Goal: Information Seeking & Learning: Compare options

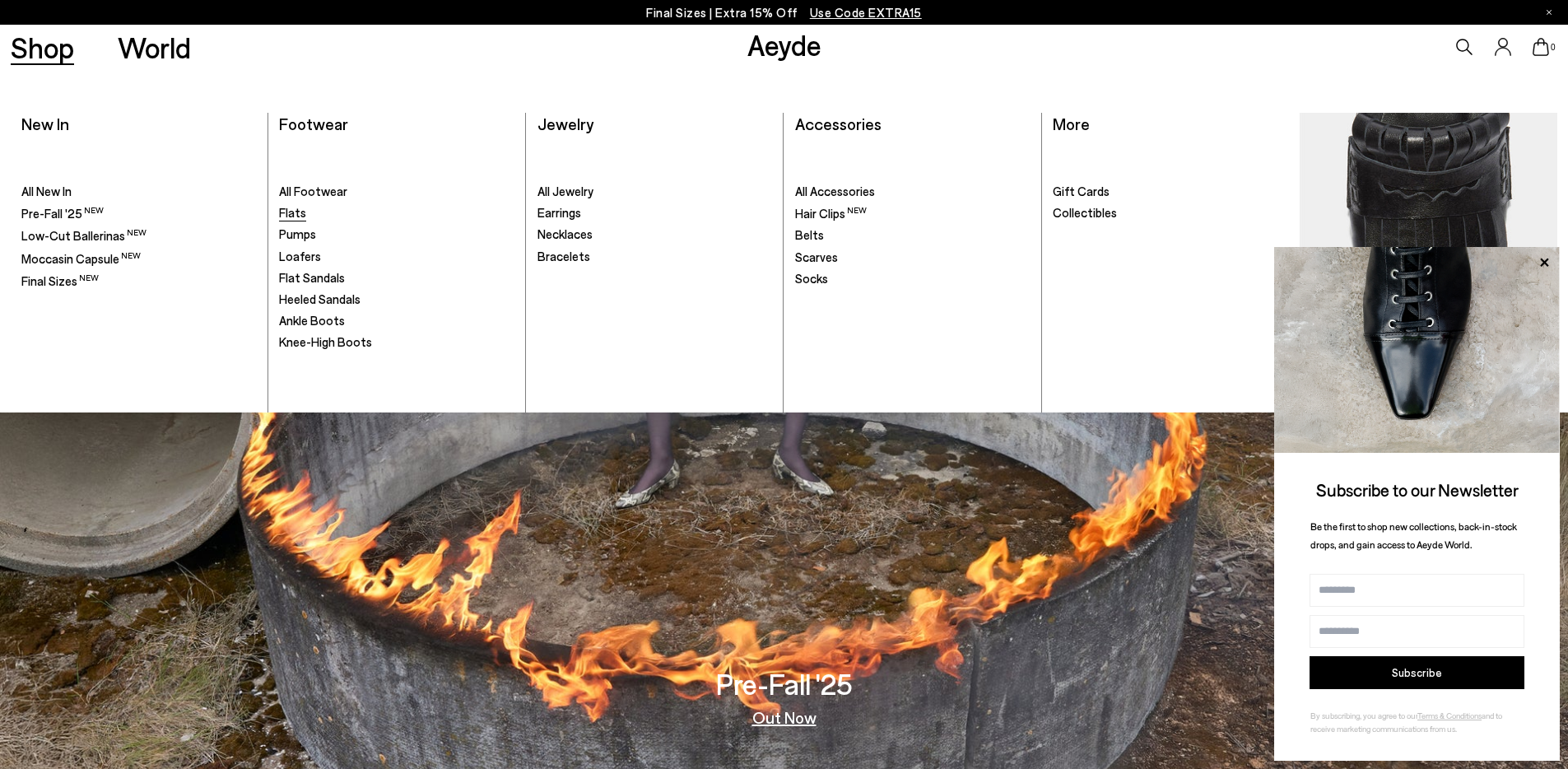
click at [286, 213] on span "Flats" at bounding box center [292, 212] width 27 height 15
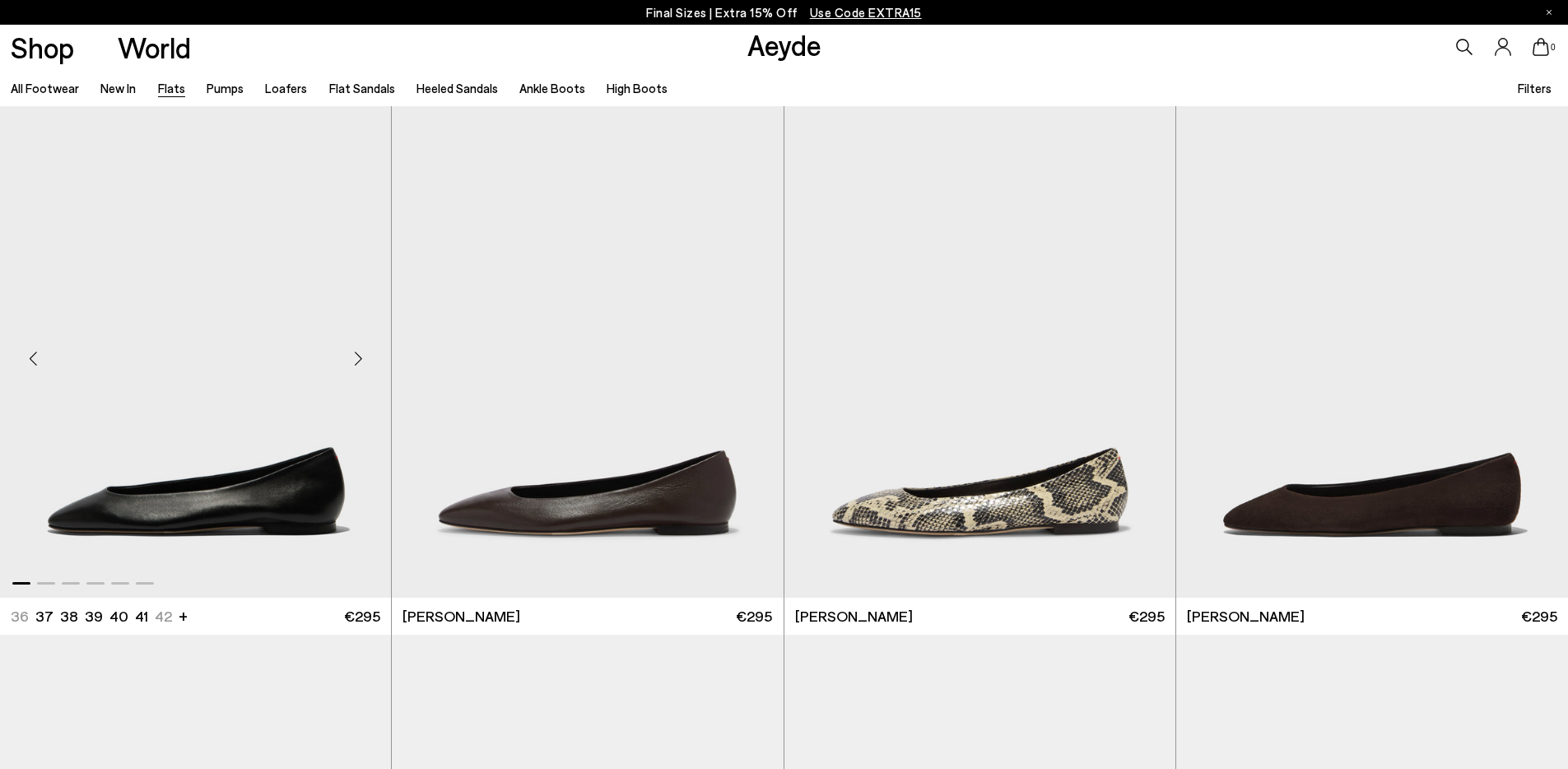
click at [354, 352] on div "Next slide" at bounding box center [357, 358] width 49 height 49
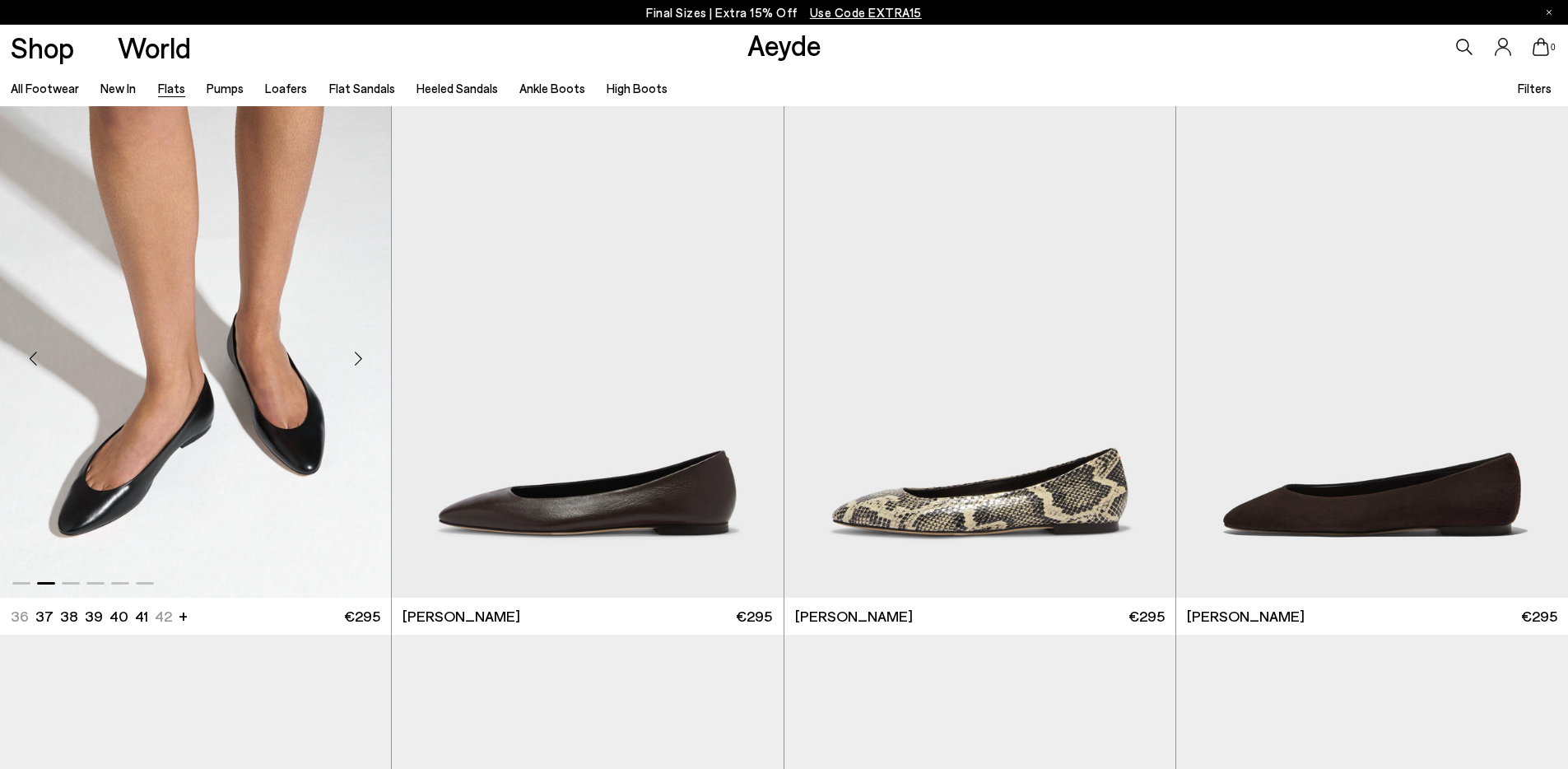
click at [354, 352] on div "Next slide" at bounding box center [357, 358] width 49 height 49
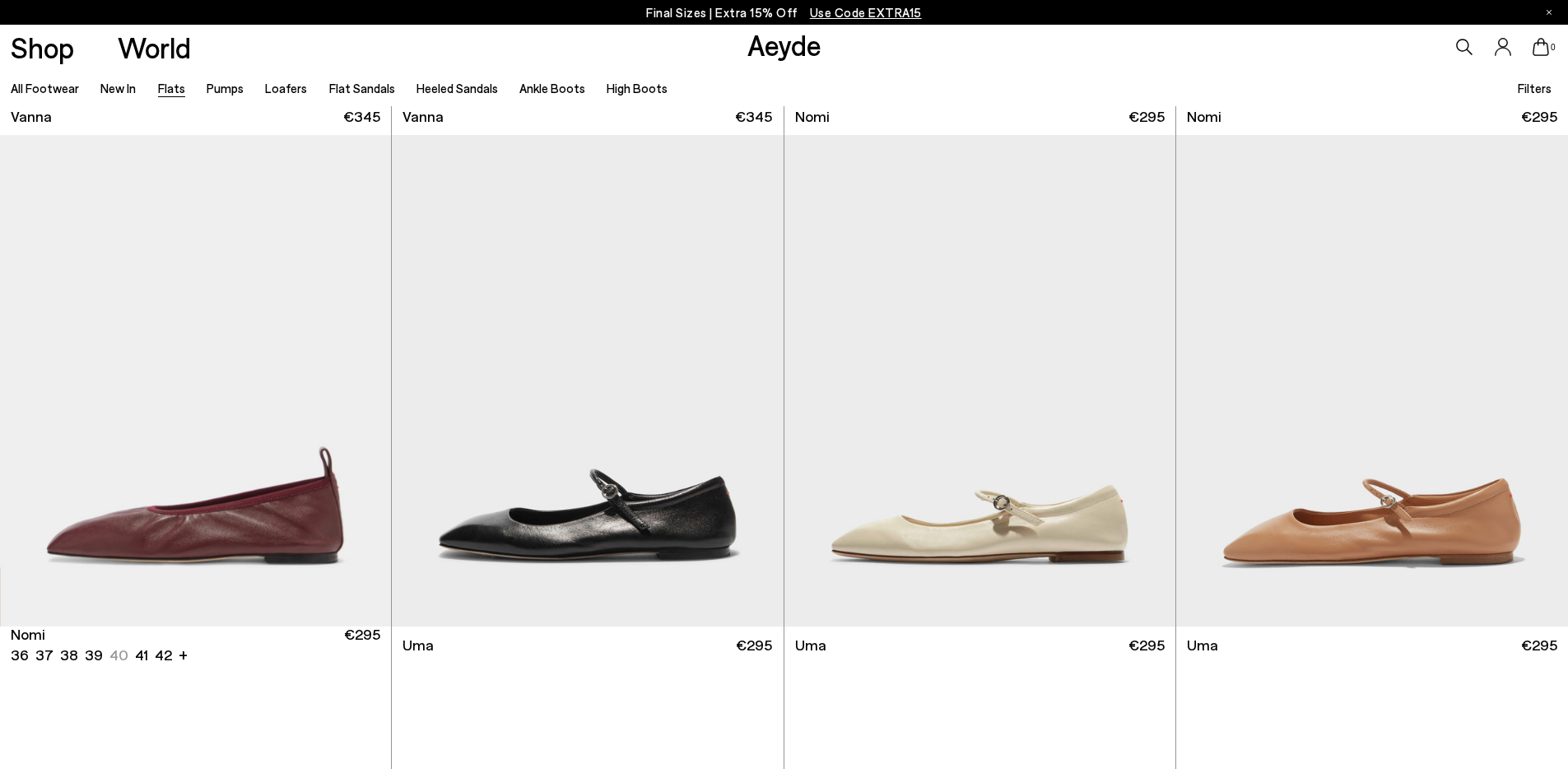
scroll to position [1035, 0]
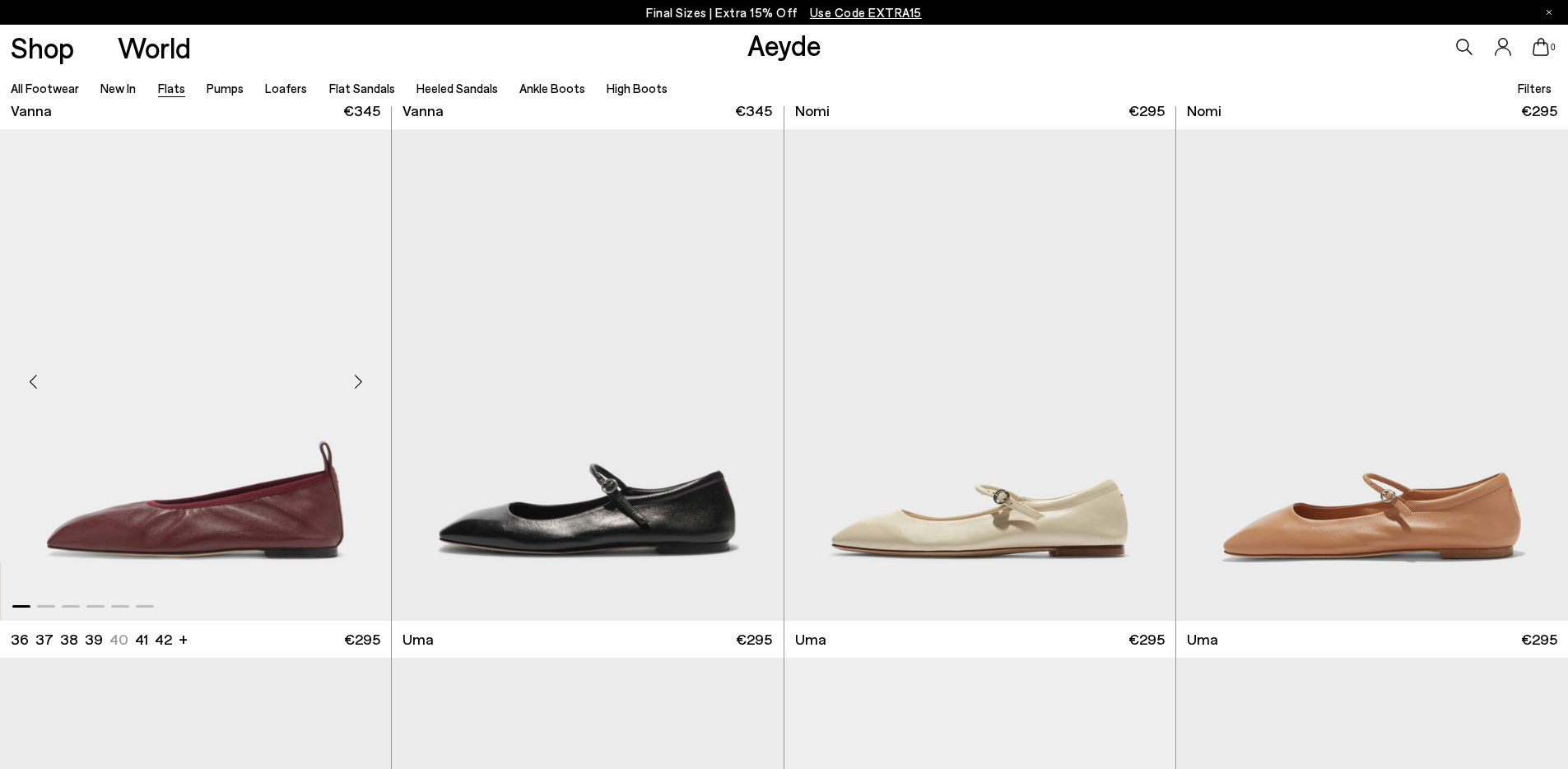
click at [357, 385] on div "Next slide" at bounding box center [357, 380] width 49 height 49
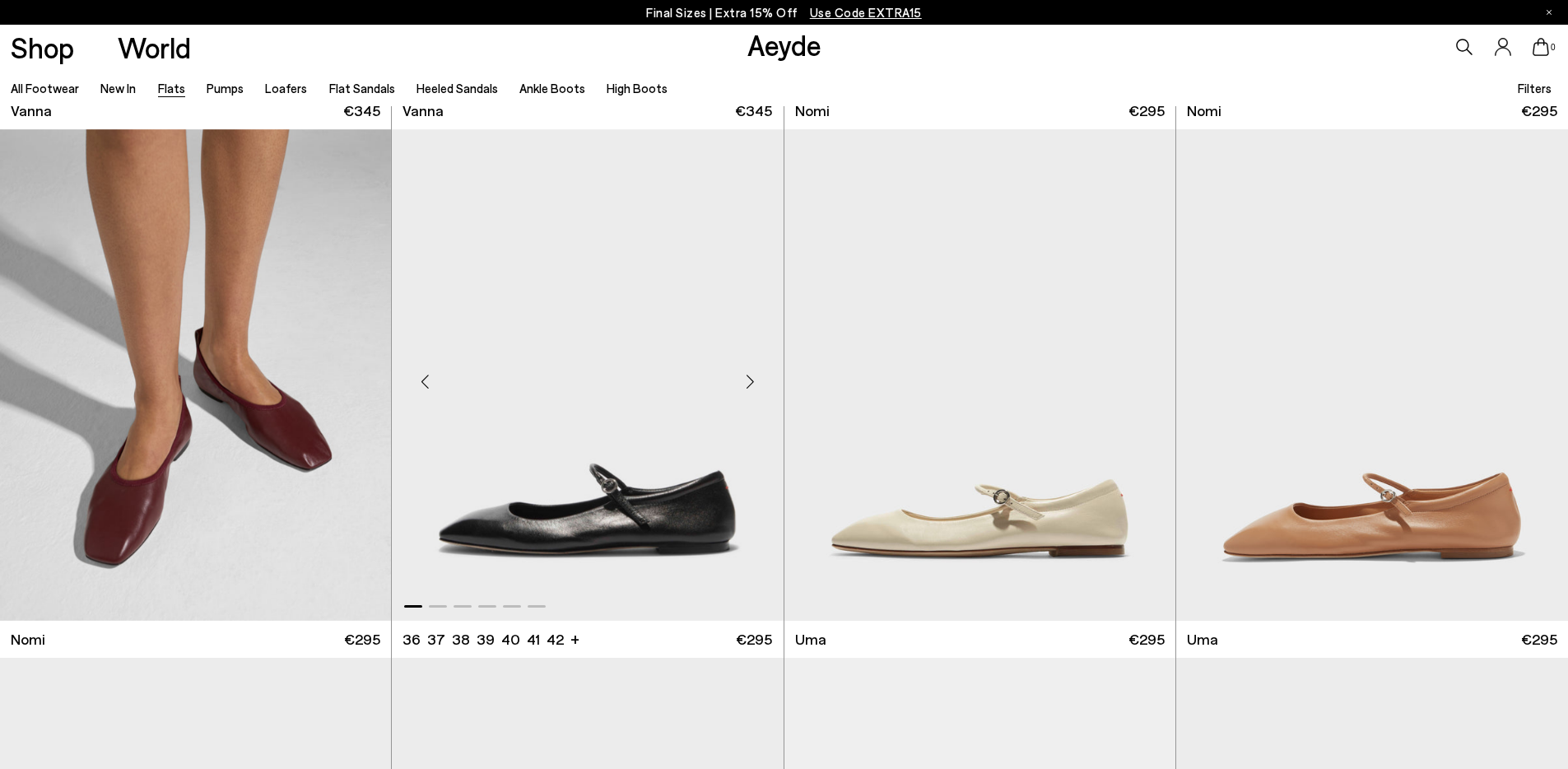
click at [741, 391] on div "Next slide" at bounding box center [750, 380] width 49 height 49
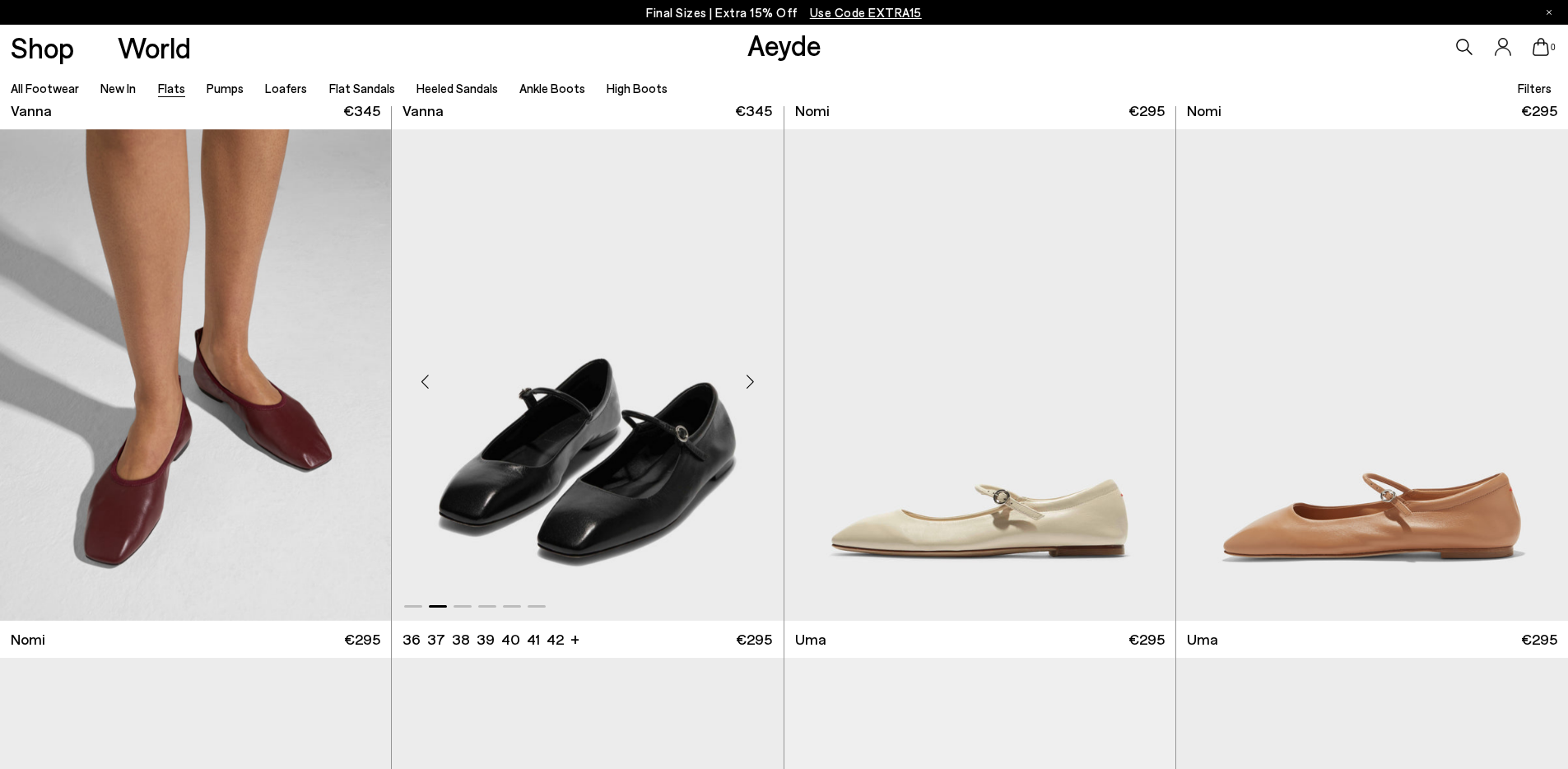
click at [741, 391] on div "Next slide" at bounding box center [750, 380] width 49 height 49
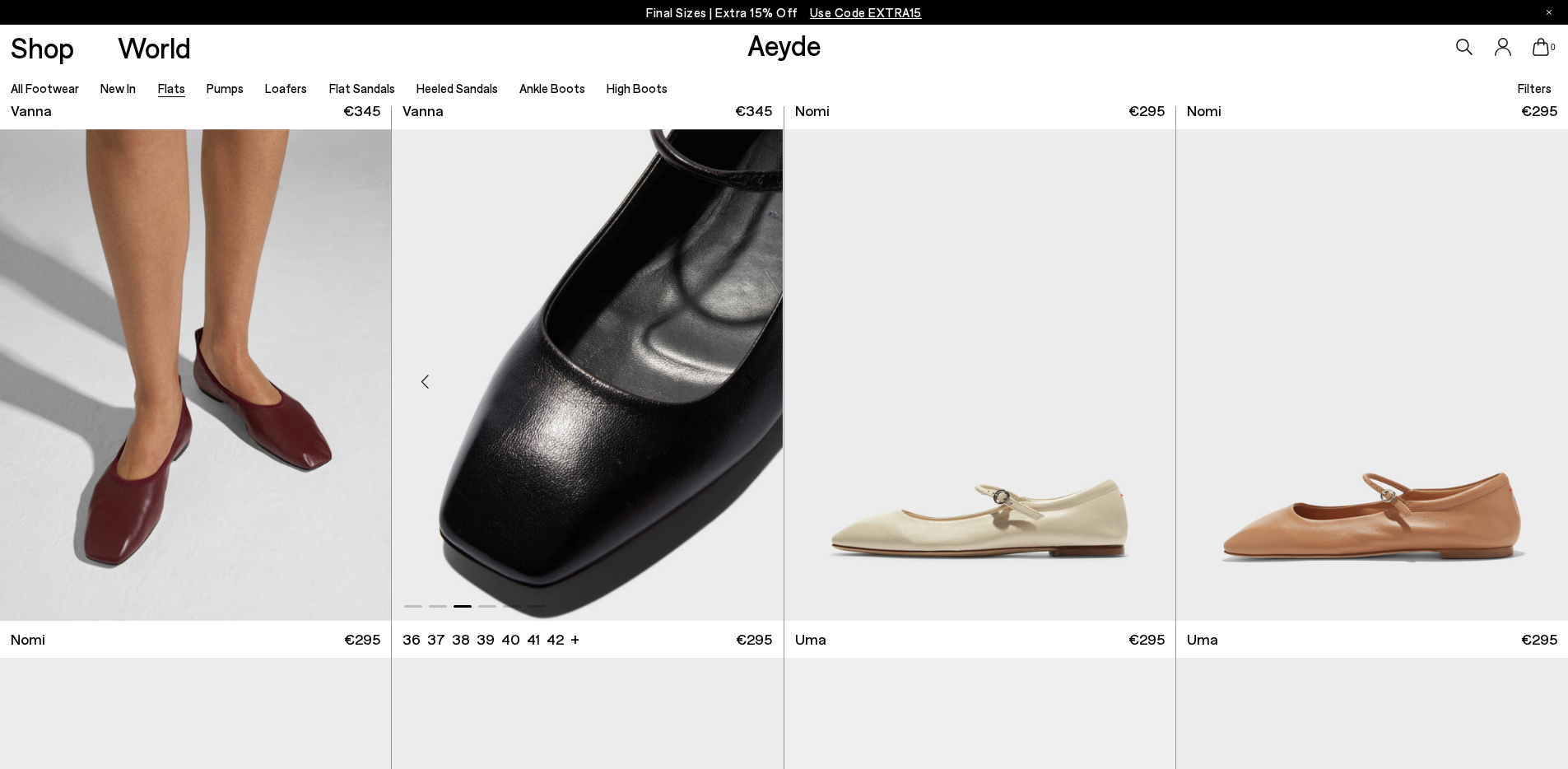
click at [753, 390] on div "Next slide" at bounding box center [750, 380] width 49 height 49
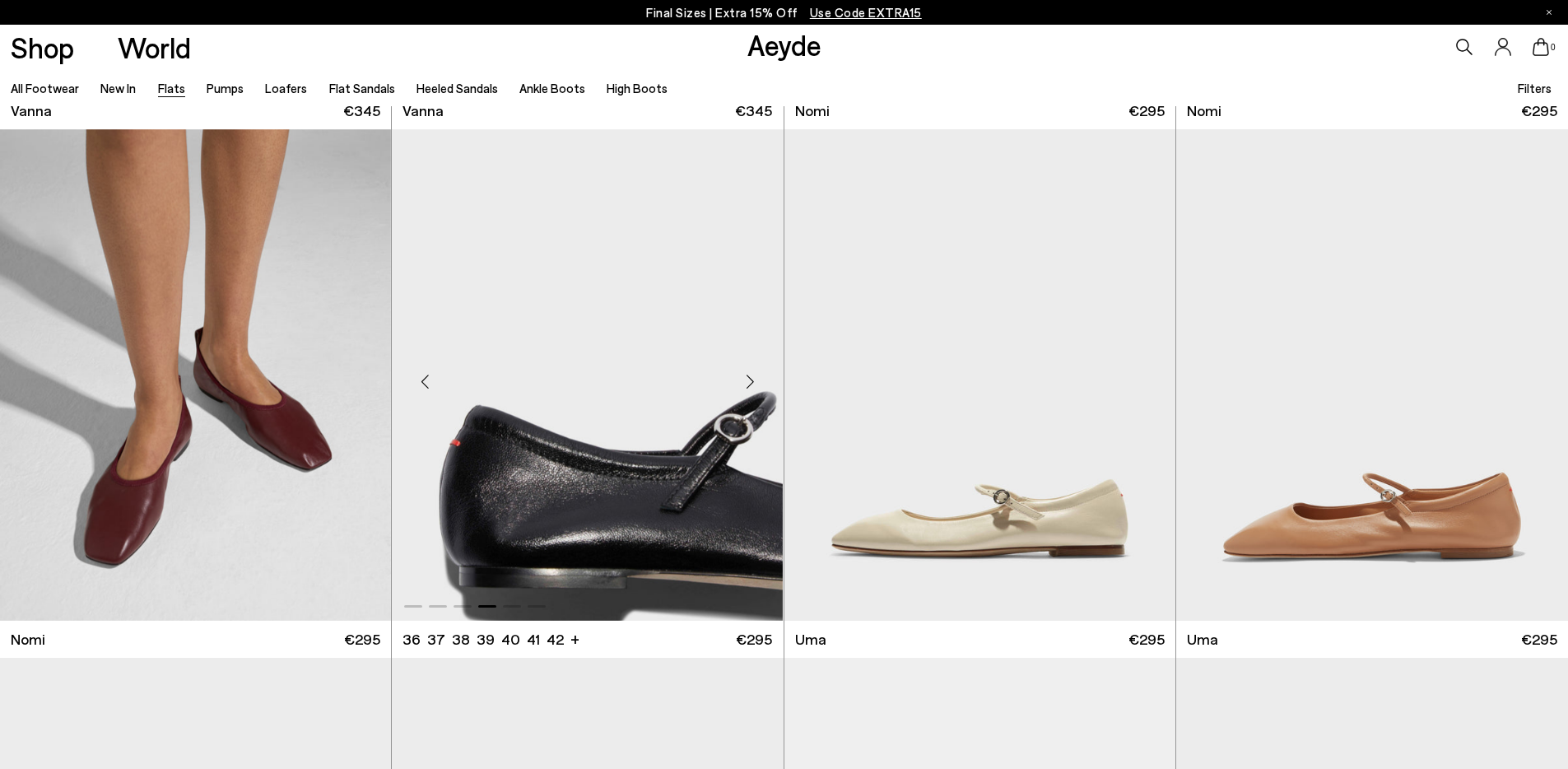
click at [753, 390] on div "Next slide" at bounding box center [750, 380] width 49 height 49
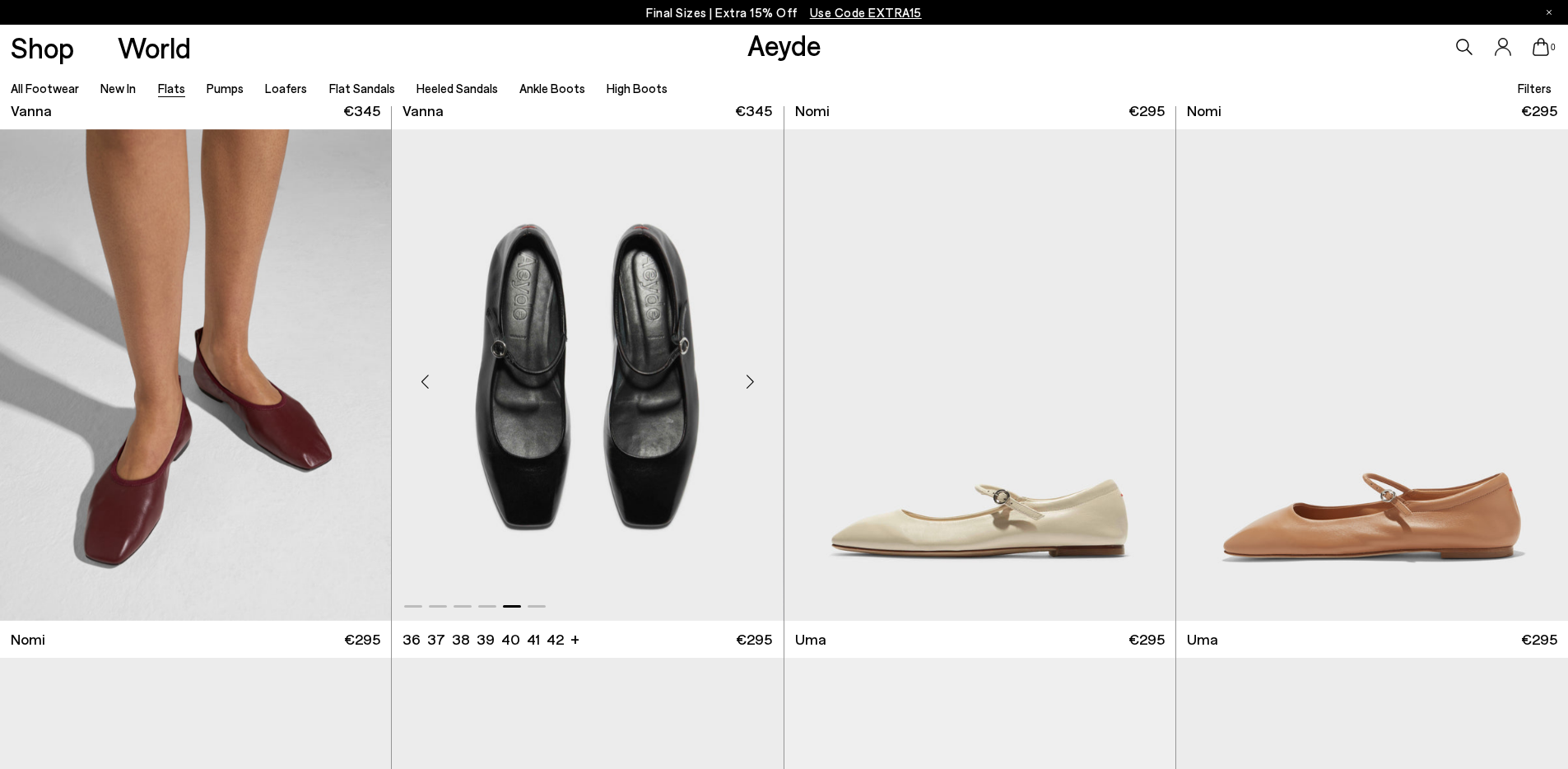
click at [753, 390] on div "Next slide" at bounding box center [750, 380] width 49 height 49
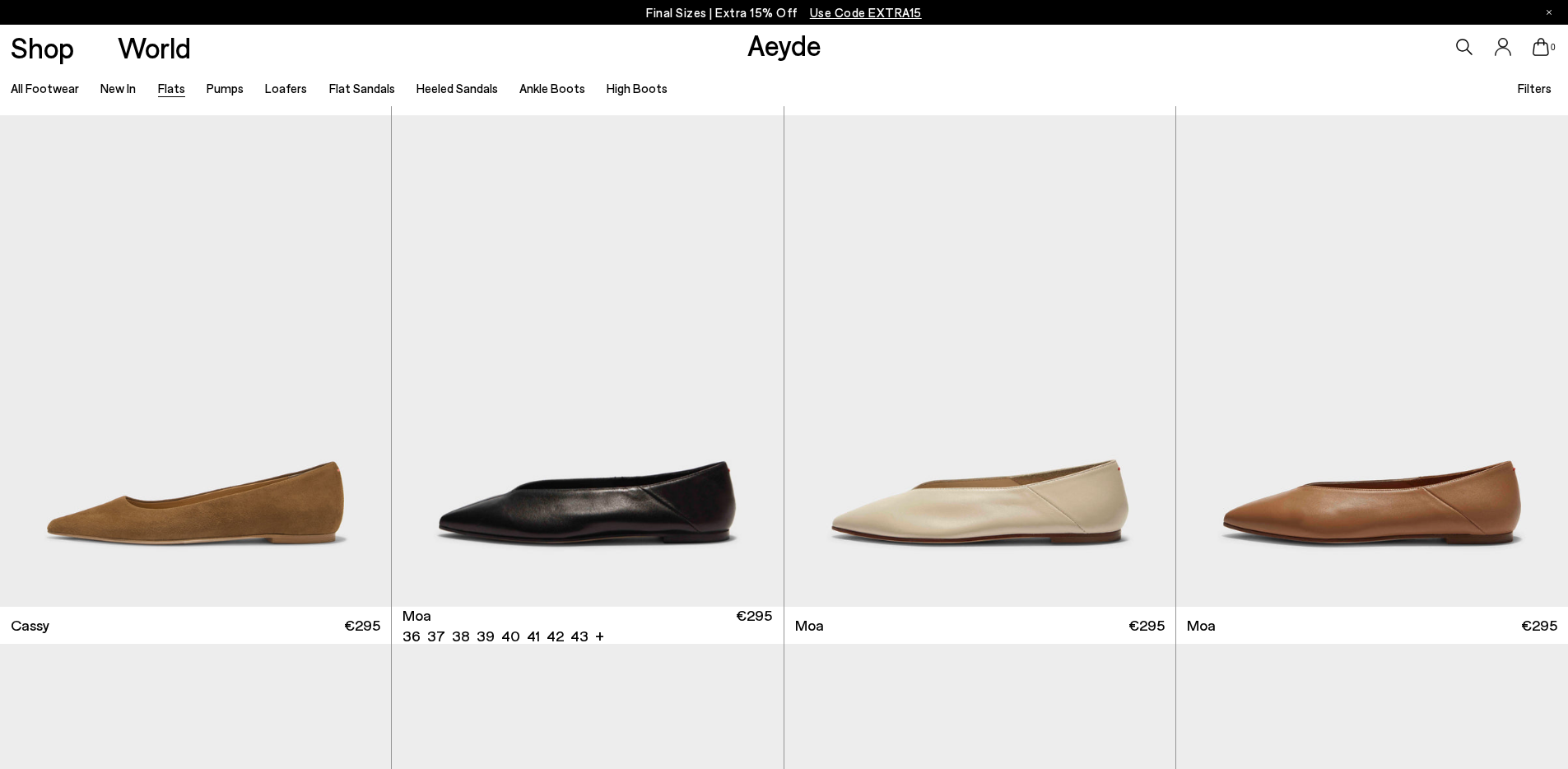
scroll to position [2657, 0]
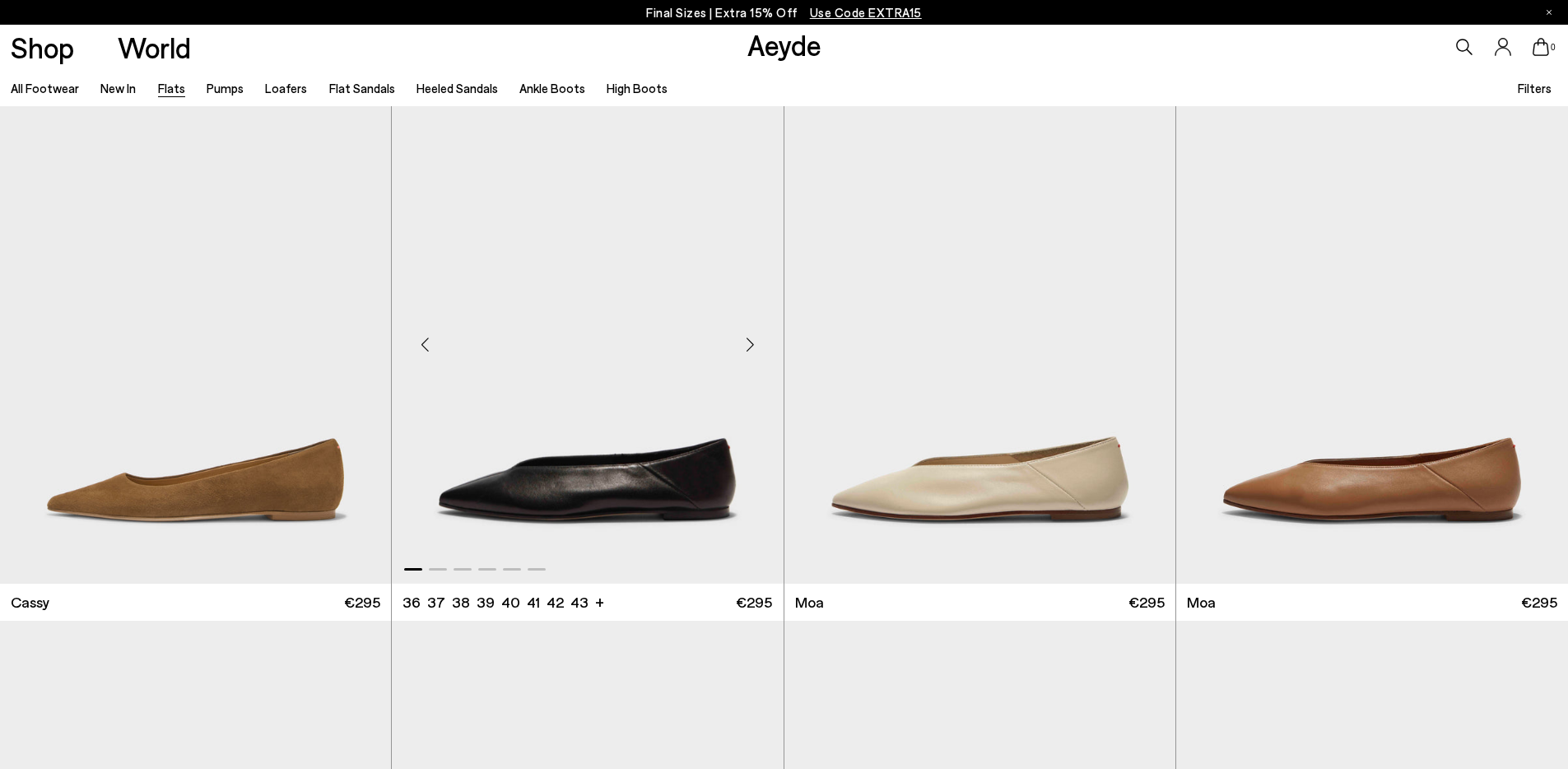
click at [753, 343] on div "Next slide" at bounding box center [750, 344] width 49 height 49
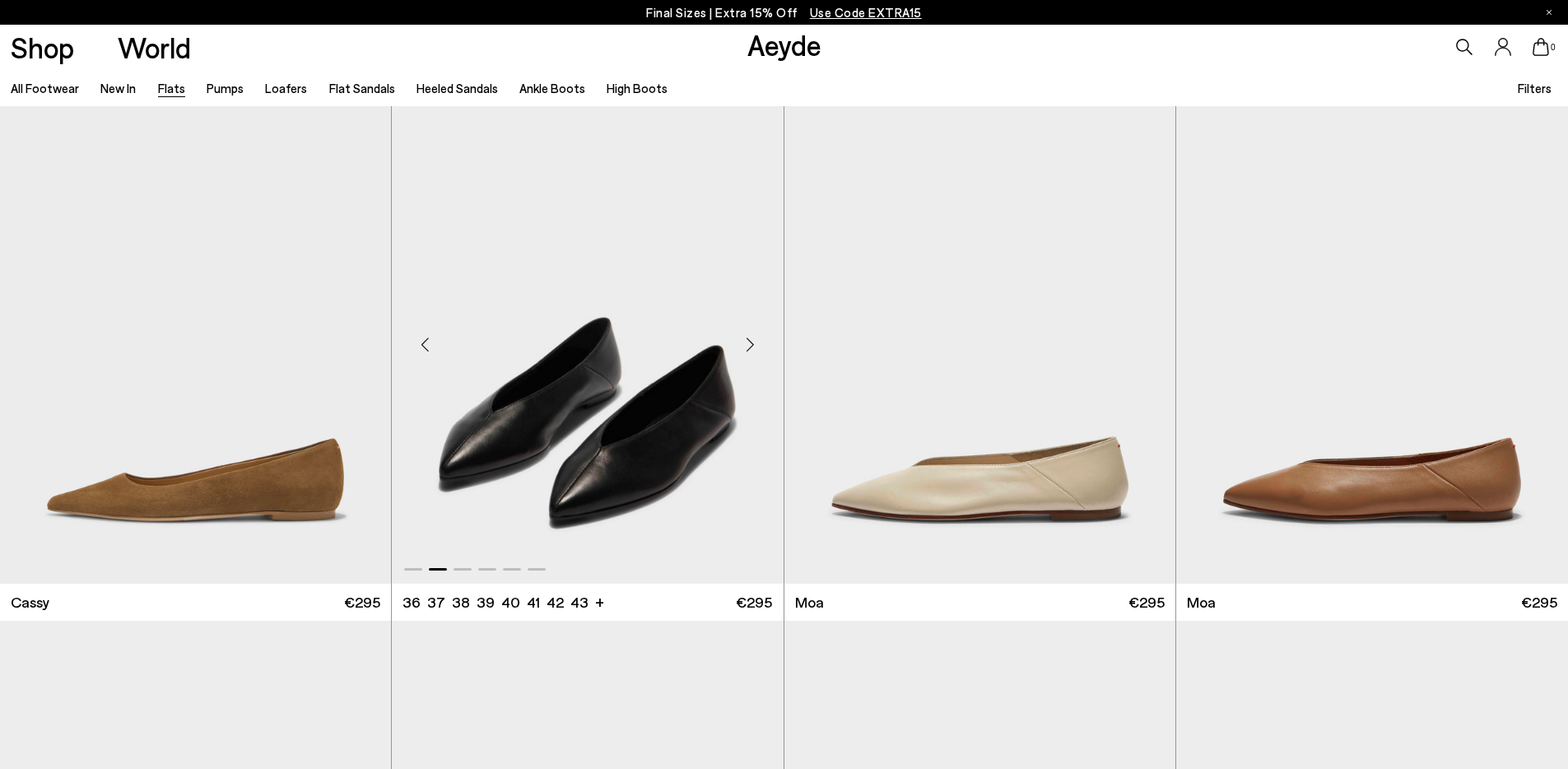
click at [753, 343] on div "Next slide" at bounding box center [750, 344] width 49 height 49
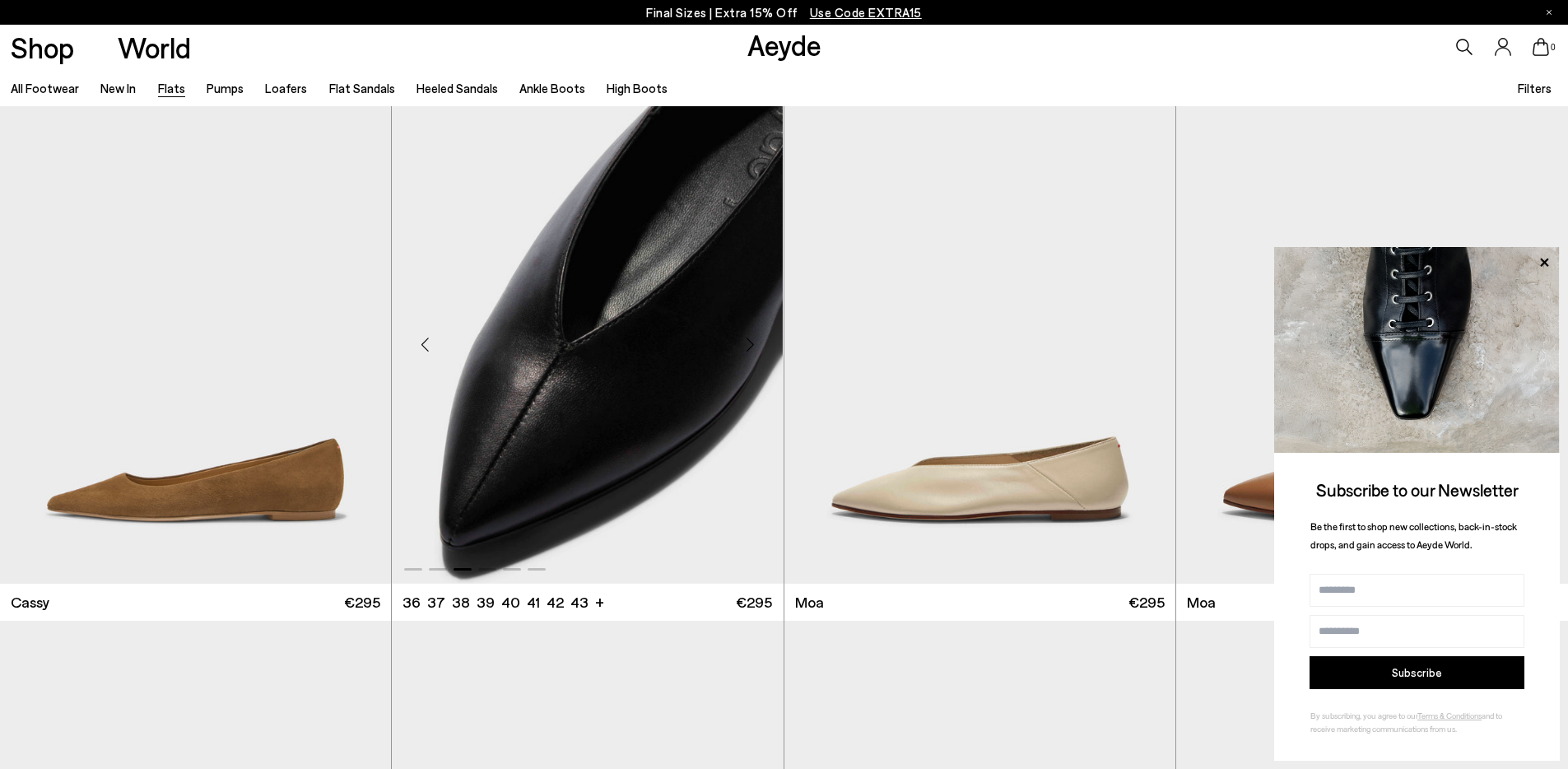
click at [753, 343] on div "Next slide" at bounding box center [750, 344] width 49 height 49
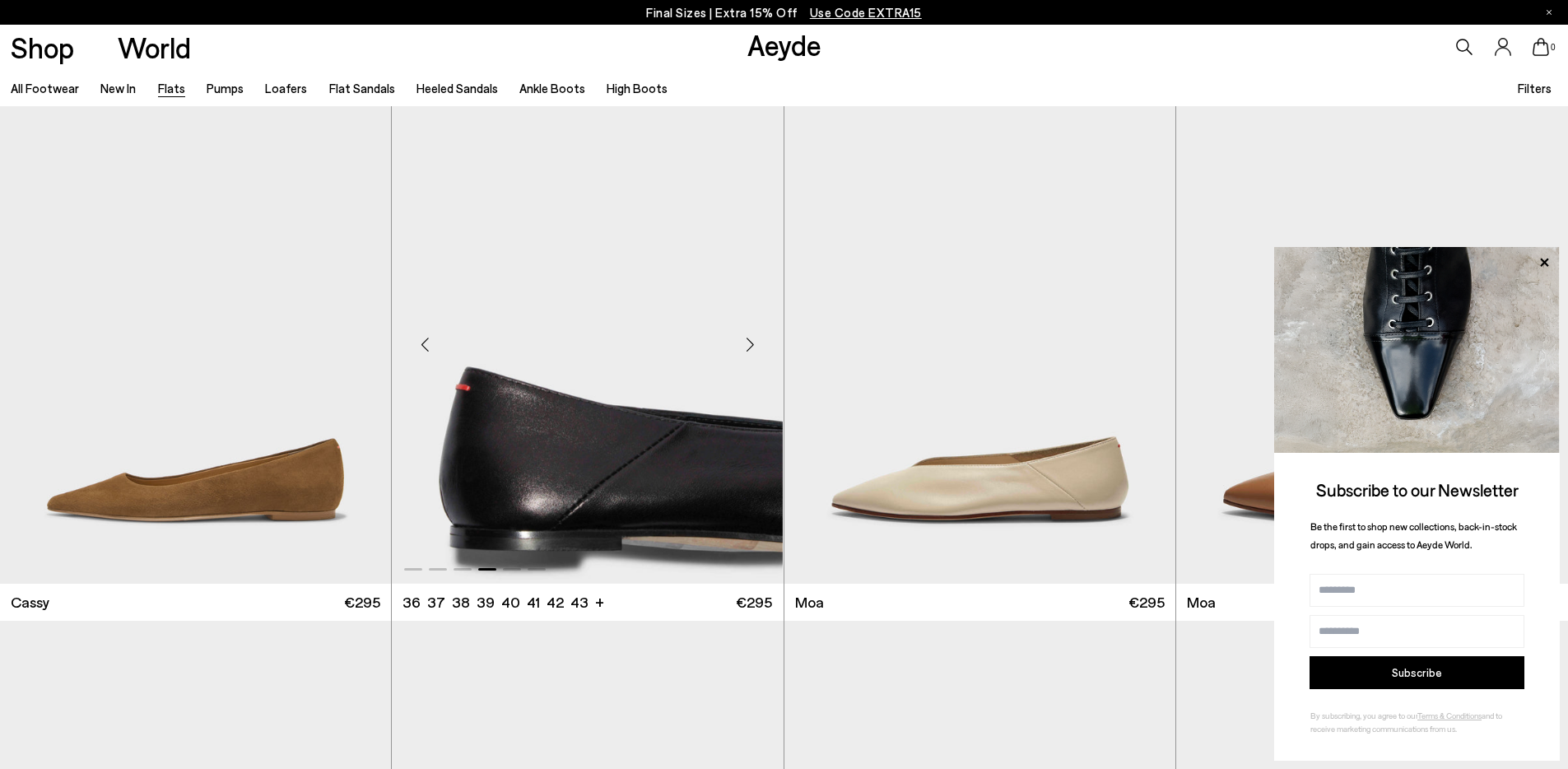
click at [753, 343] on div "Next slide" at bounding box center [750, 344] width 49 height 49
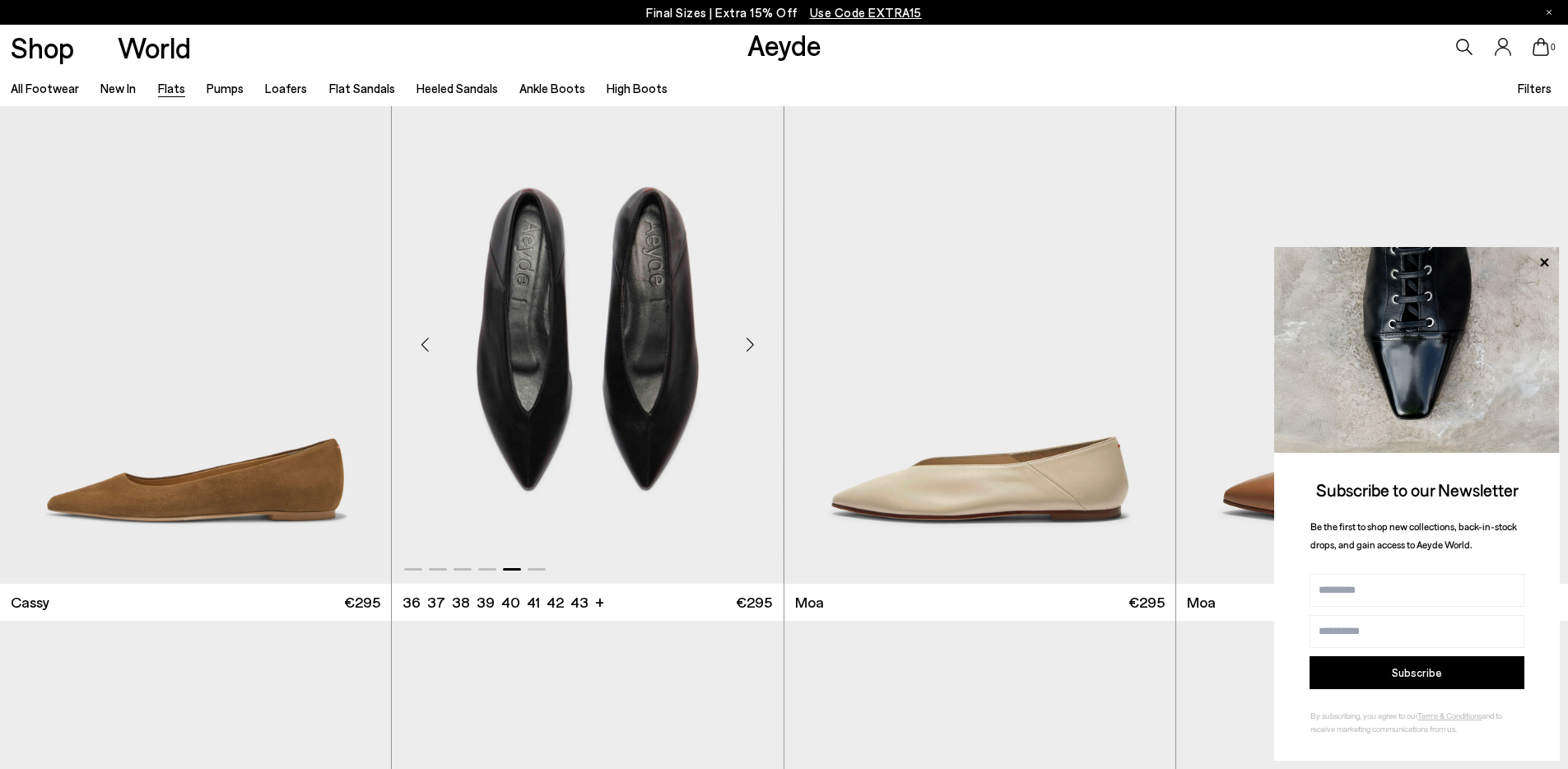
click at [753, 343] on div "Next slide" at bounding box center [750, 344] width 49 height 49
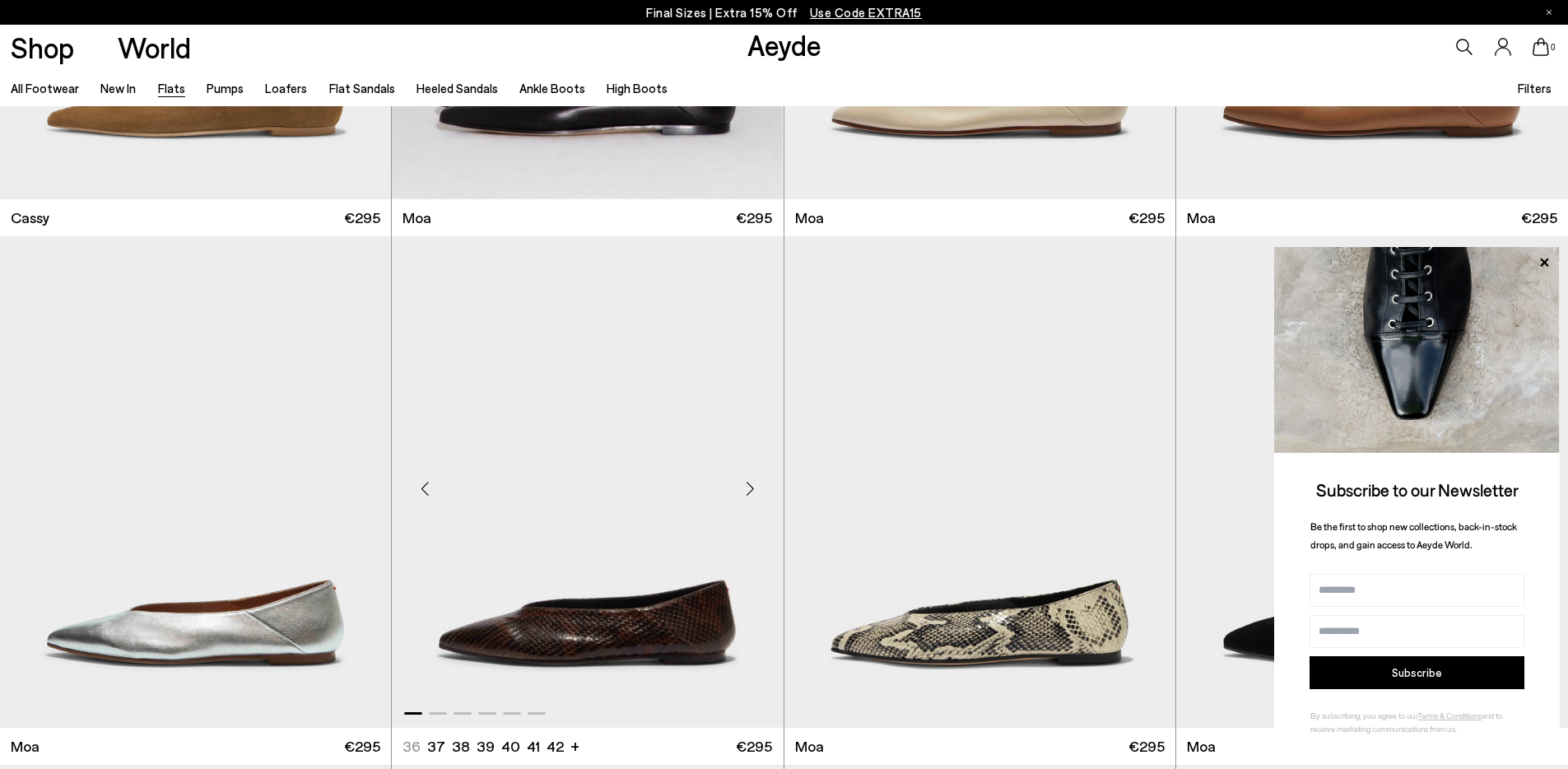
scroll to position [3040, 0]
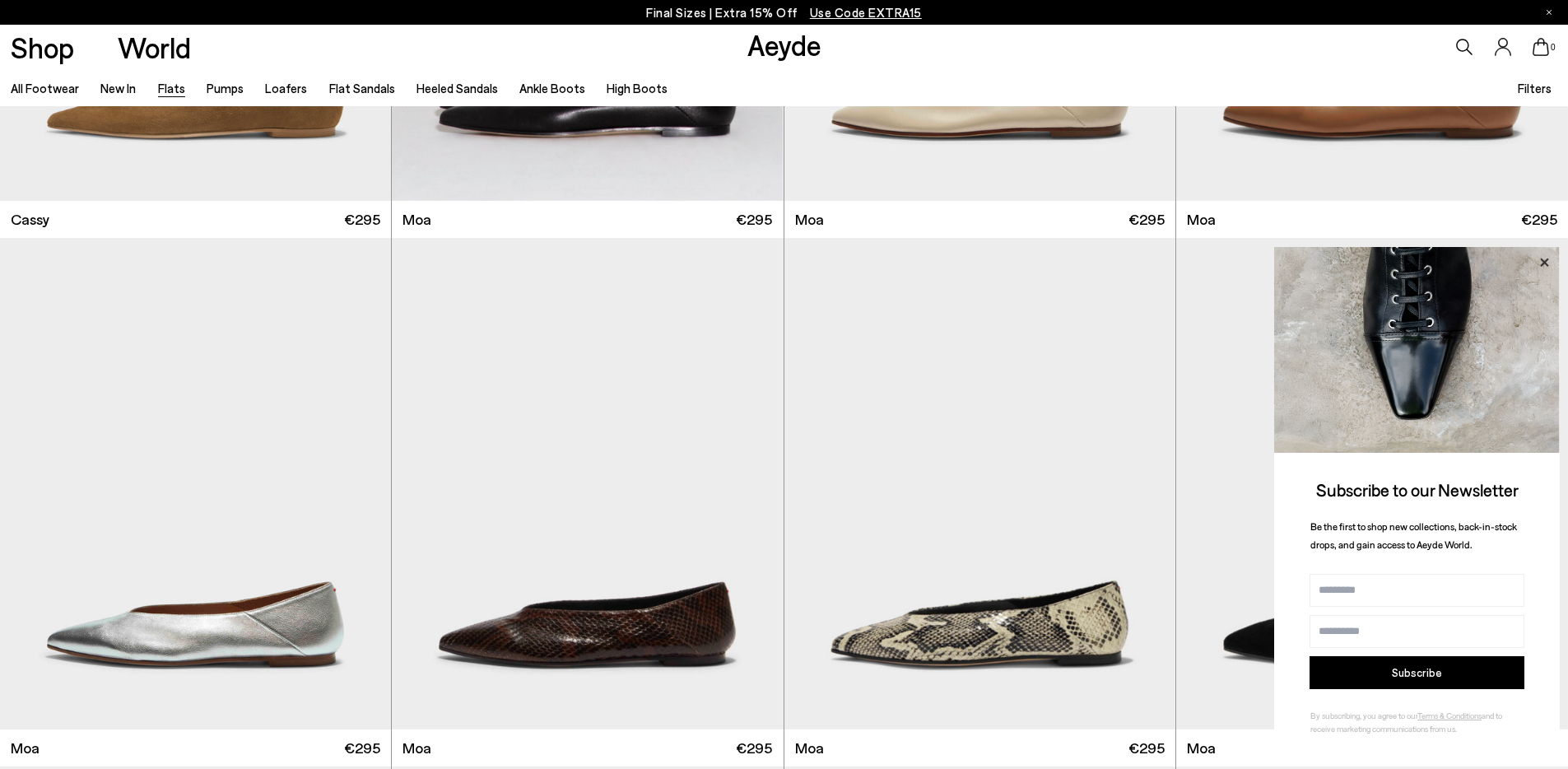
click at [1545, 262] on icon at bounding box center [1544, 261] width 8 height 8
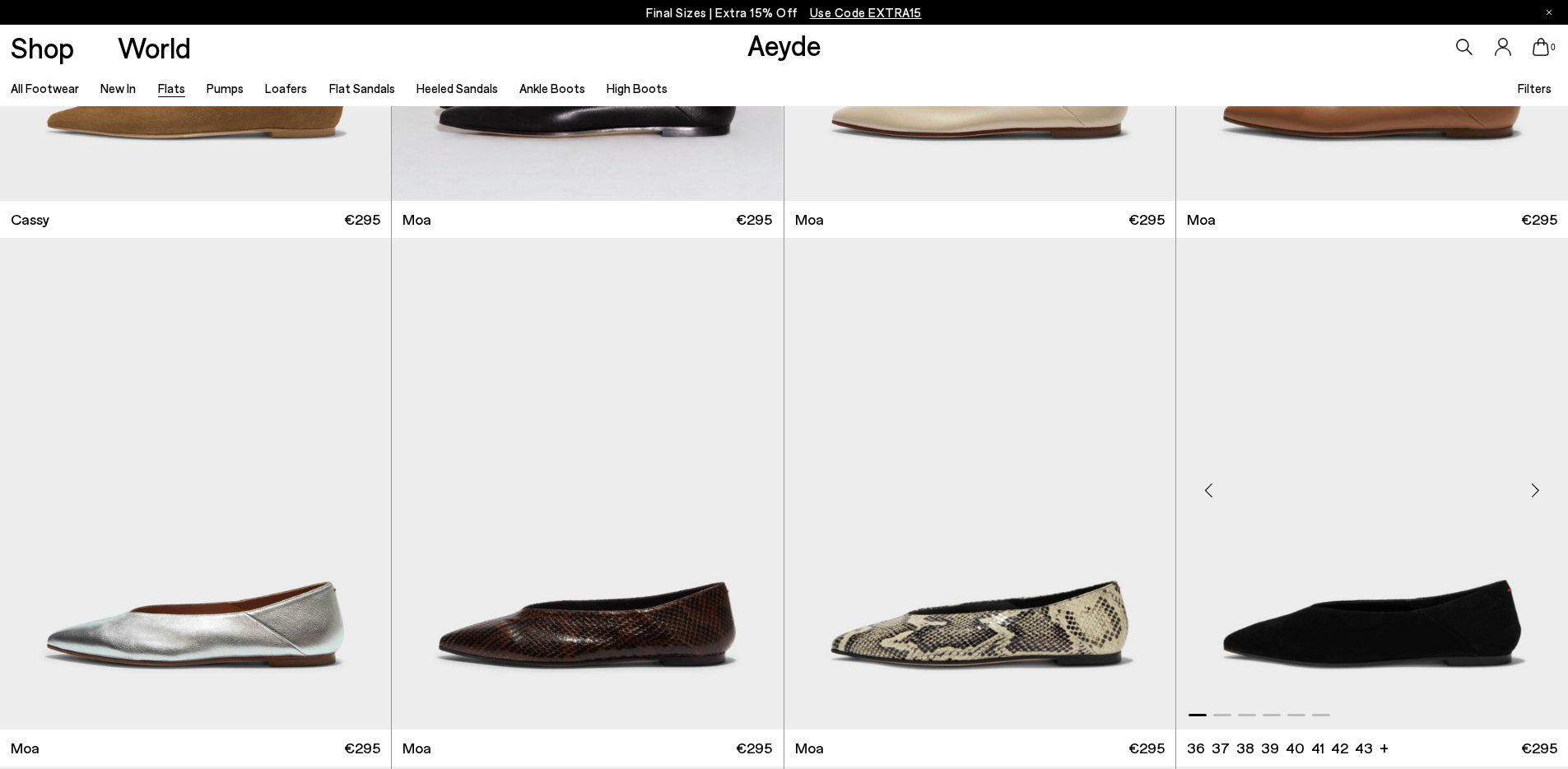
scroll to position [3289, 0]
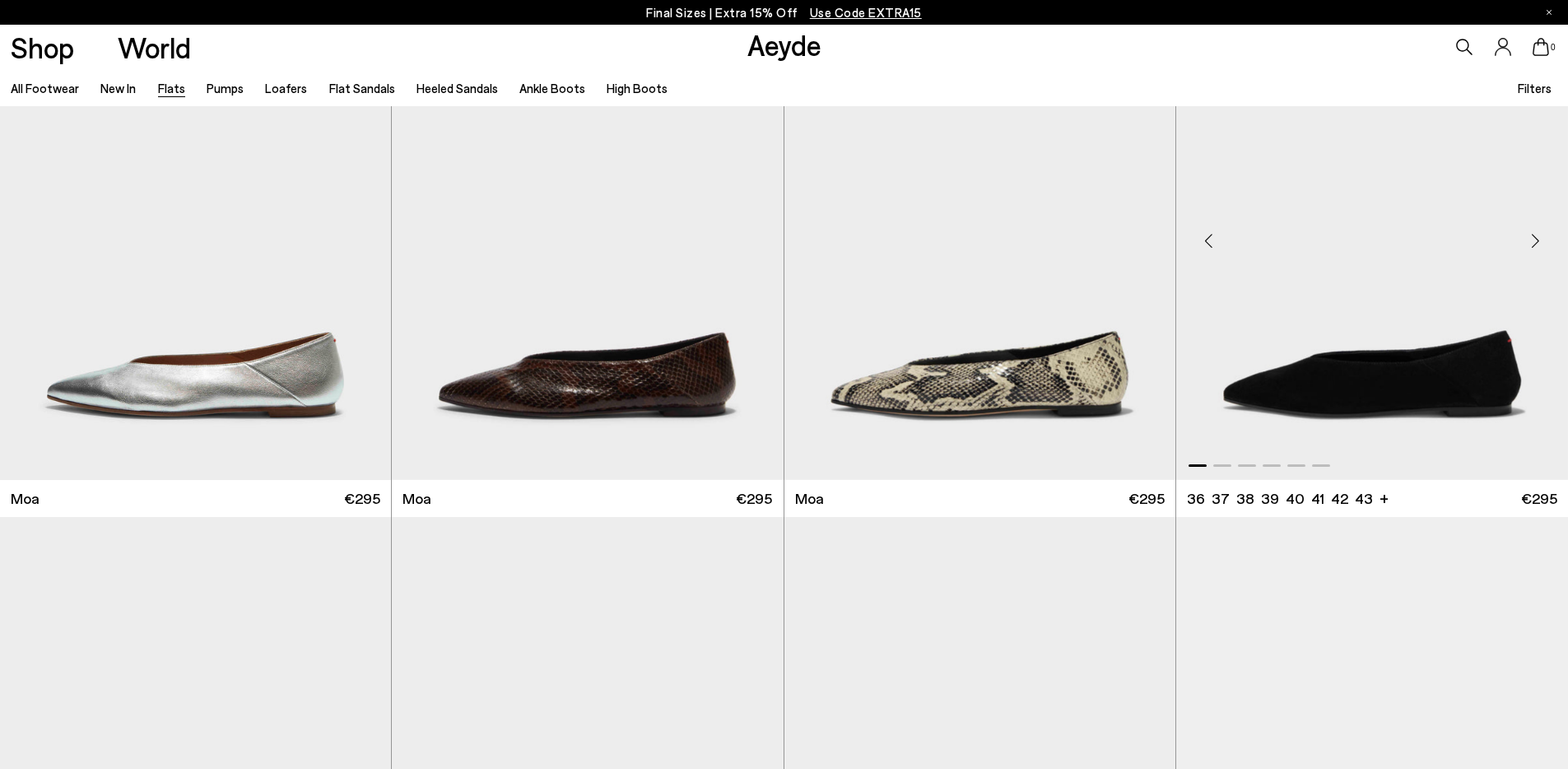
click at [1534, 245] on div "Next slide" at bounding box center [1535, 241] width 49 height 49
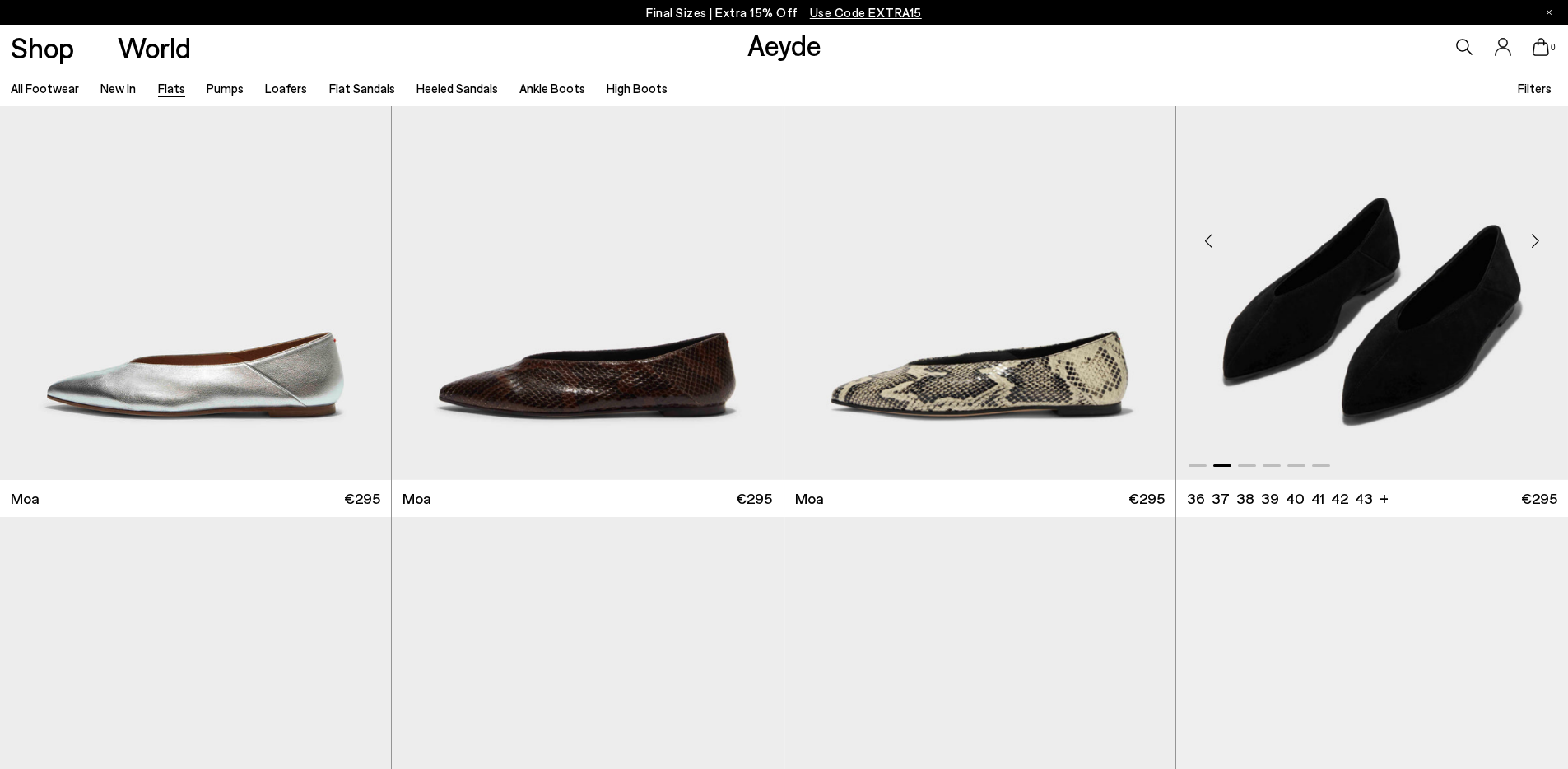
click at [1534, 245] on div "Next slide" at bounding box center [1535, 241] width 49 height 49
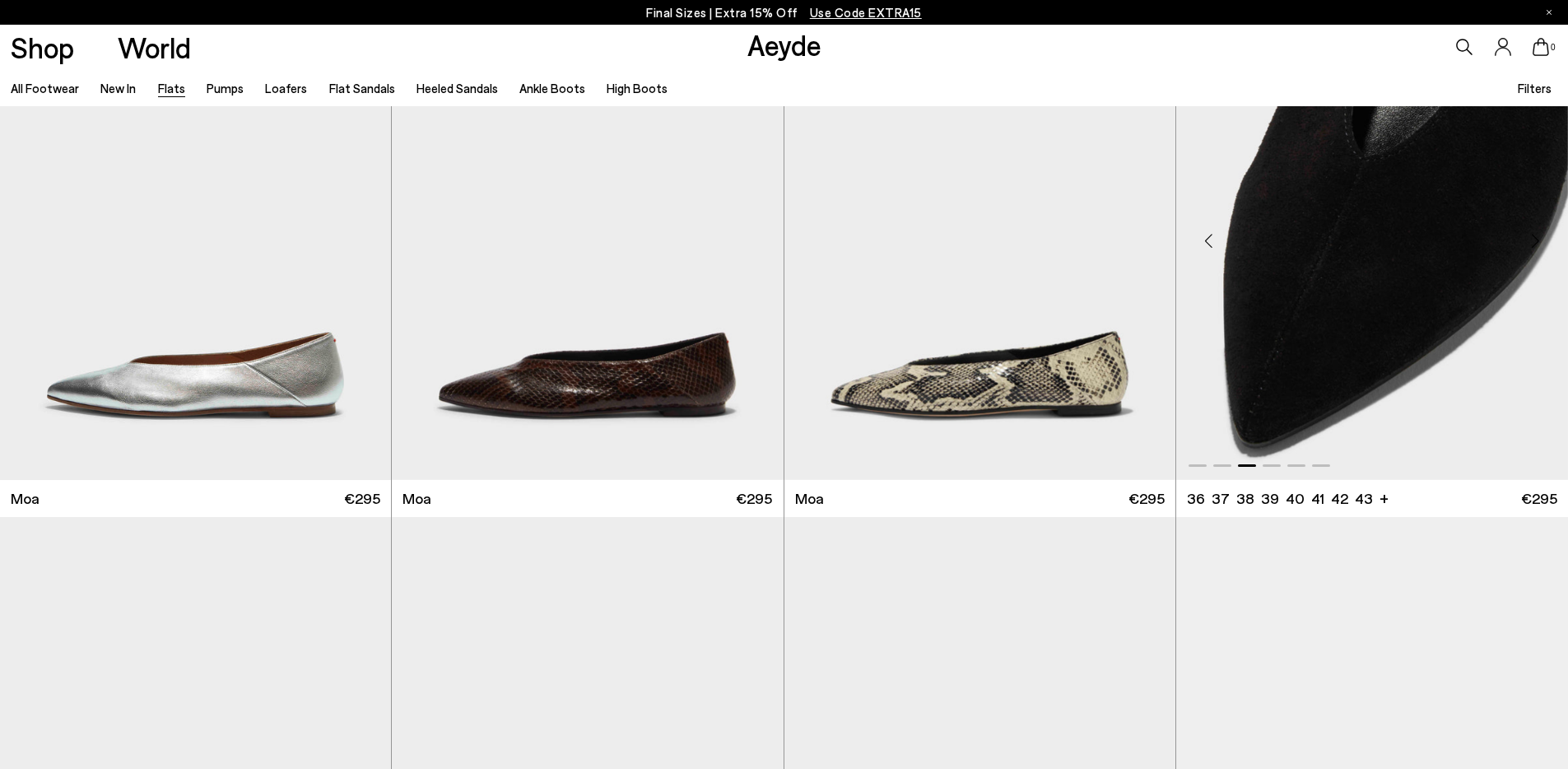
click at [1534, 245] on div "Next slide" at bounding box center [1535, 241] width 49 height 49
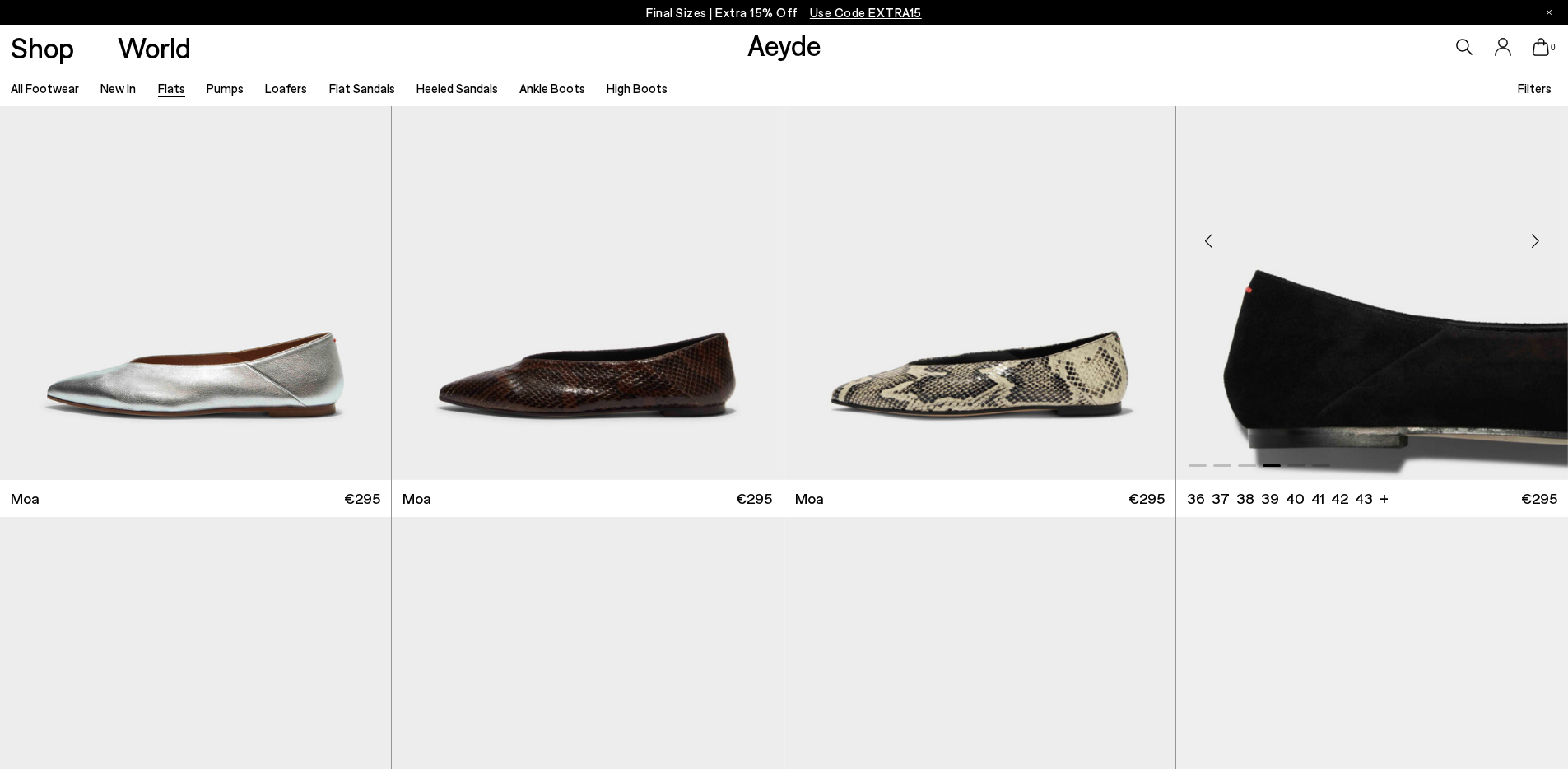
click at [1534, 245] on div "Next slide" at bounding box center [1535, 241] width 49 height 49
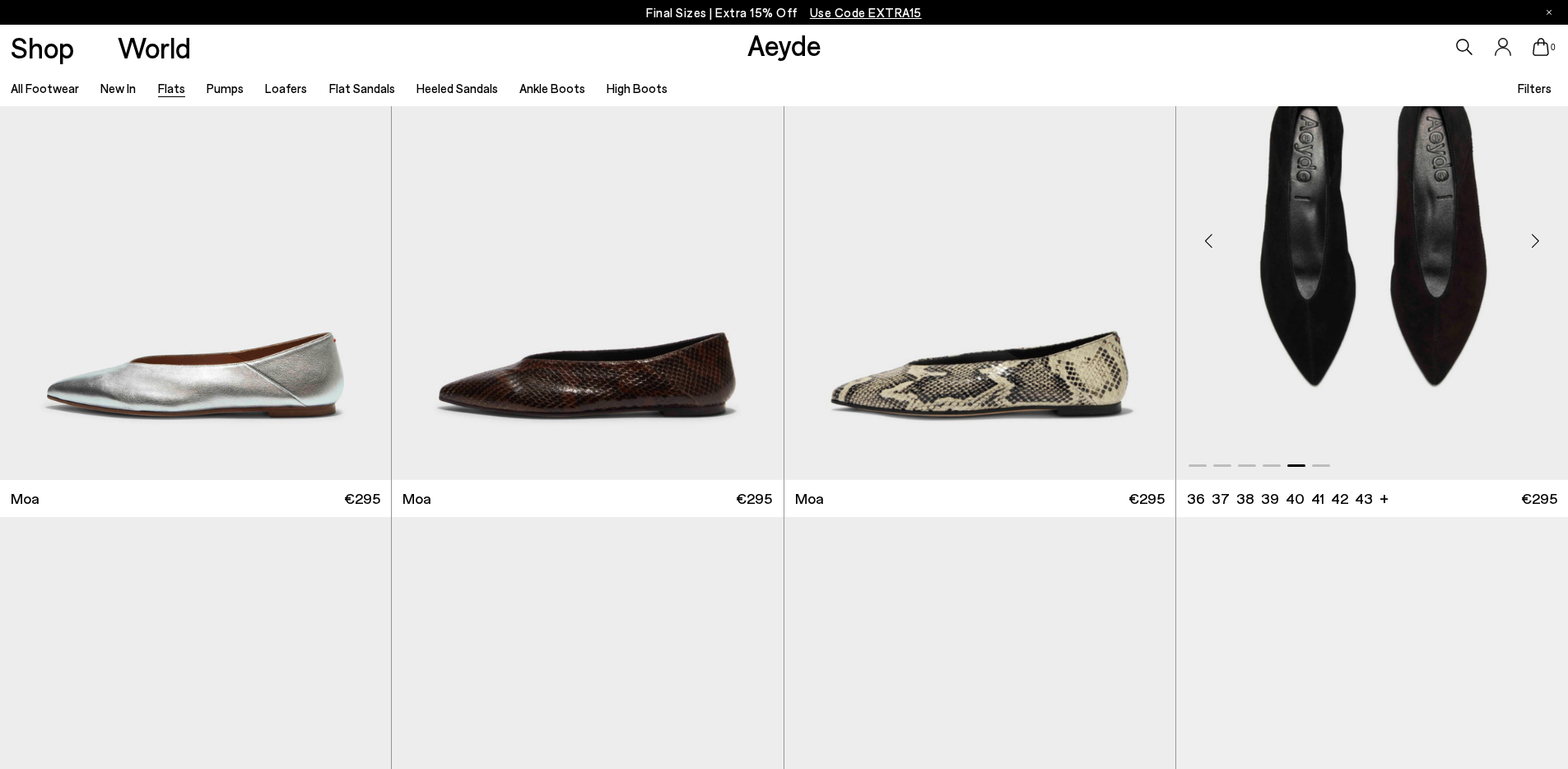
click at [1382, 297] on img "5 / 6" at bounding box center [1372, 234] width 392 height 491
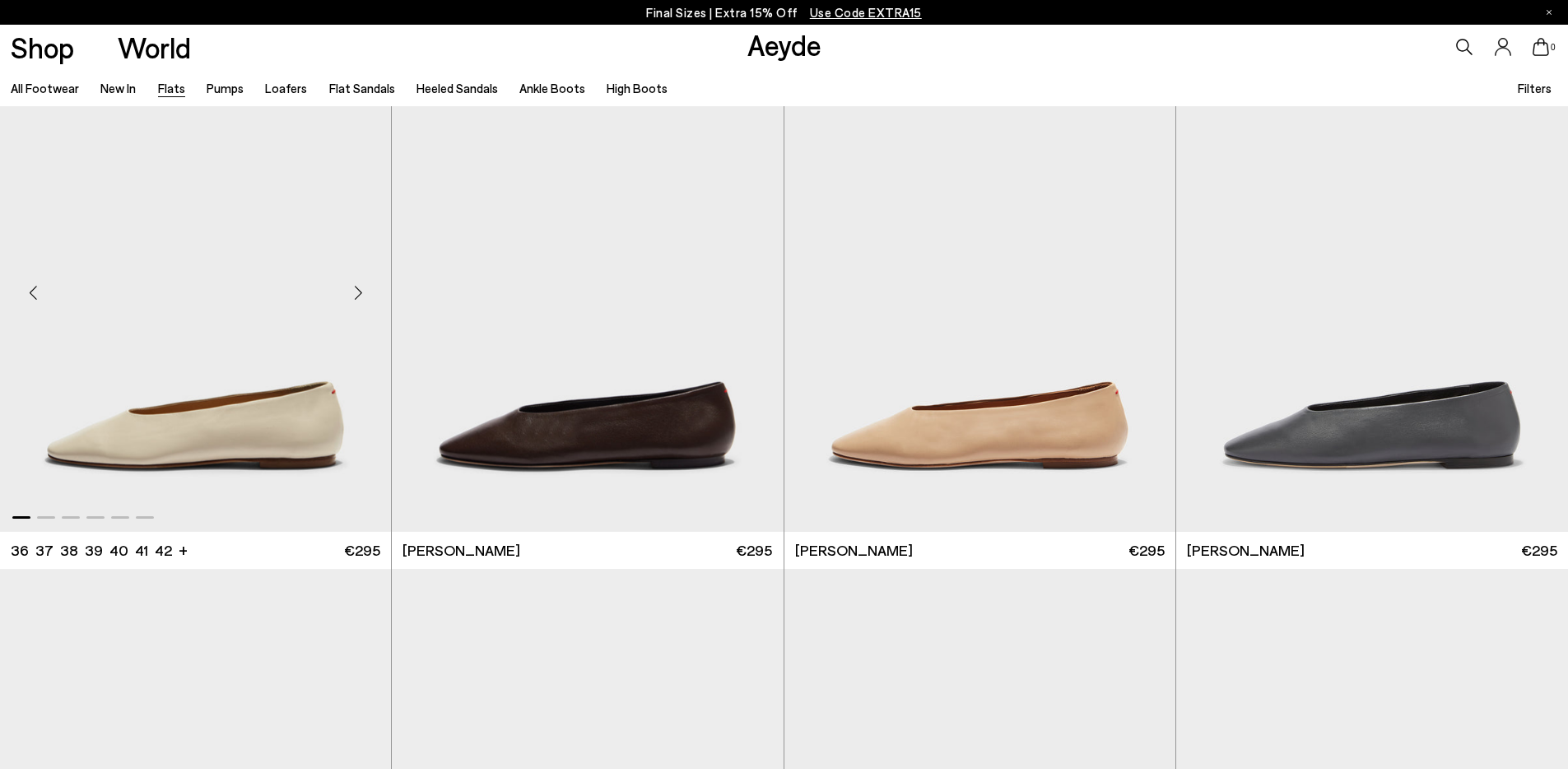
scroll to position [4821, 0]
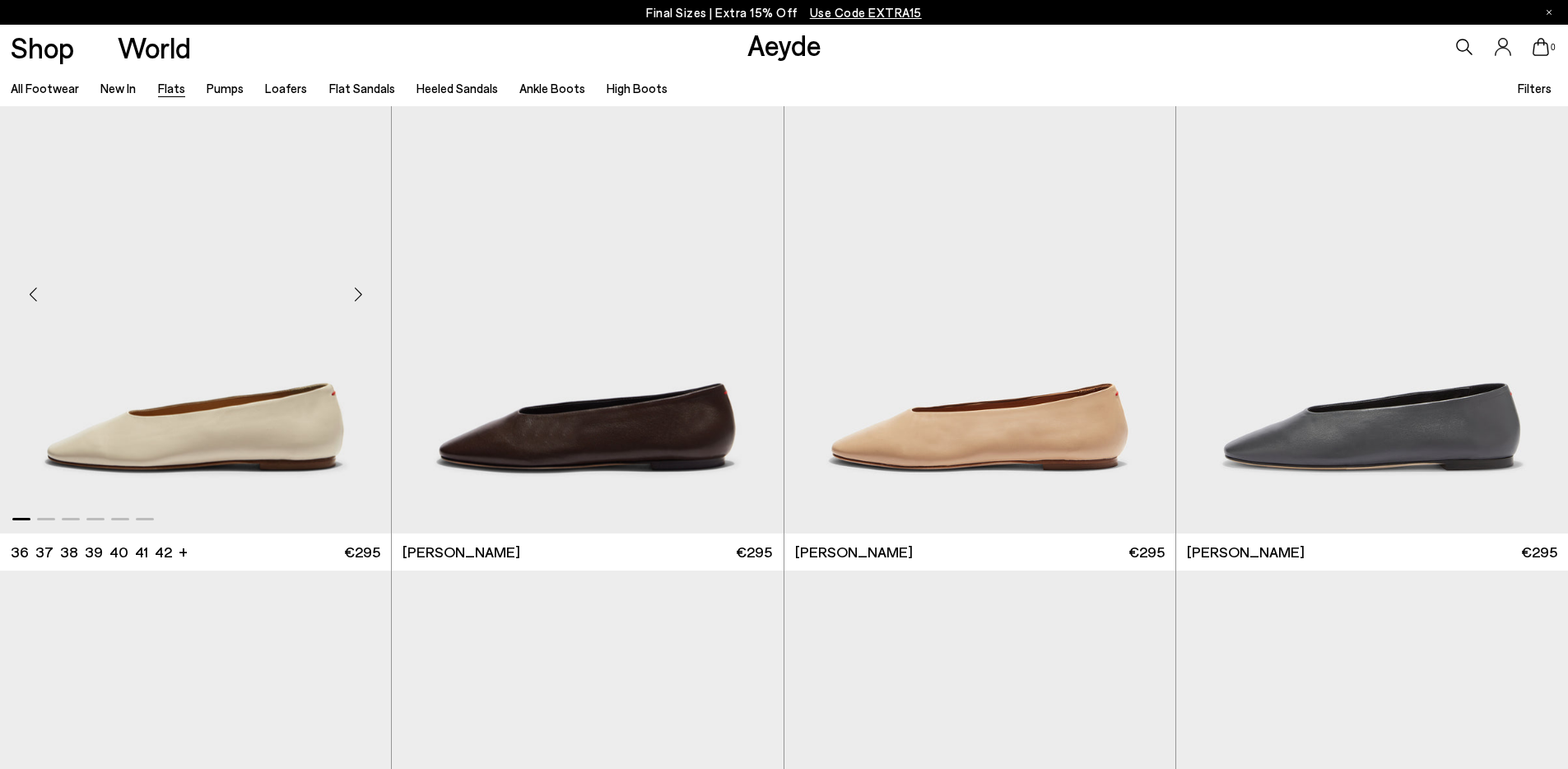
click at [32, 294] on div "Previous slide" at bounding box center [32, 293] width 49 height 49
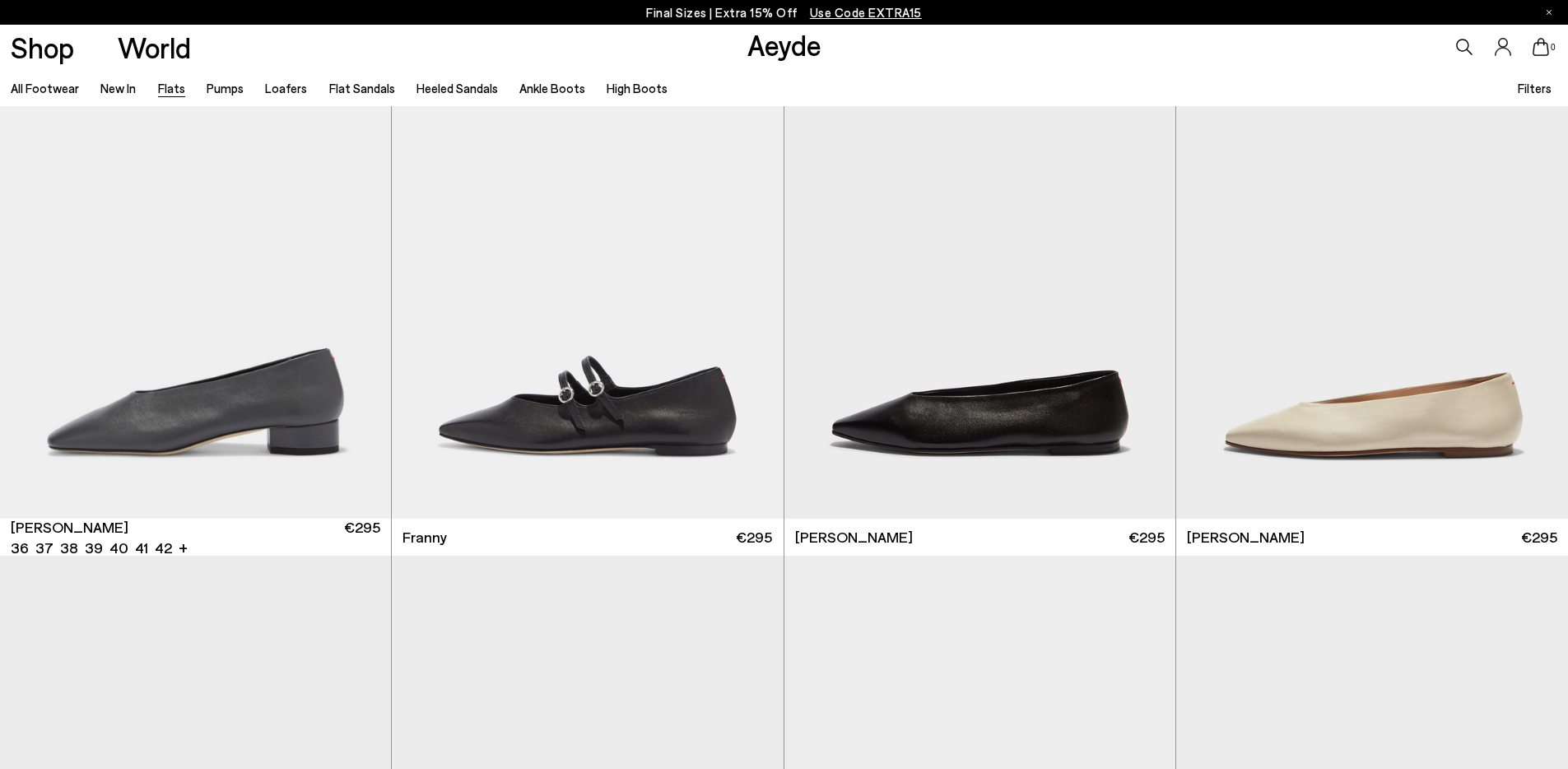
scroll to position [5895, 0]
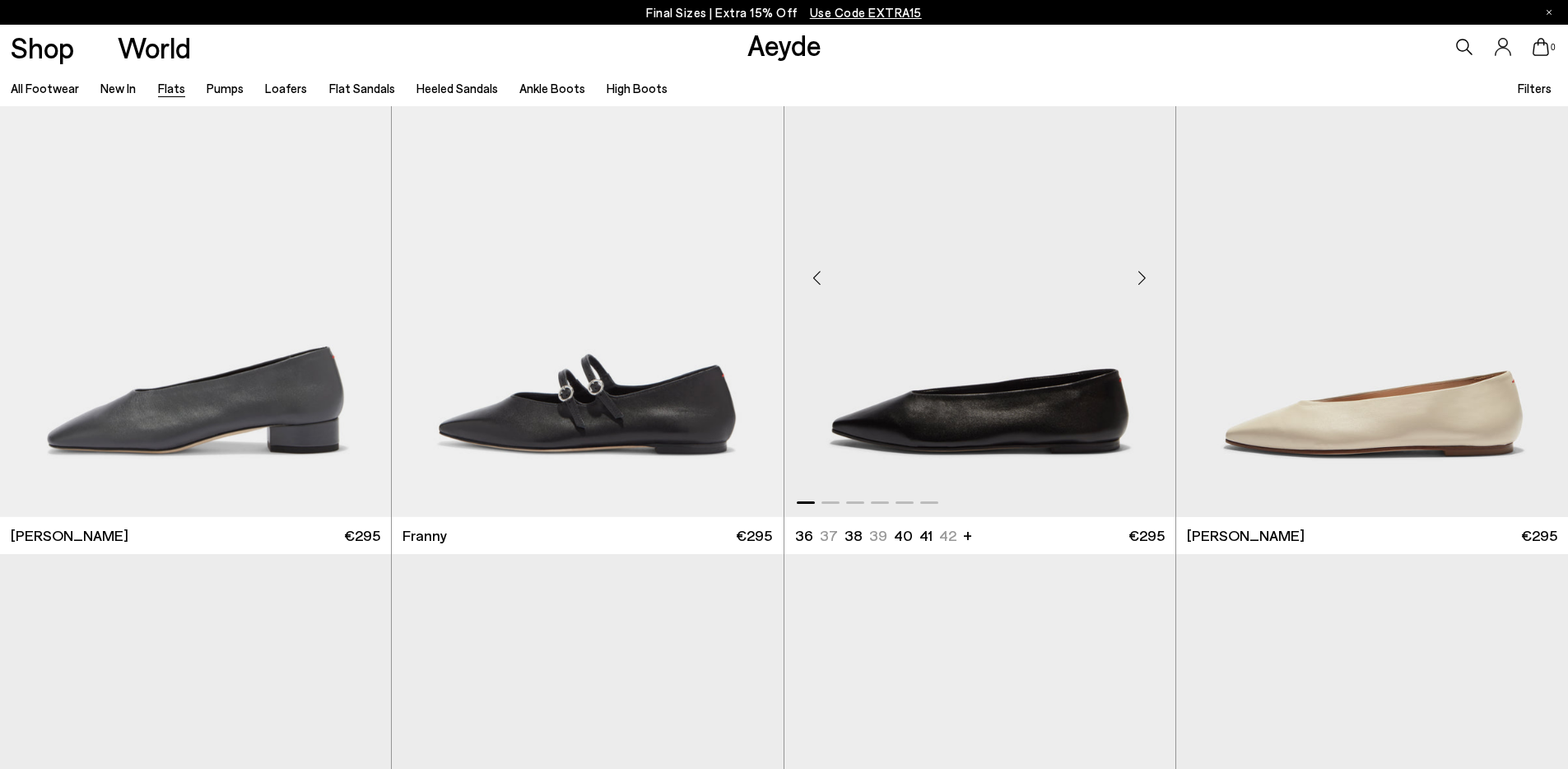
click at [817, 279] on div "Previous slide" at bounding box center [816, 278] width 49 height 49
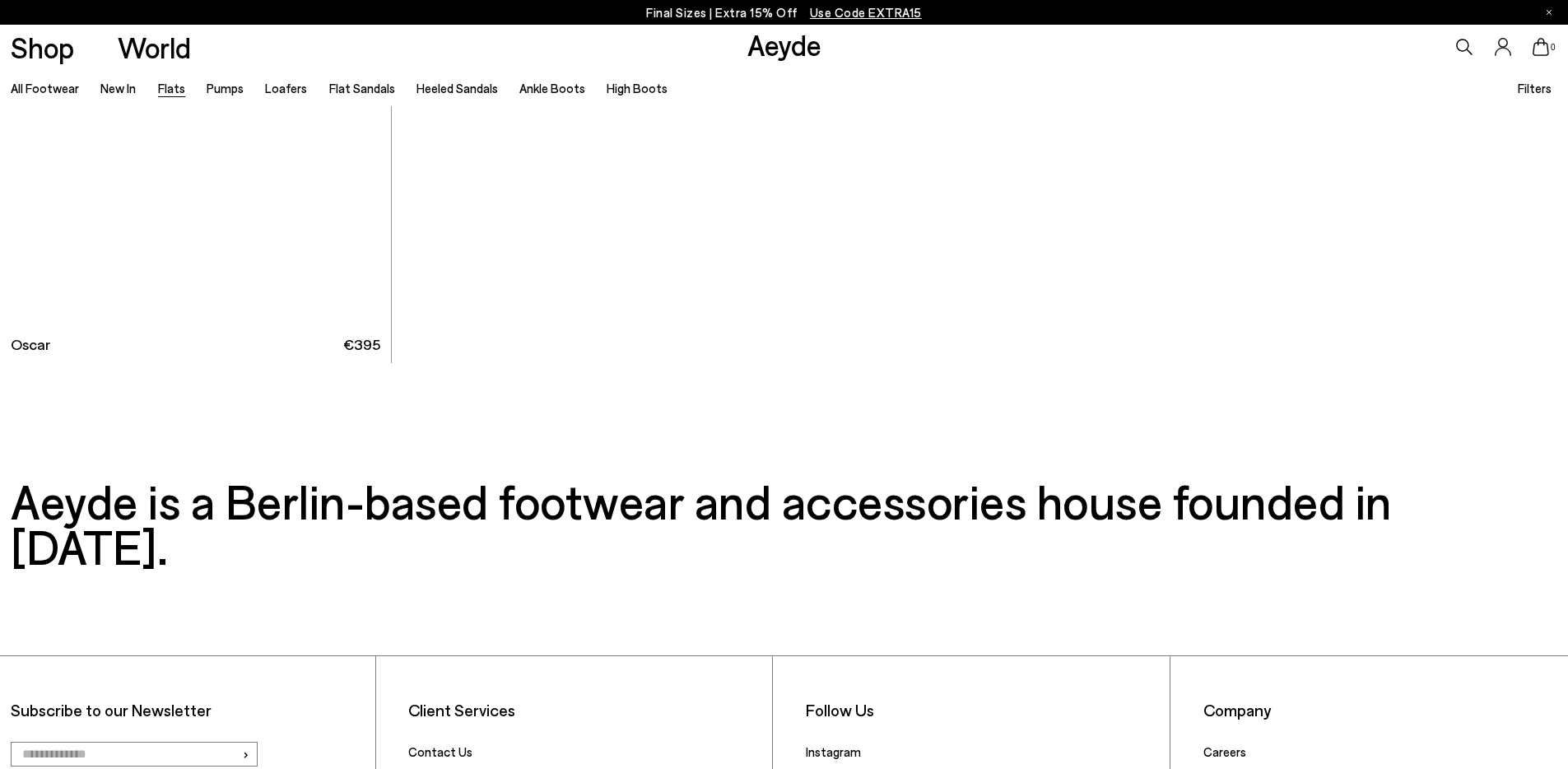
scroll to position [11388, 0]
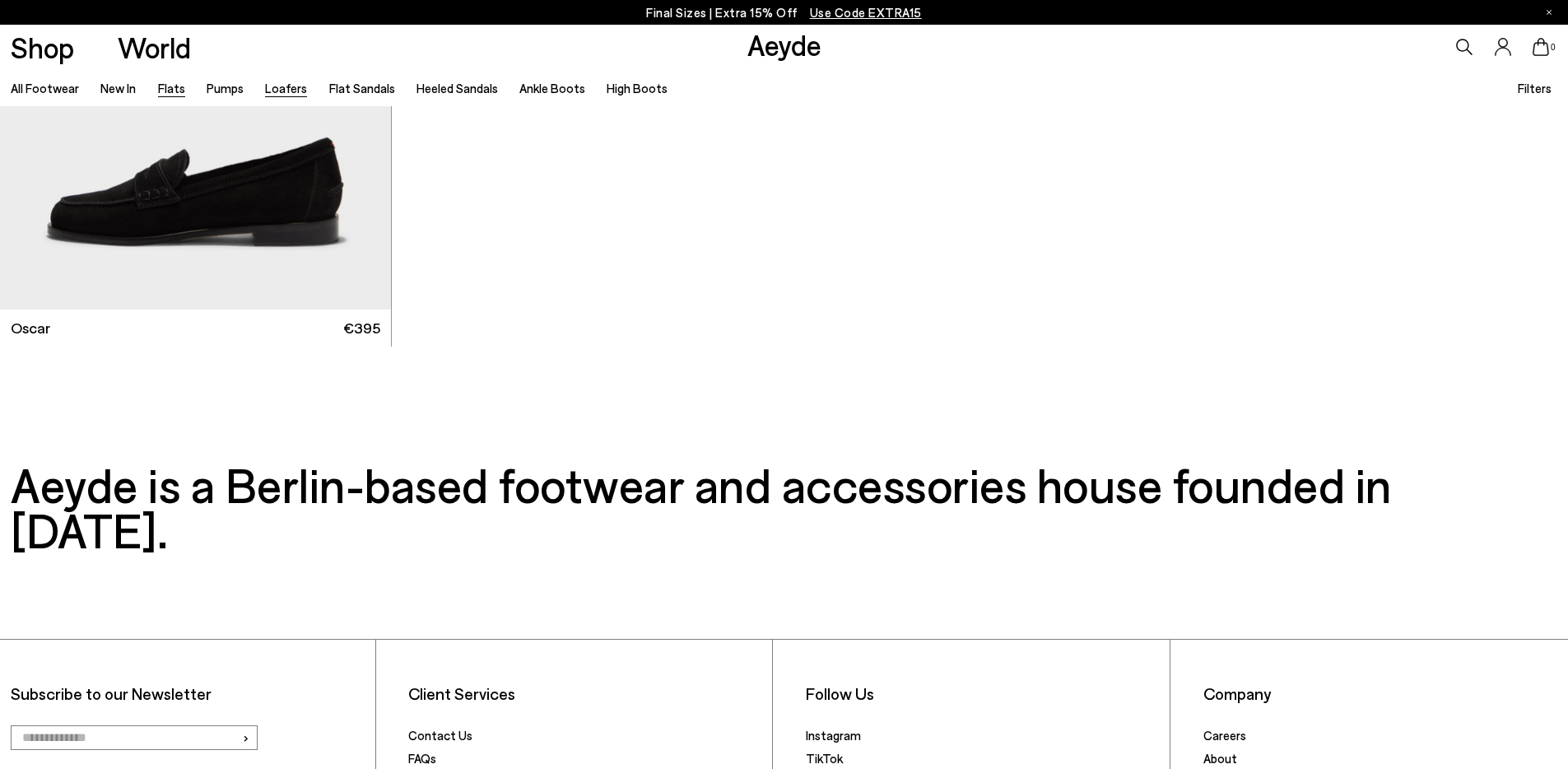
click at [273, 93] on link "Loafers" at bounding box center [285, 88] width 42 height 15
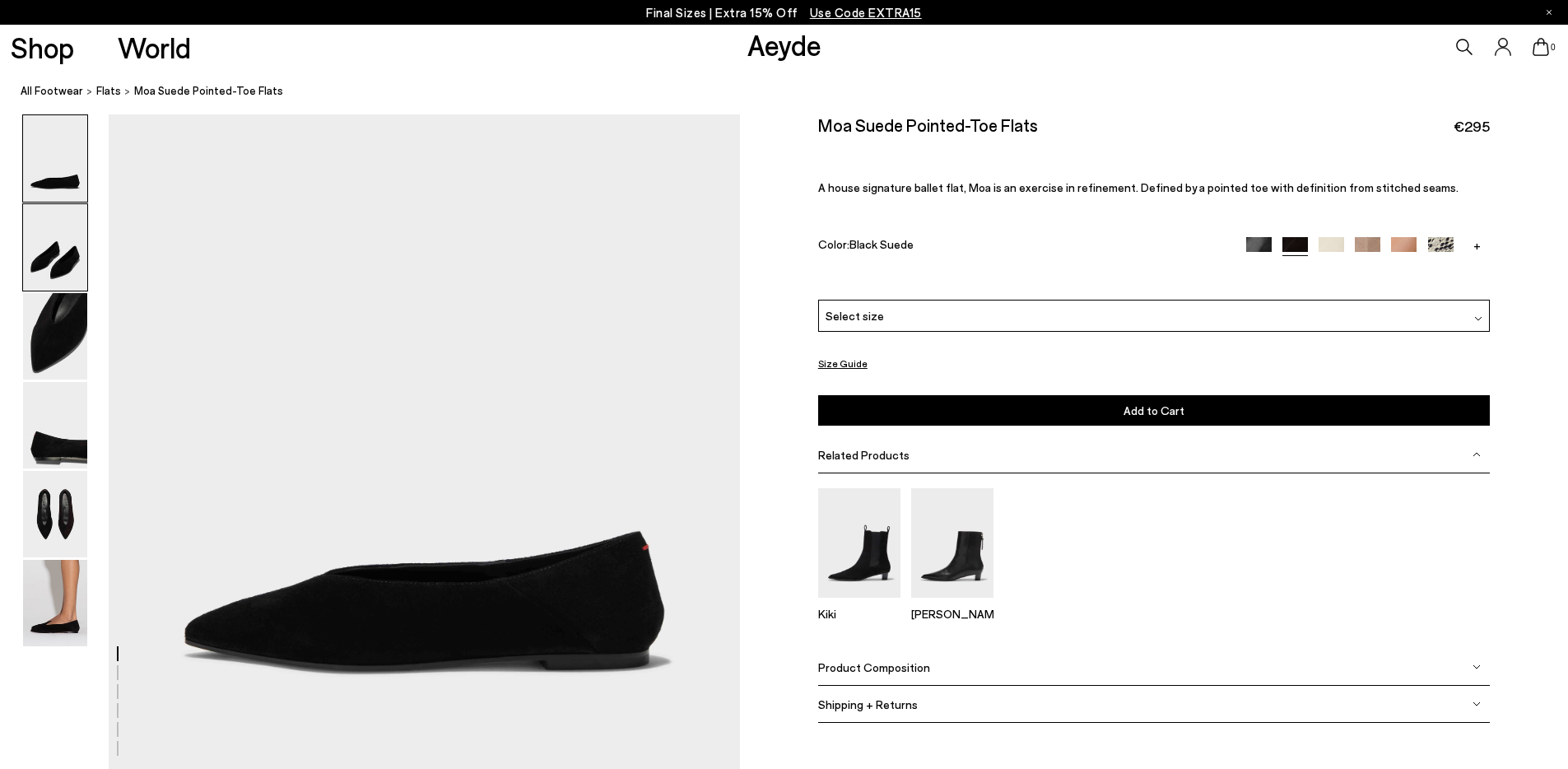
click at [59, 268] on img at bounding box center [55, 247] width 64 height 86
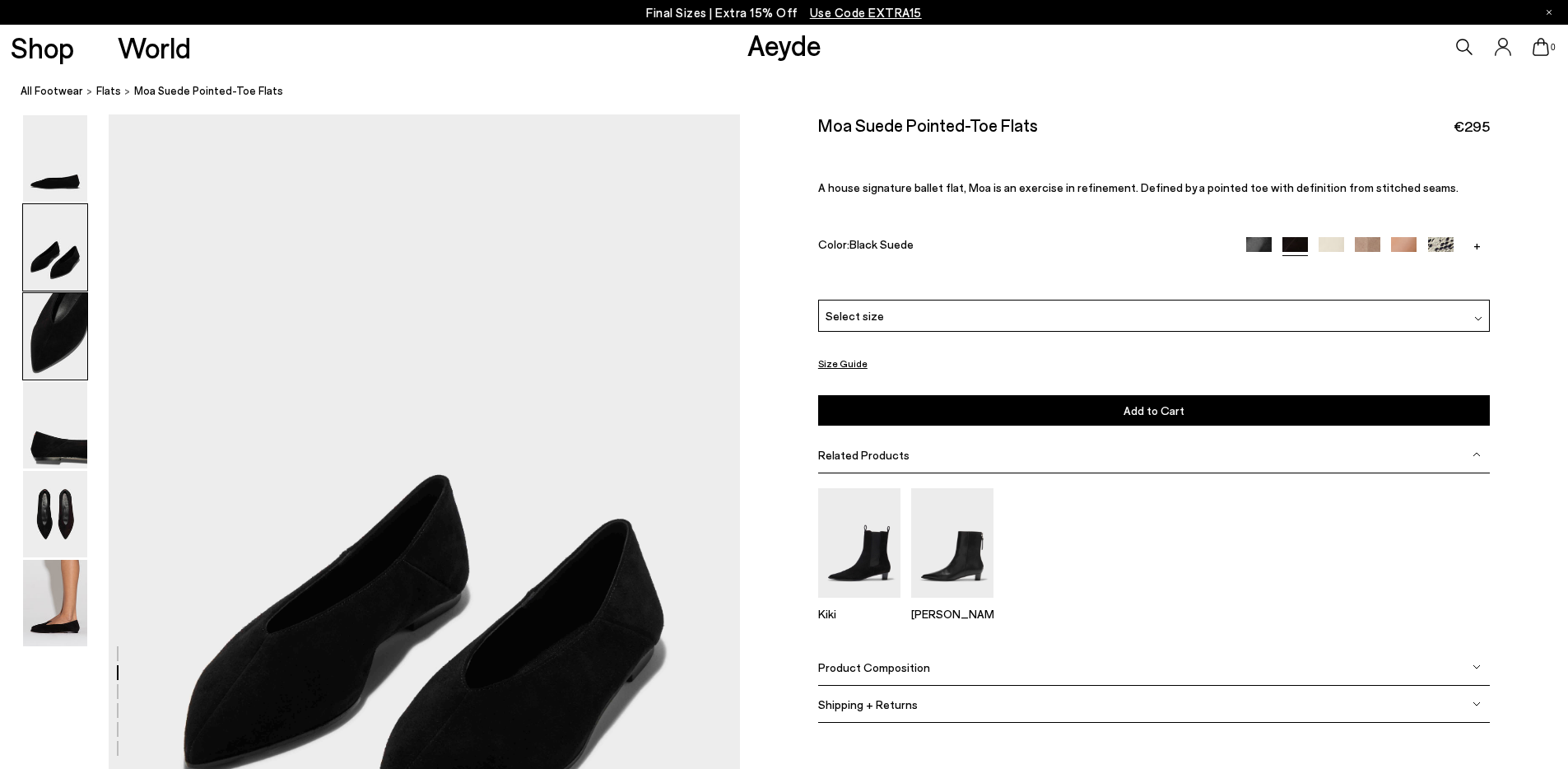
click at [59, 316] on img at bounding box center [55, 336] width 64 height 86
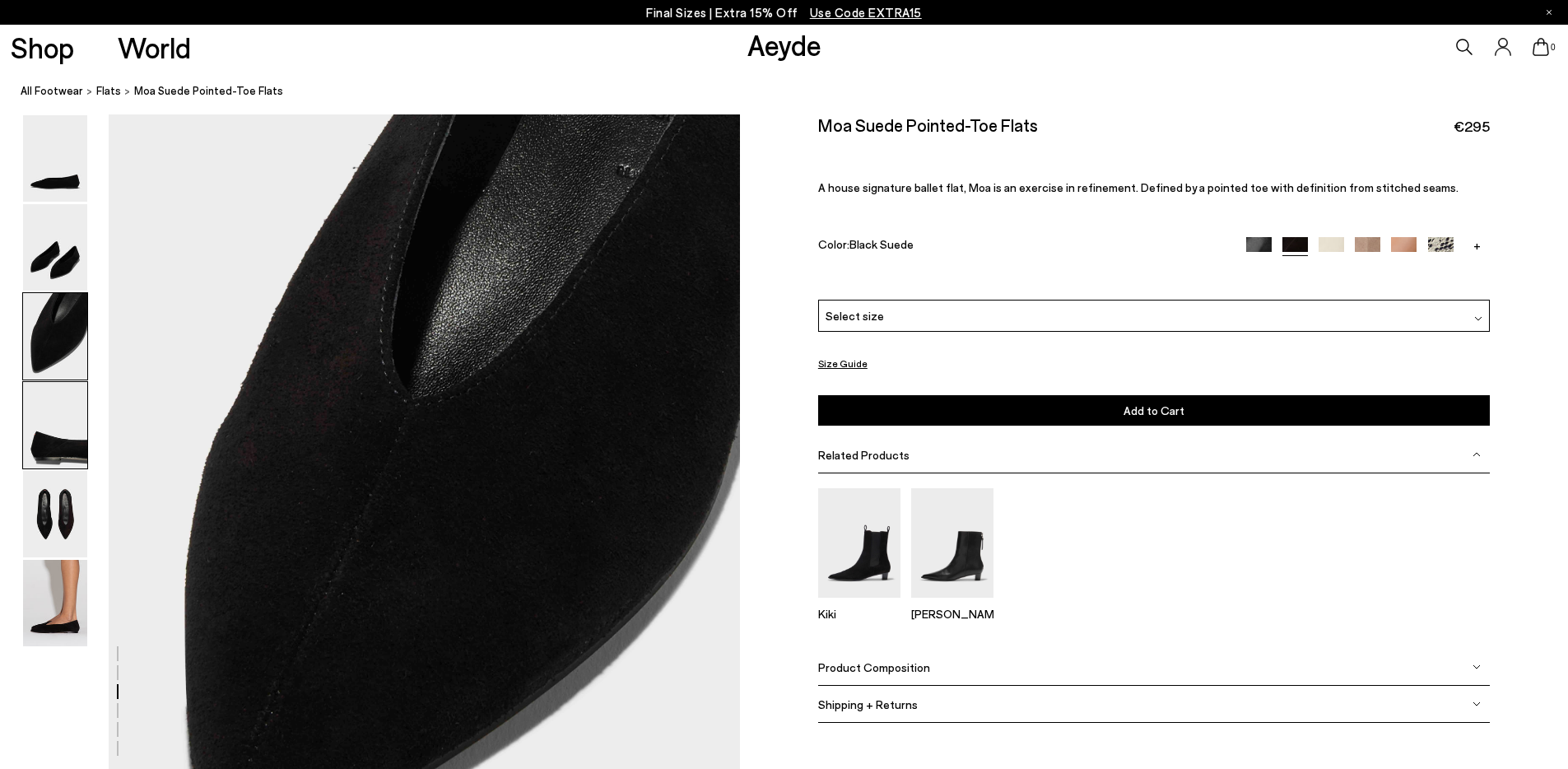
click at [57, 398] on img at bounding box center [55, 425] width 64 height 86
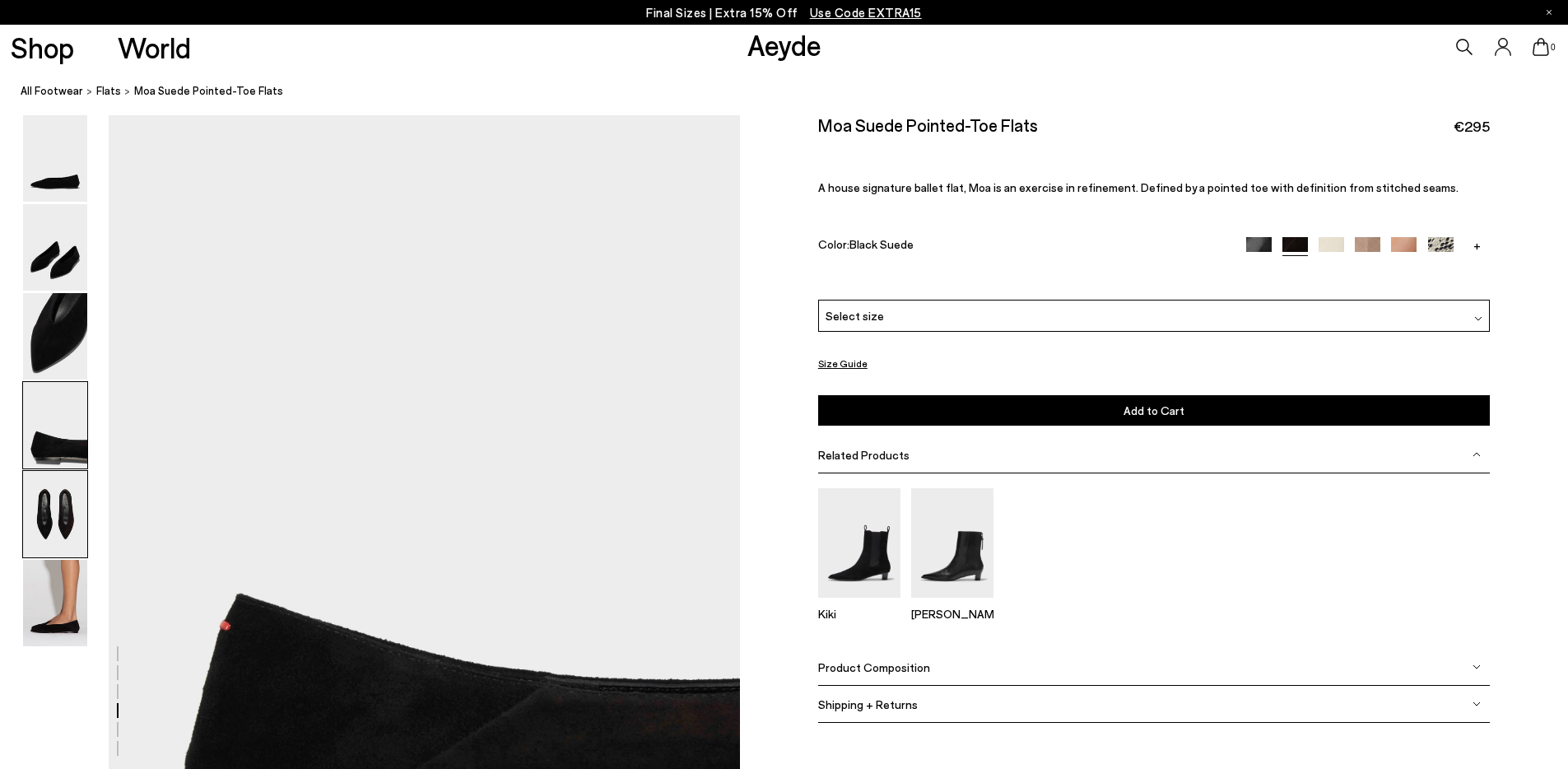
click at [61, 496] on img at bounding box center [55, 514] width 64 height 86
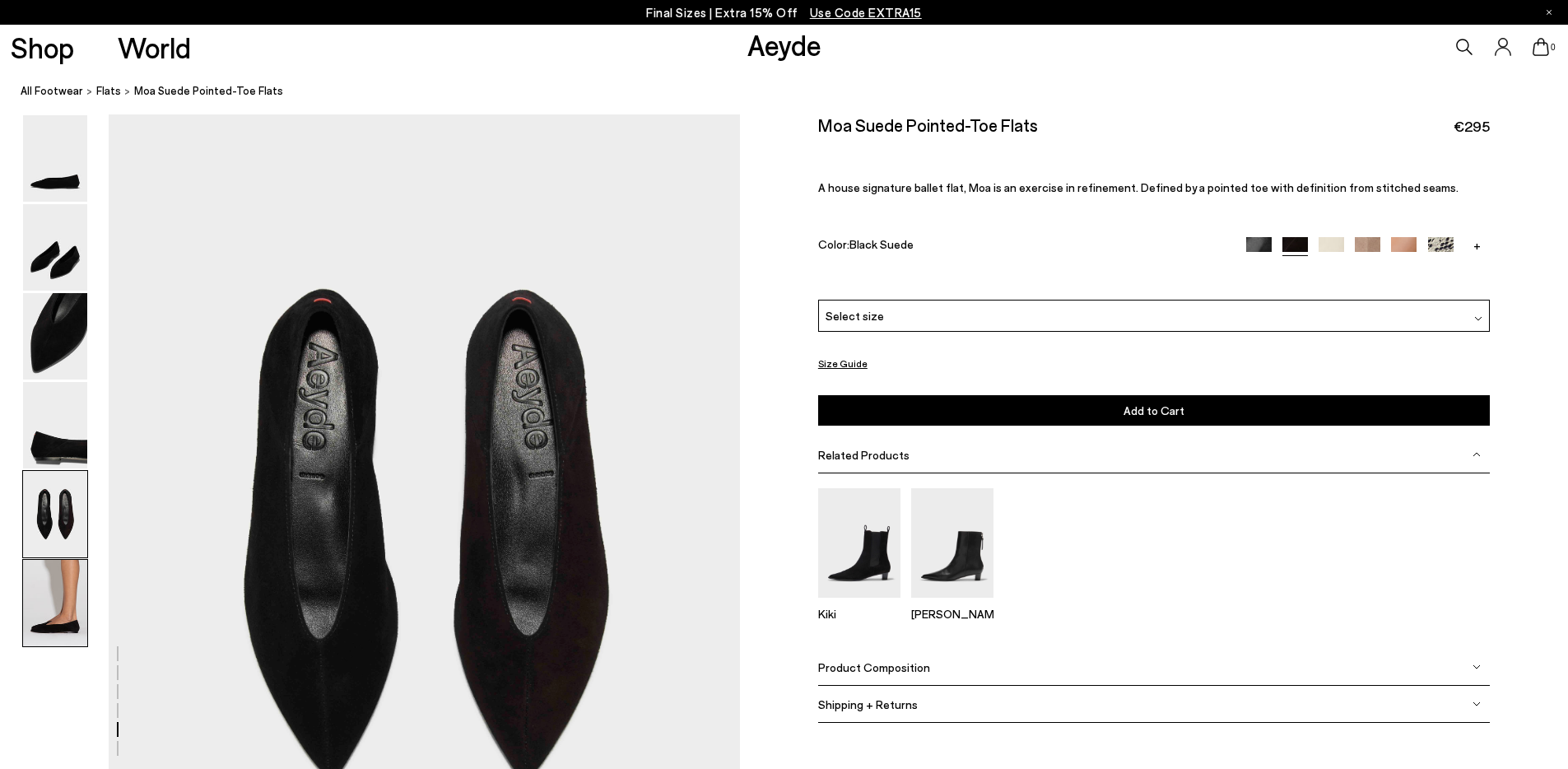
click at [50, 598] on img at bounding box center [55, 602] width 64 height 86
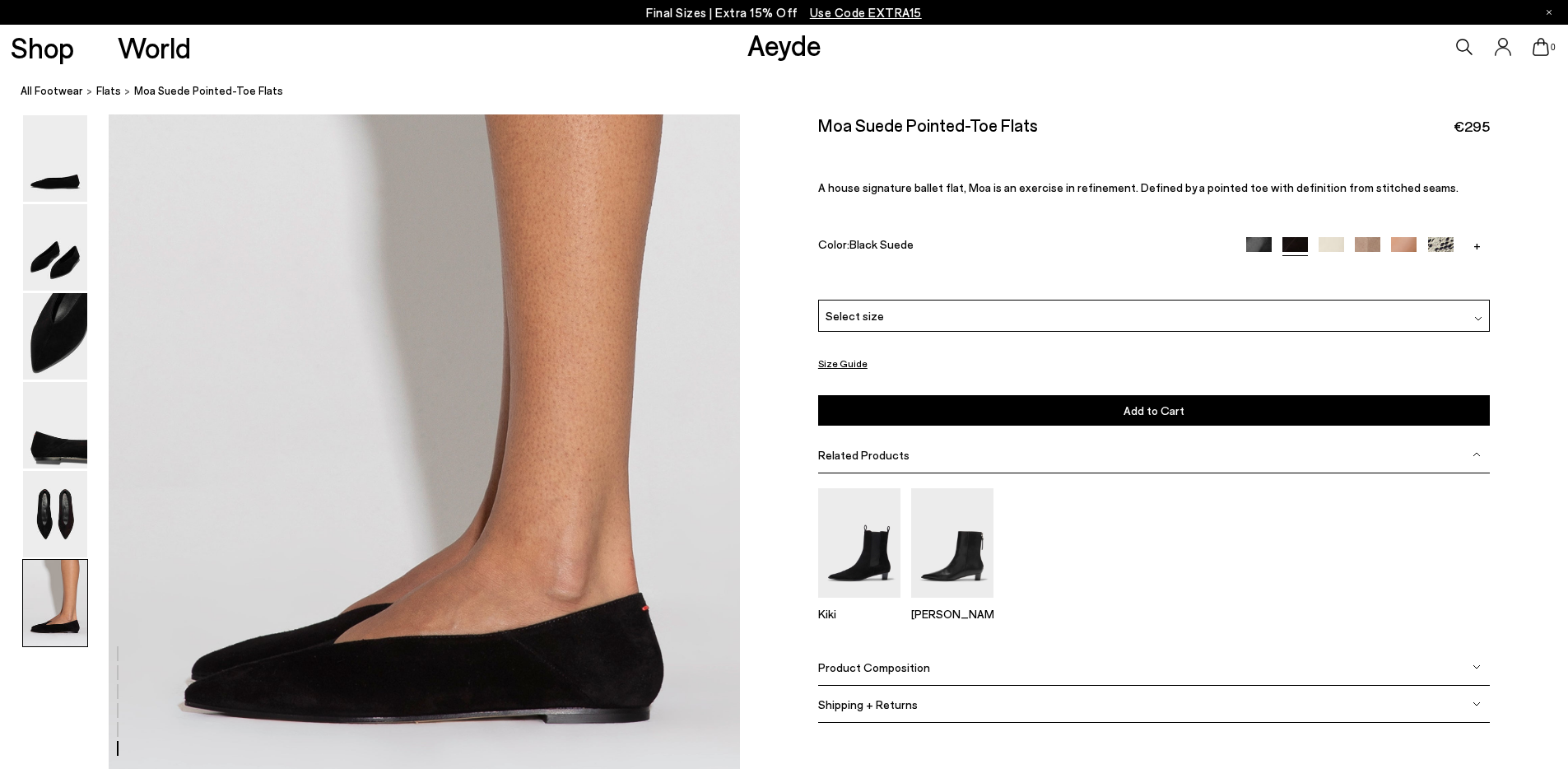
scroll to position [4147, 0]
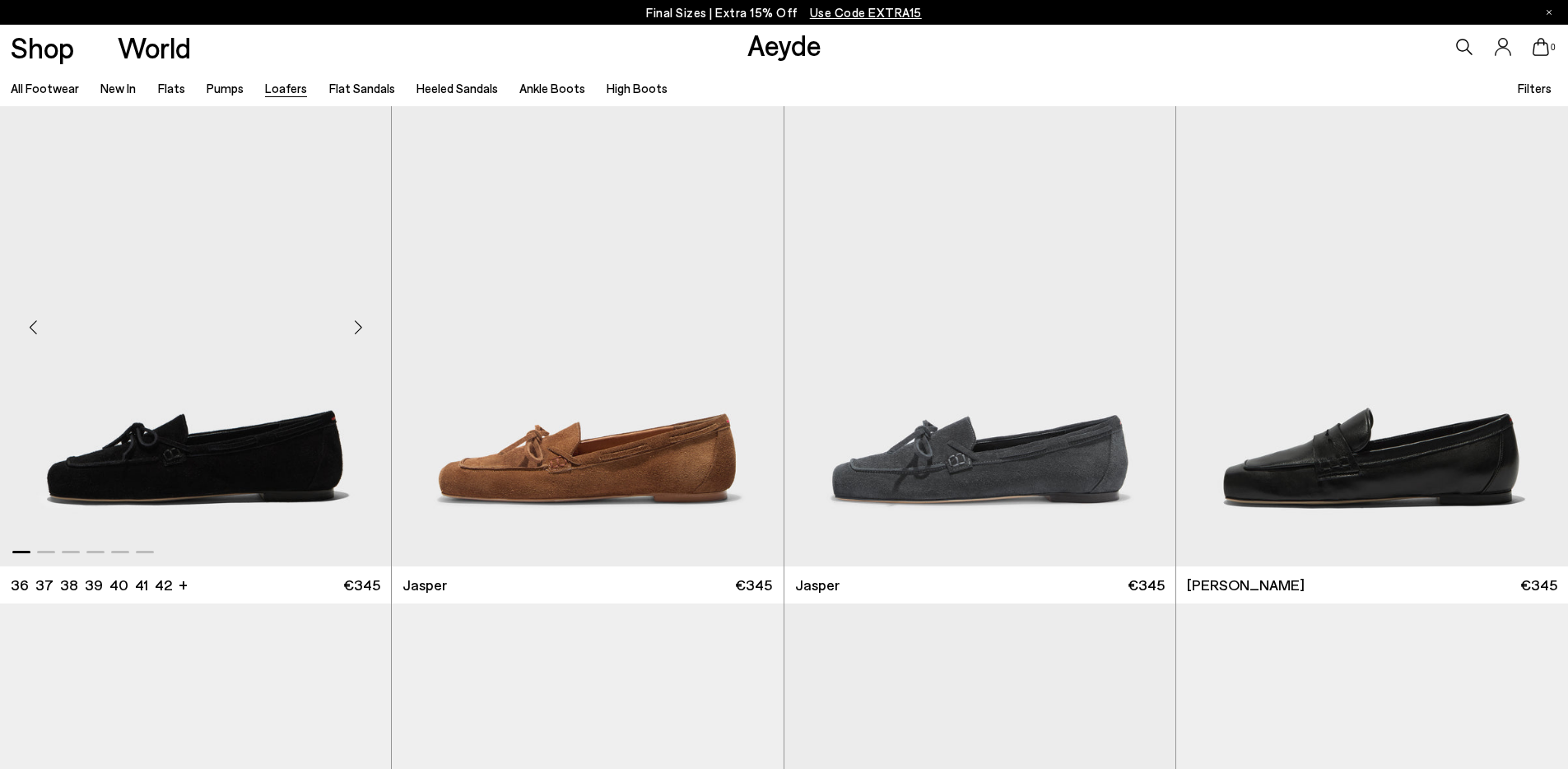
scroll to position [563, 0]
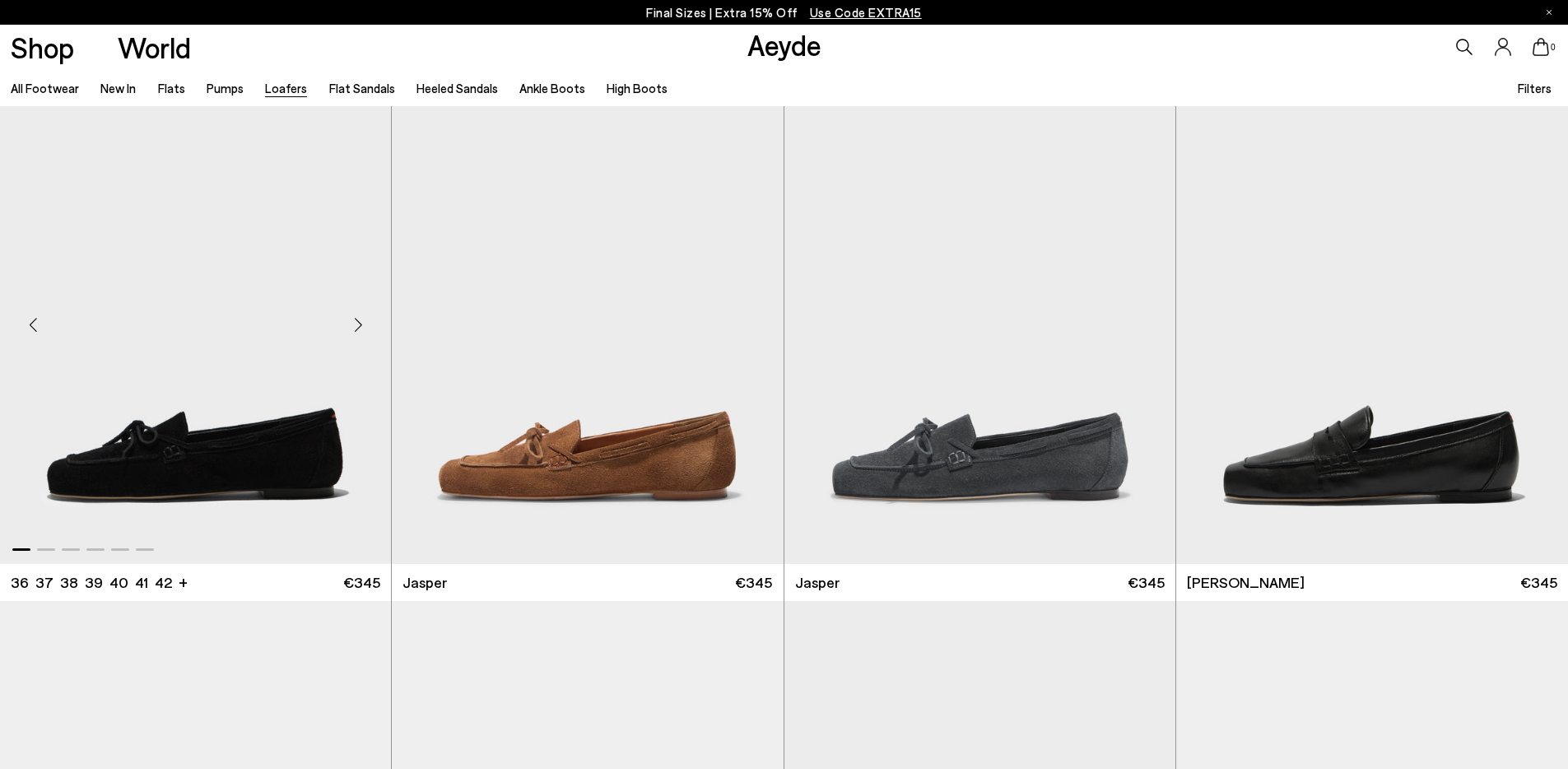
click at [31, 329] on div "Previous slide" at bounding box center [32, 324] width 49 height 49
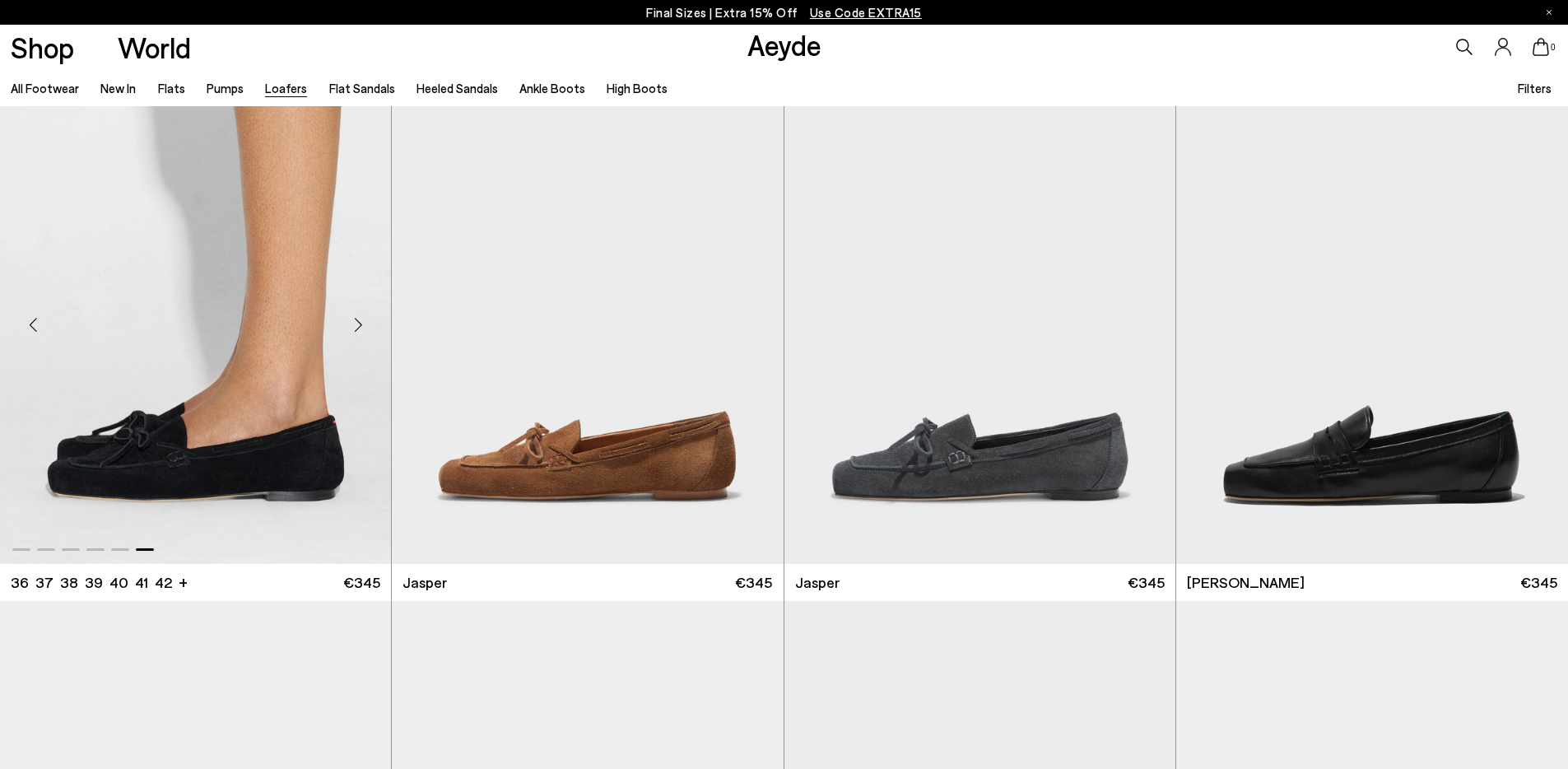
click at [31, 329] on div "Previous slide" at bounding box center [32, 324] width 49 height 49
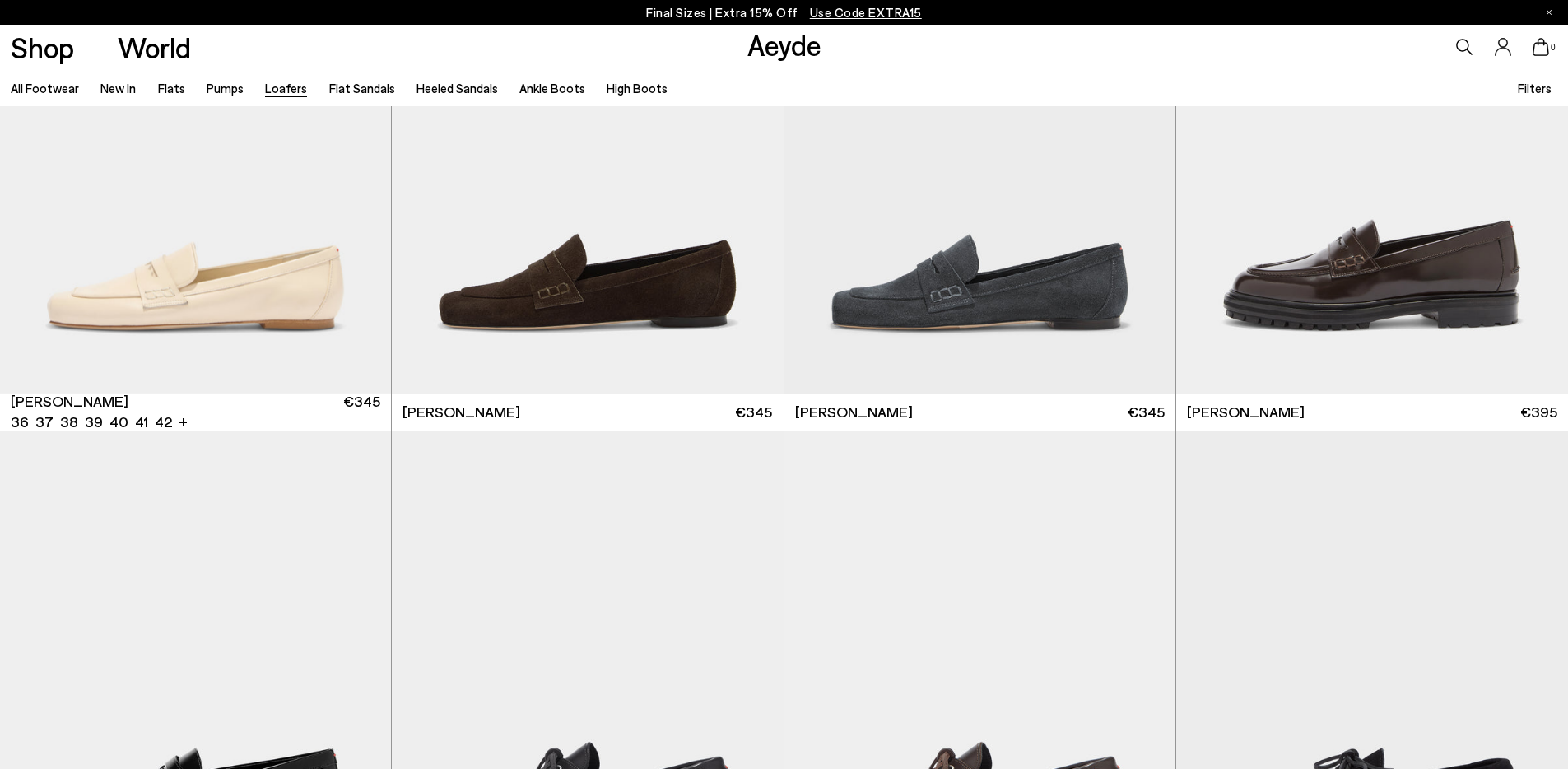
scroll to position [1263, 0]
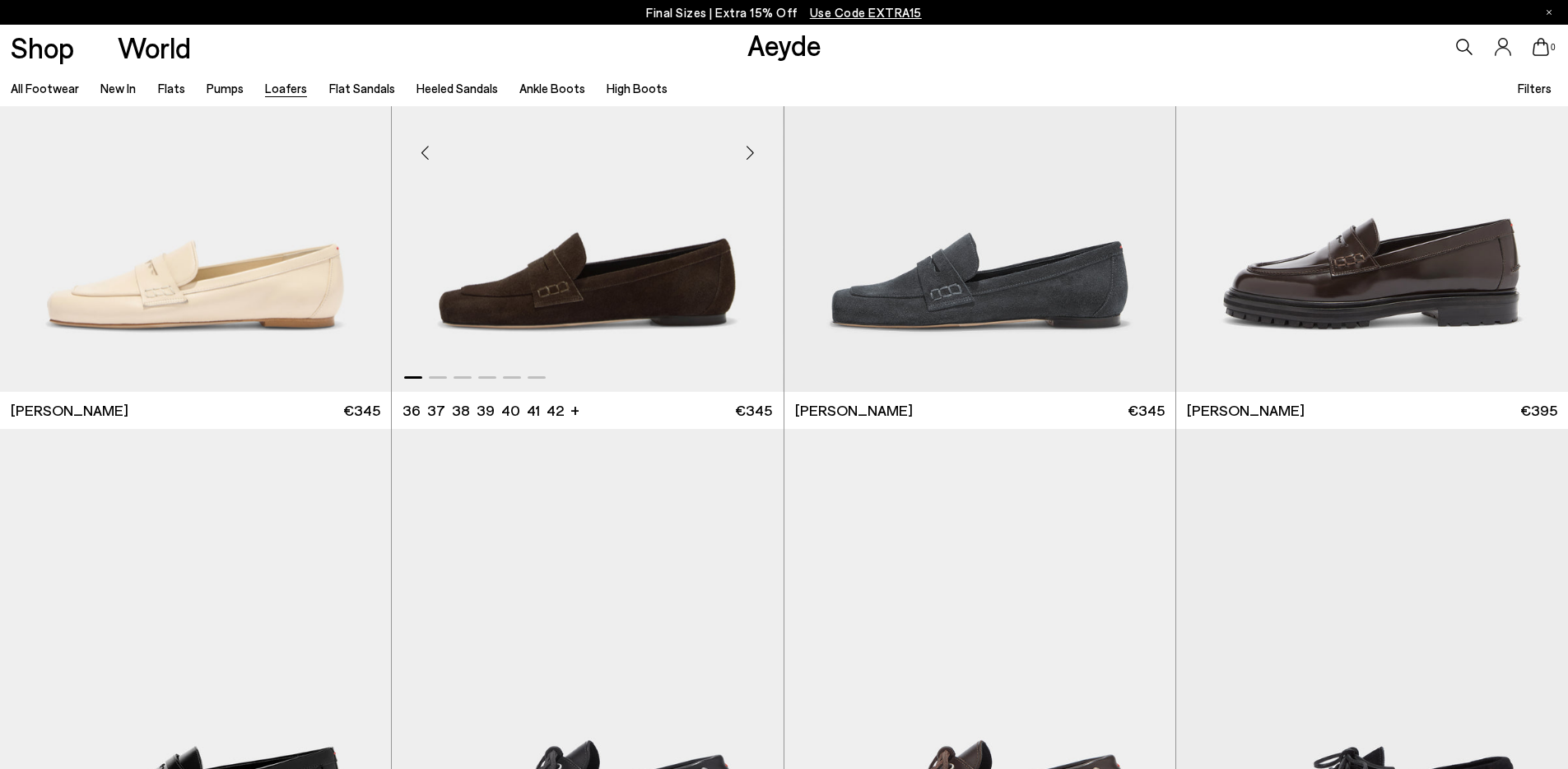
click at [422, 158] on div "Previous slide" at bounding box center [424, 152] width 49 height 49
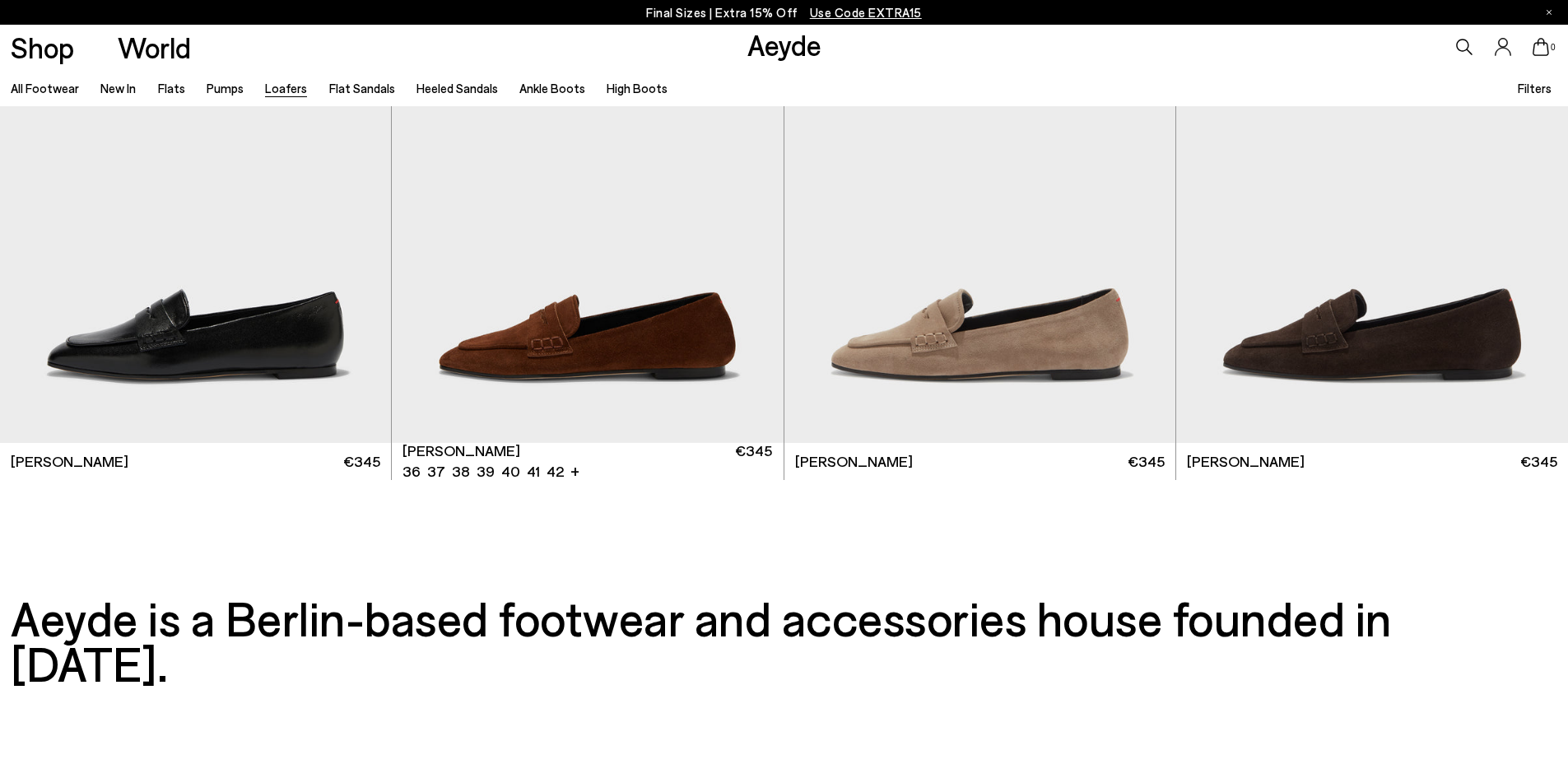
scroll to position [3859, 0]
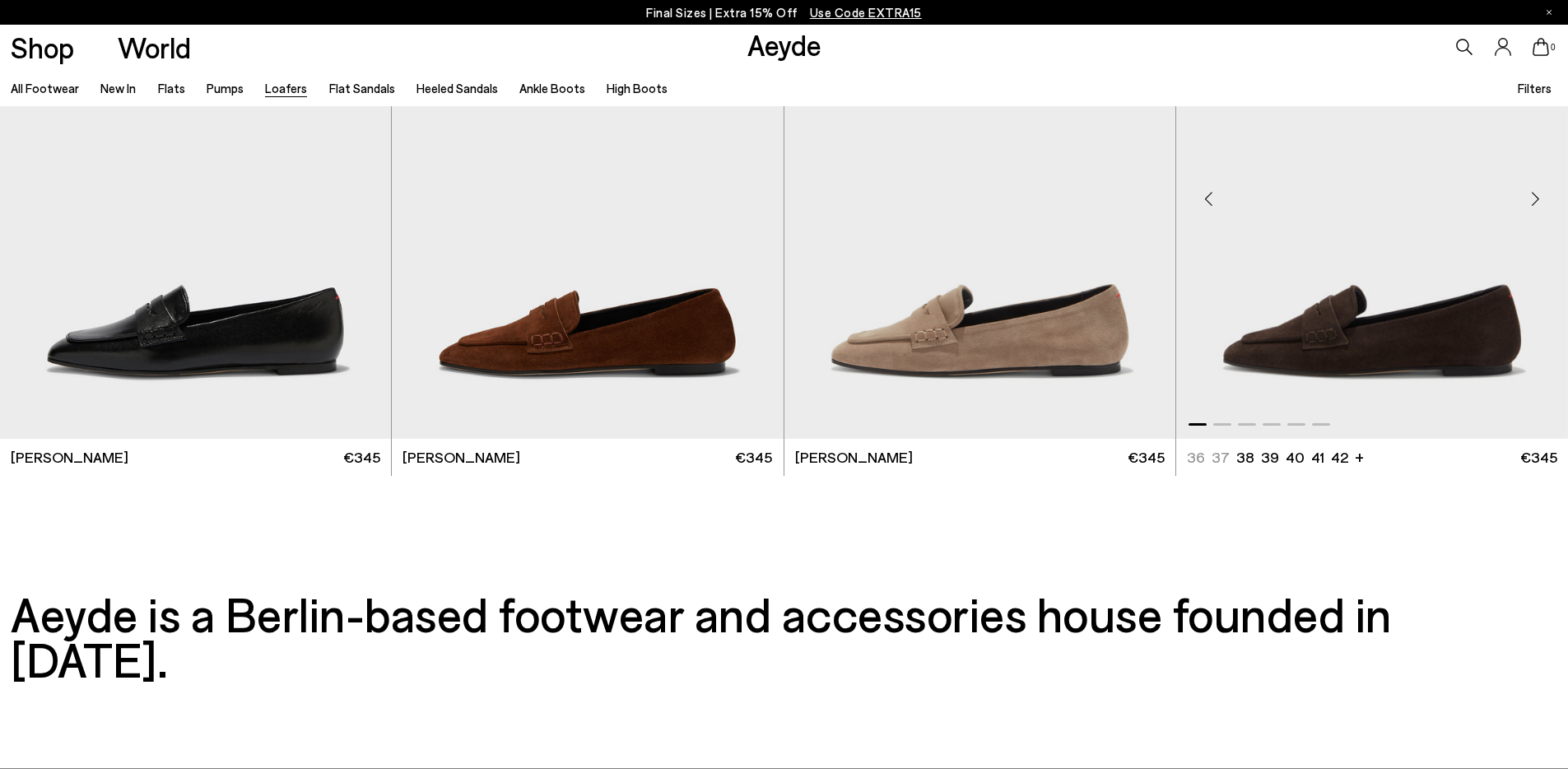
click at [1210, 205] on div "Previous slide" at bounding box center [1209, 199] width 49 height 49
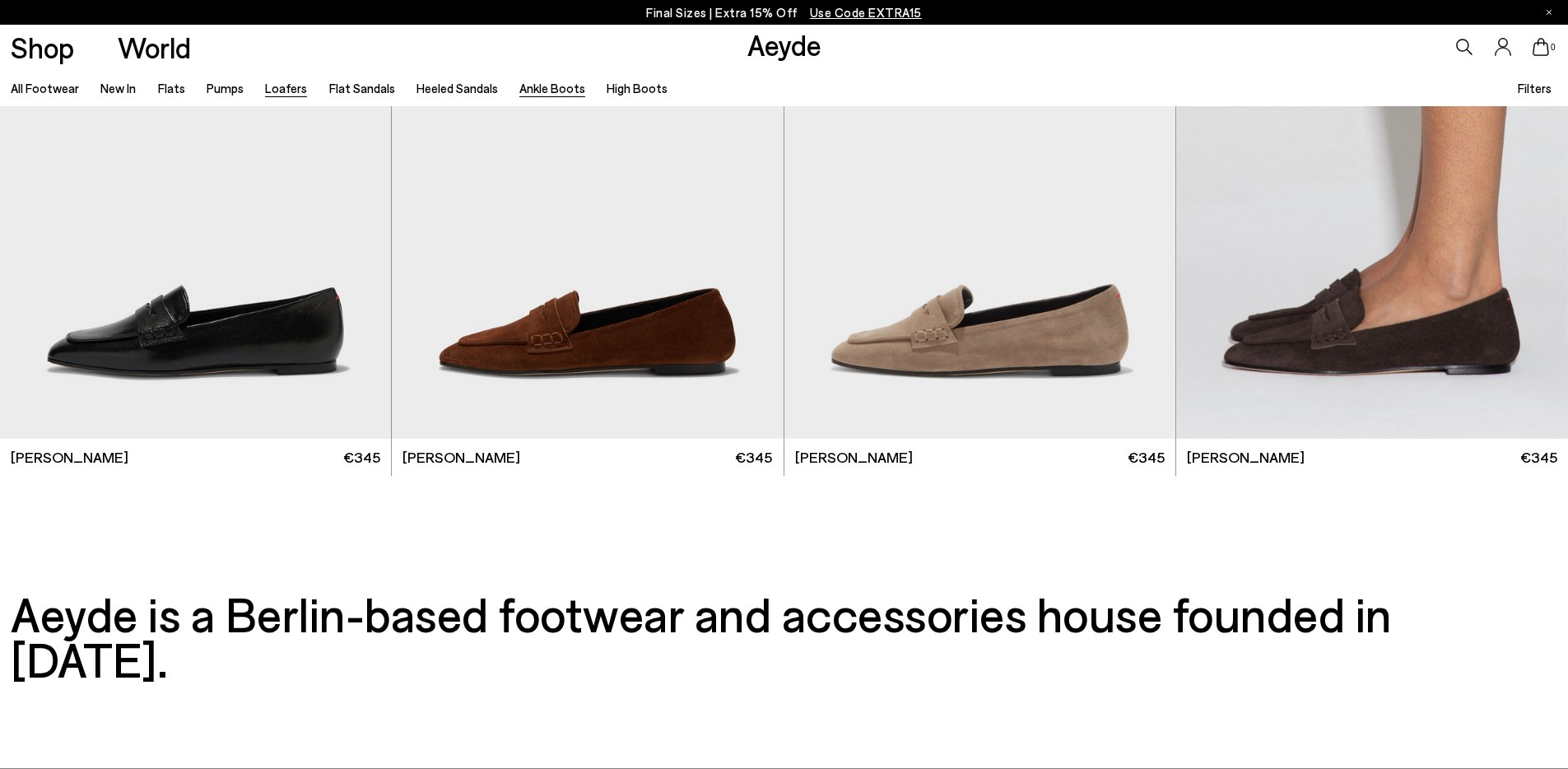
click at [547, 85] on link "Ankle Boots" at bounding box center [552, 88] width 66 height 15
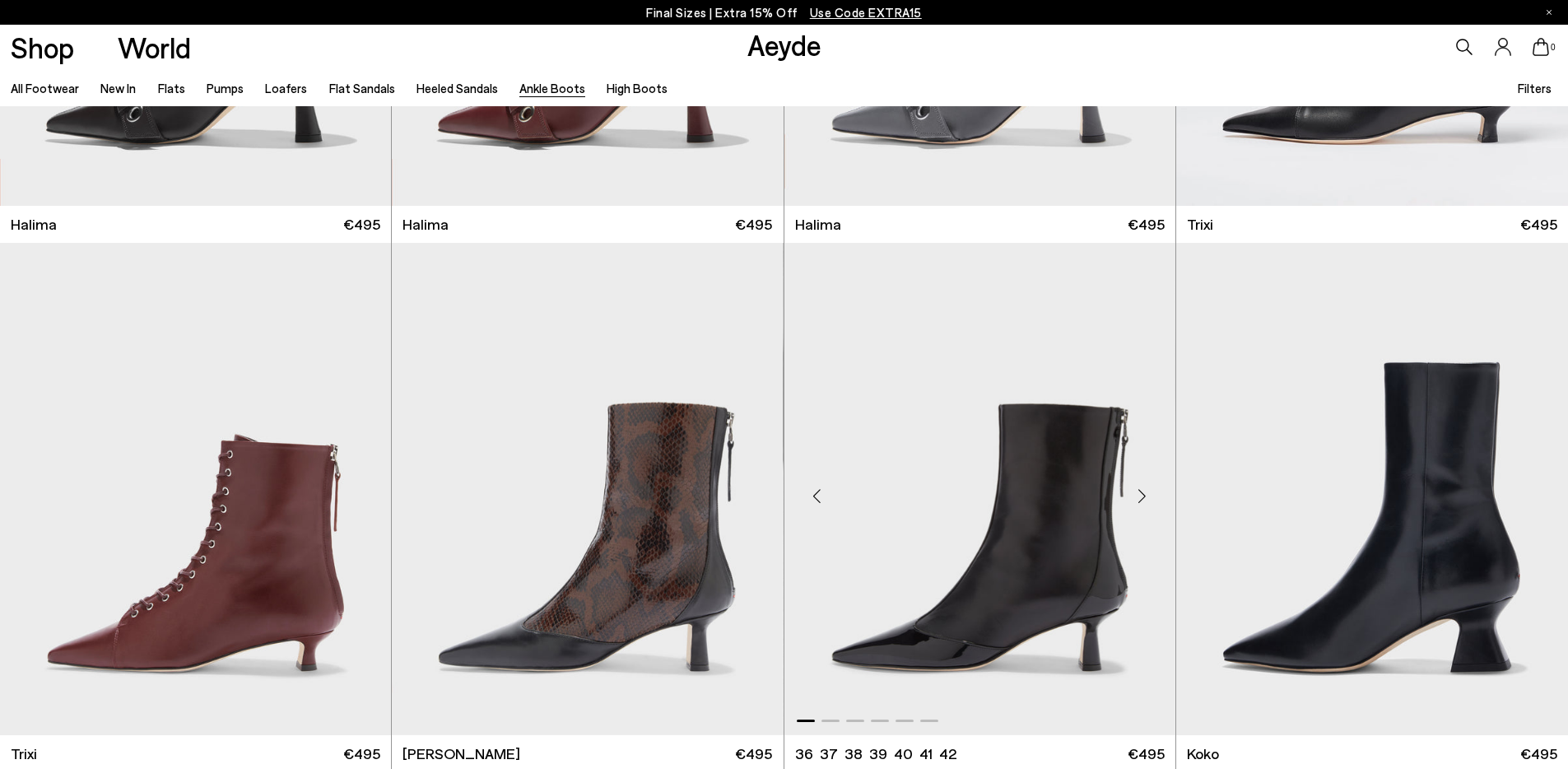
scroll to position [416, 0]
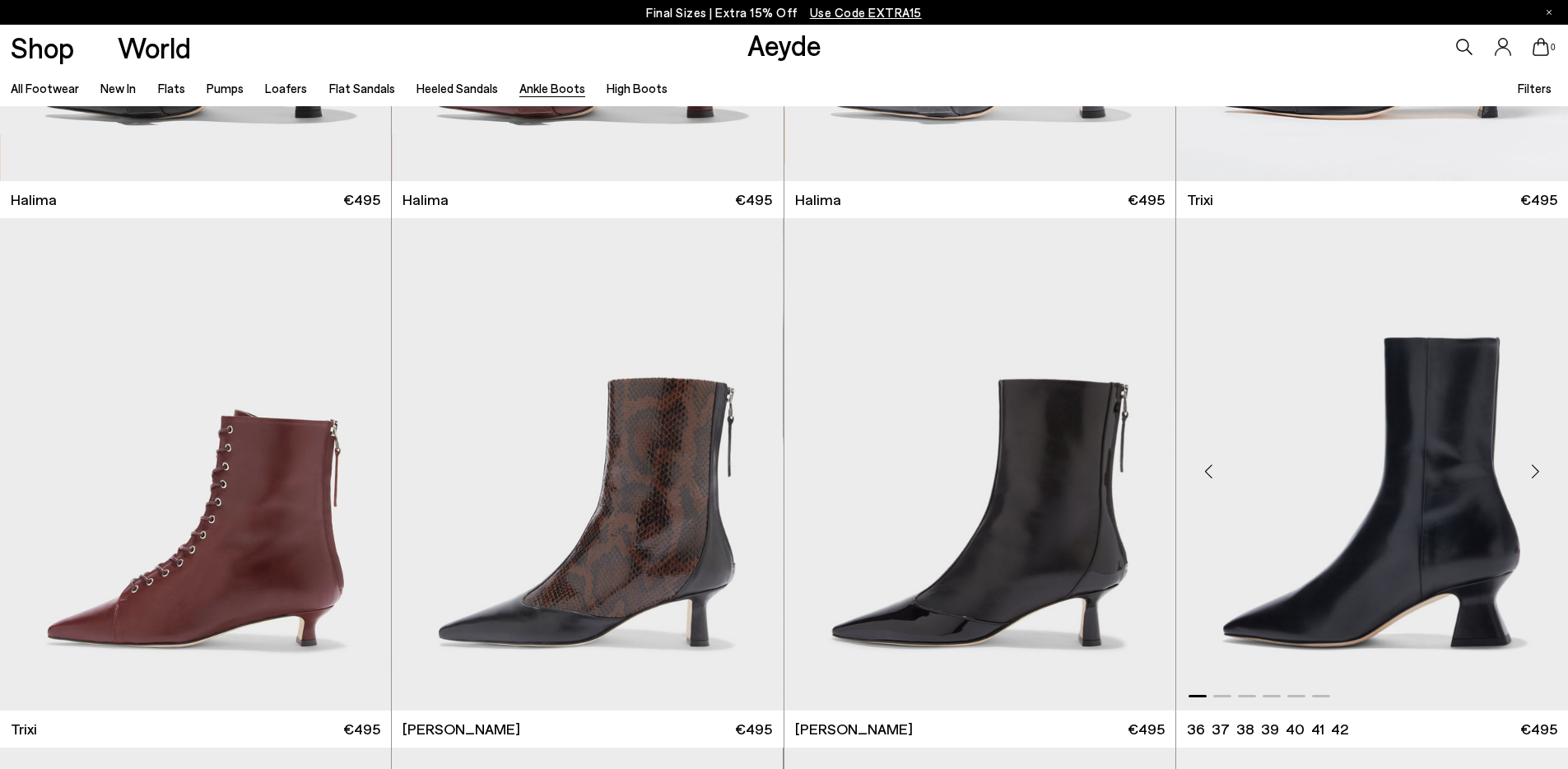
click at [1211, 473] on div "Previous slide" at bounding box center [1209, 470] width 49 height 49
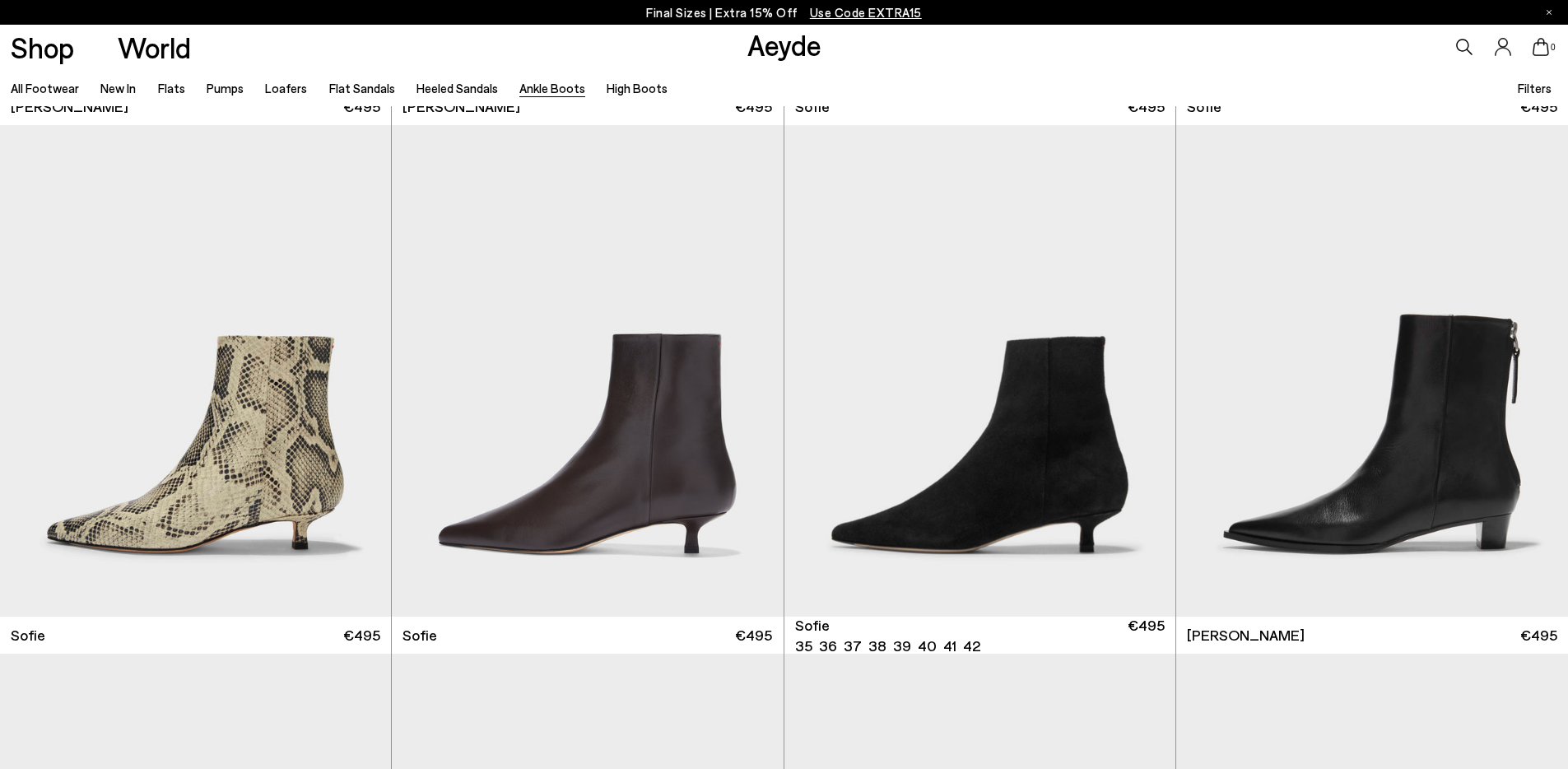
scroll to position [2100, 0]
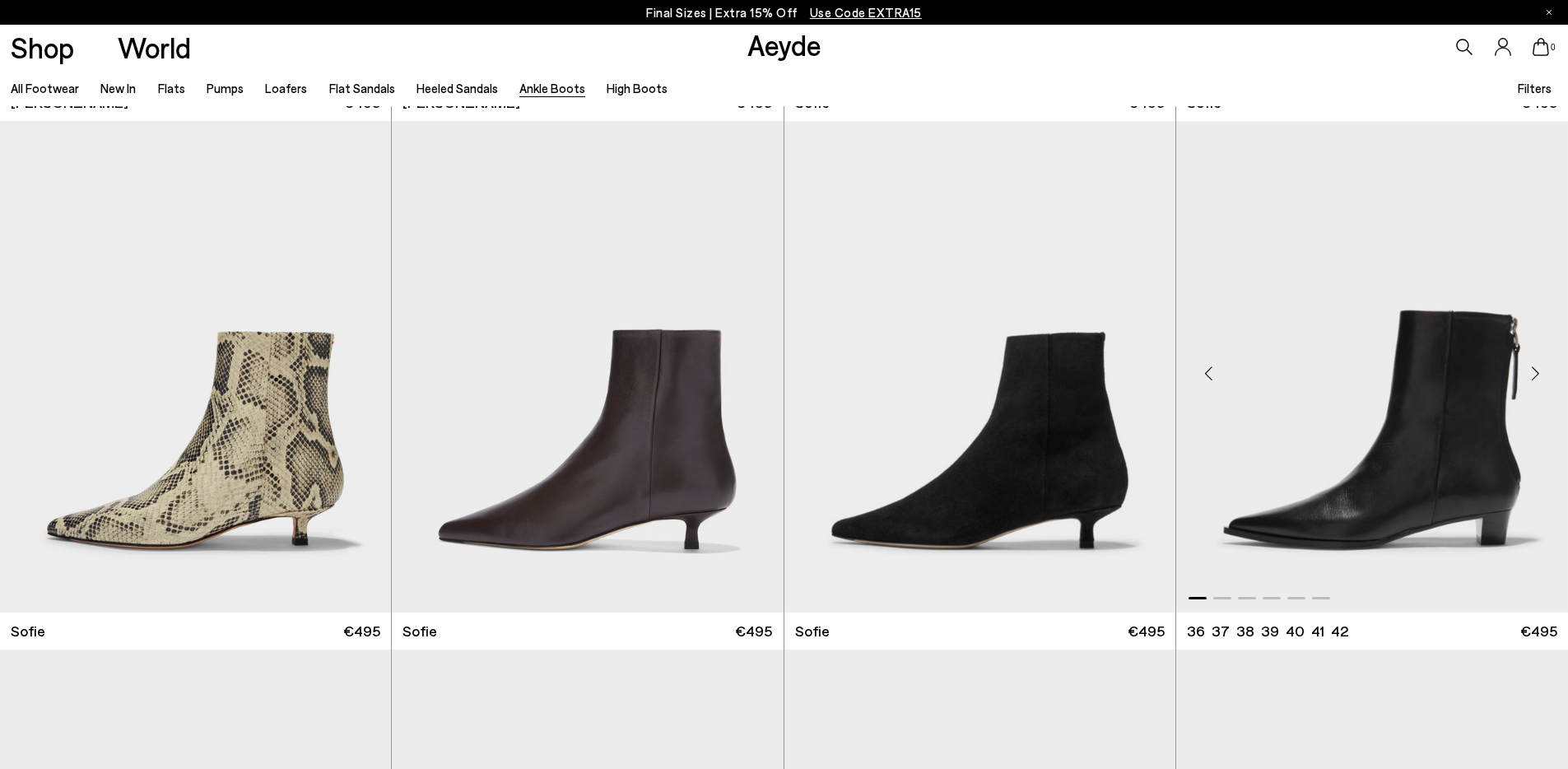
click at [1213, 376] on div "Previous slide" at bounding box center [1209, 373] width 49 height 49
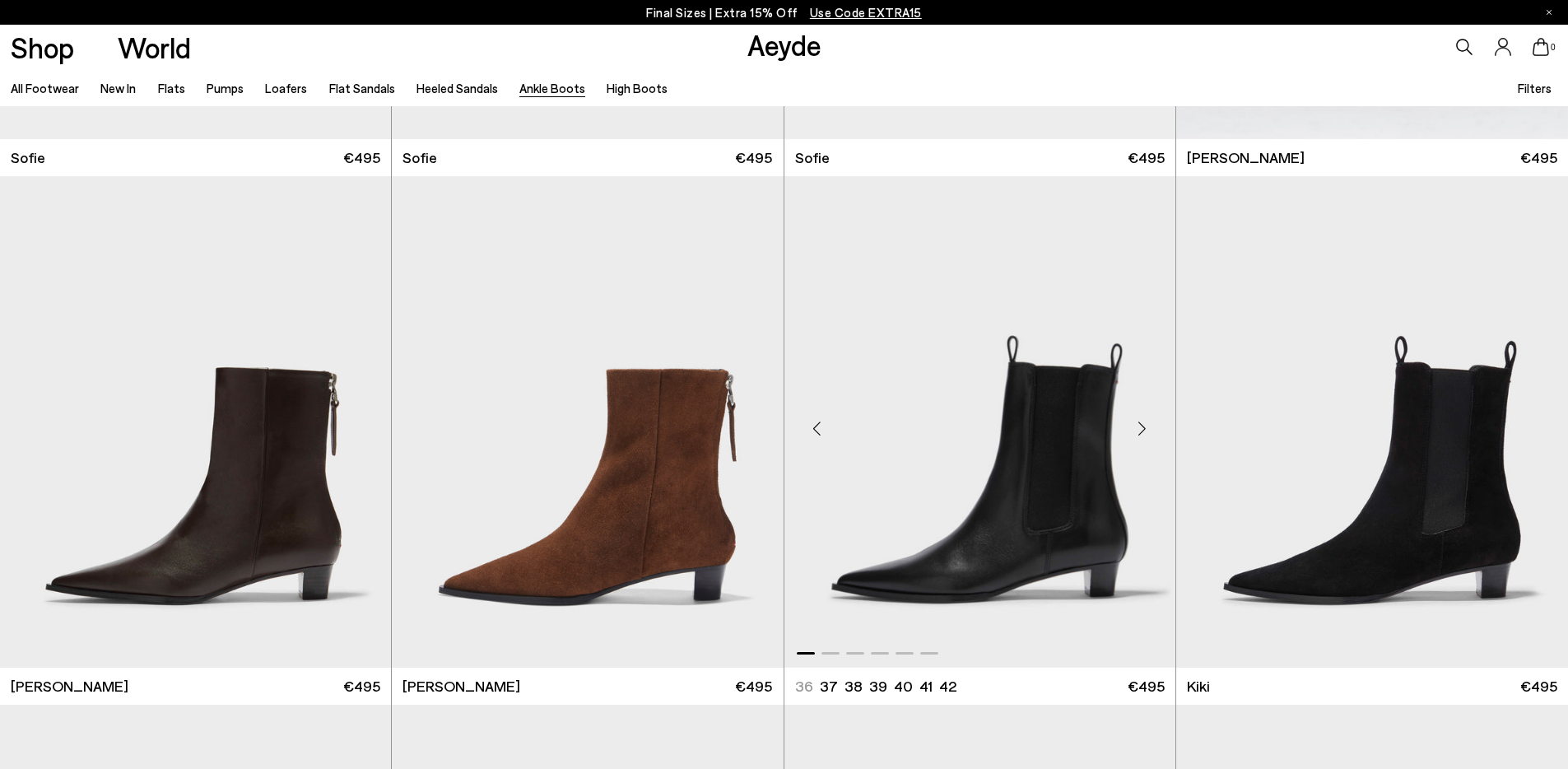
scroll to position [2586, 0]
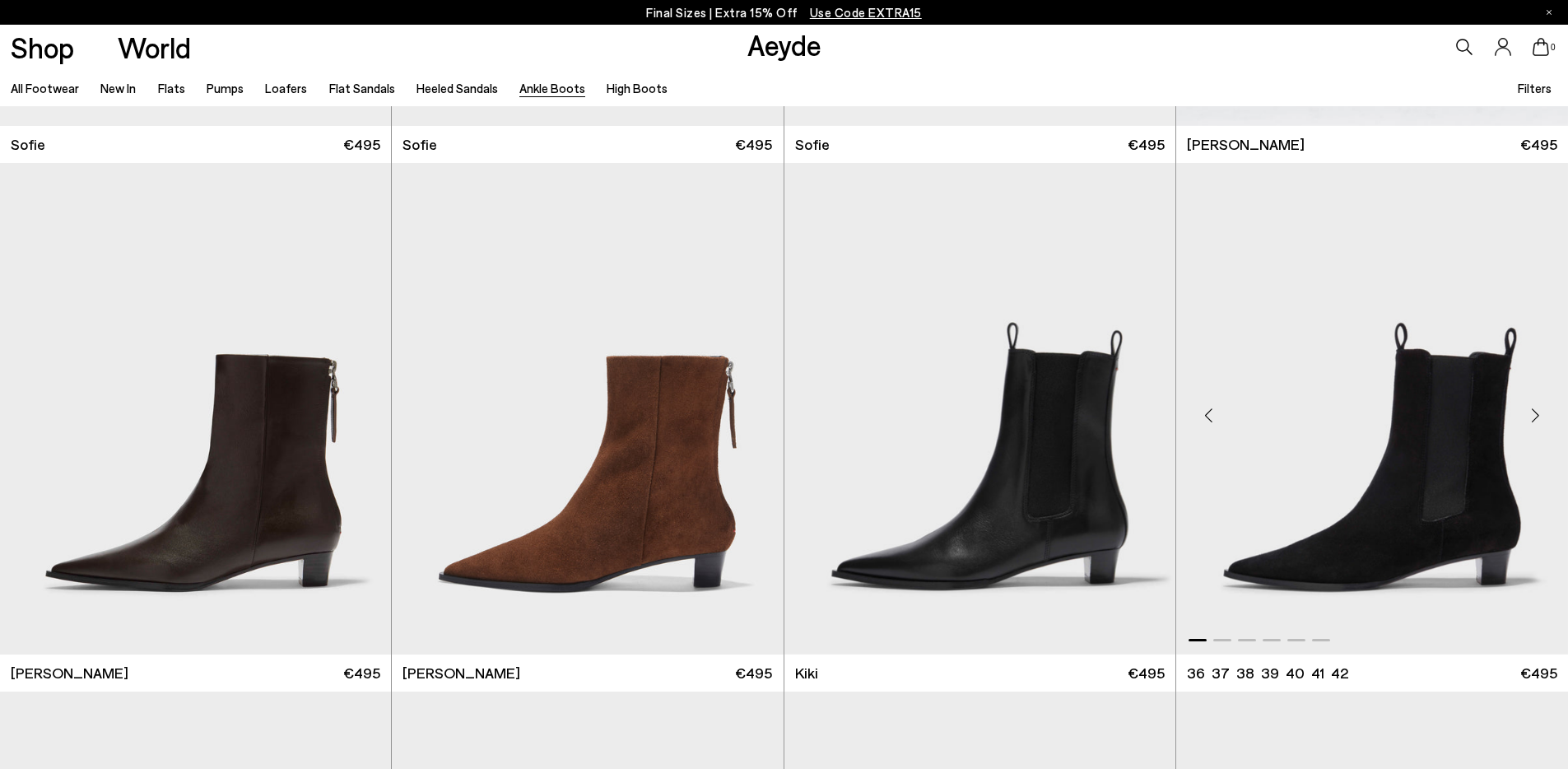
click at [1214, 418] on div "Previous slide" at bounding box center [1209, 415] width 49 height 49
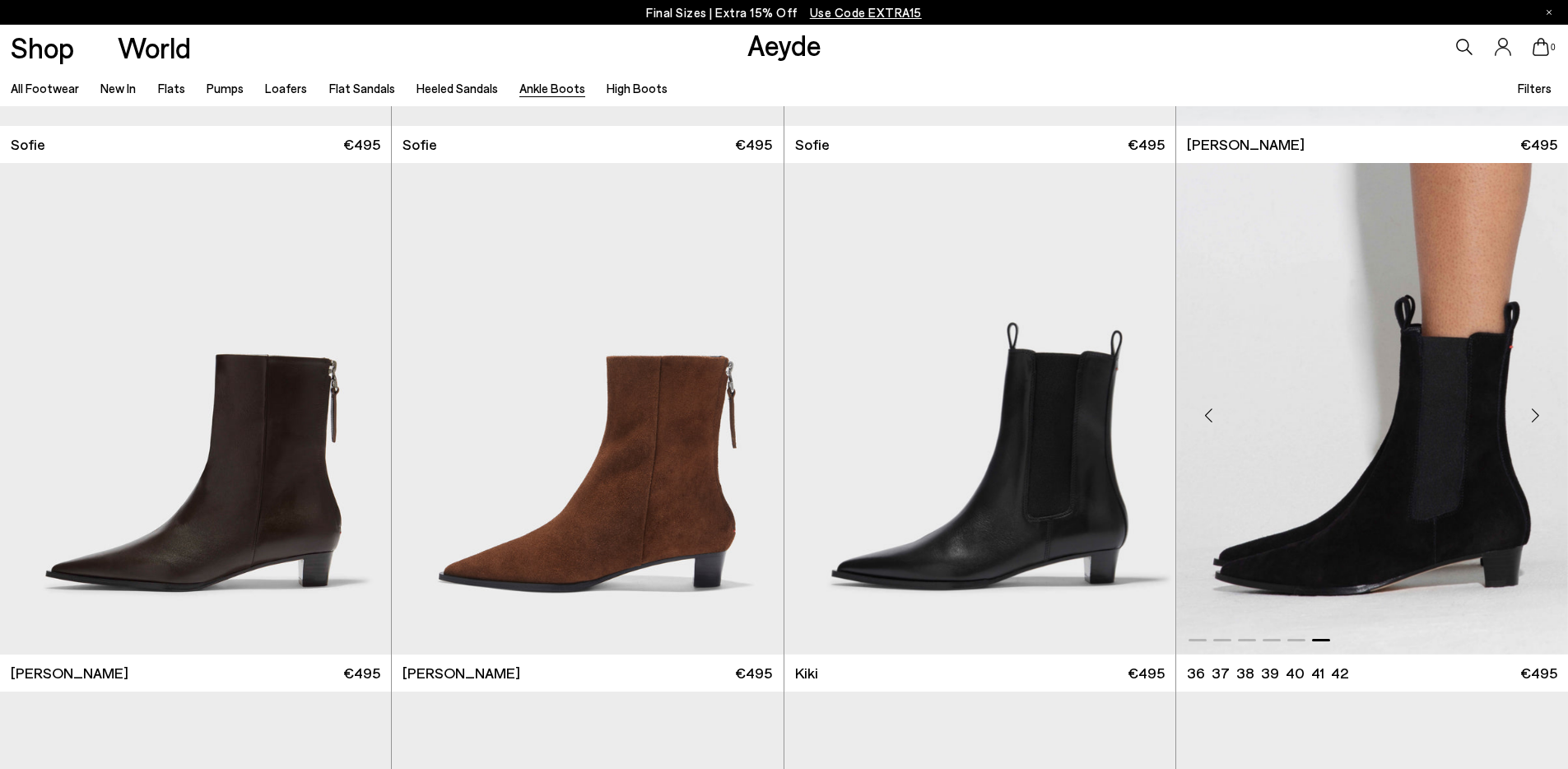
click at [1214, 418] on div "Previous slide" at bounding box center [1209, 415] width 49 height 49
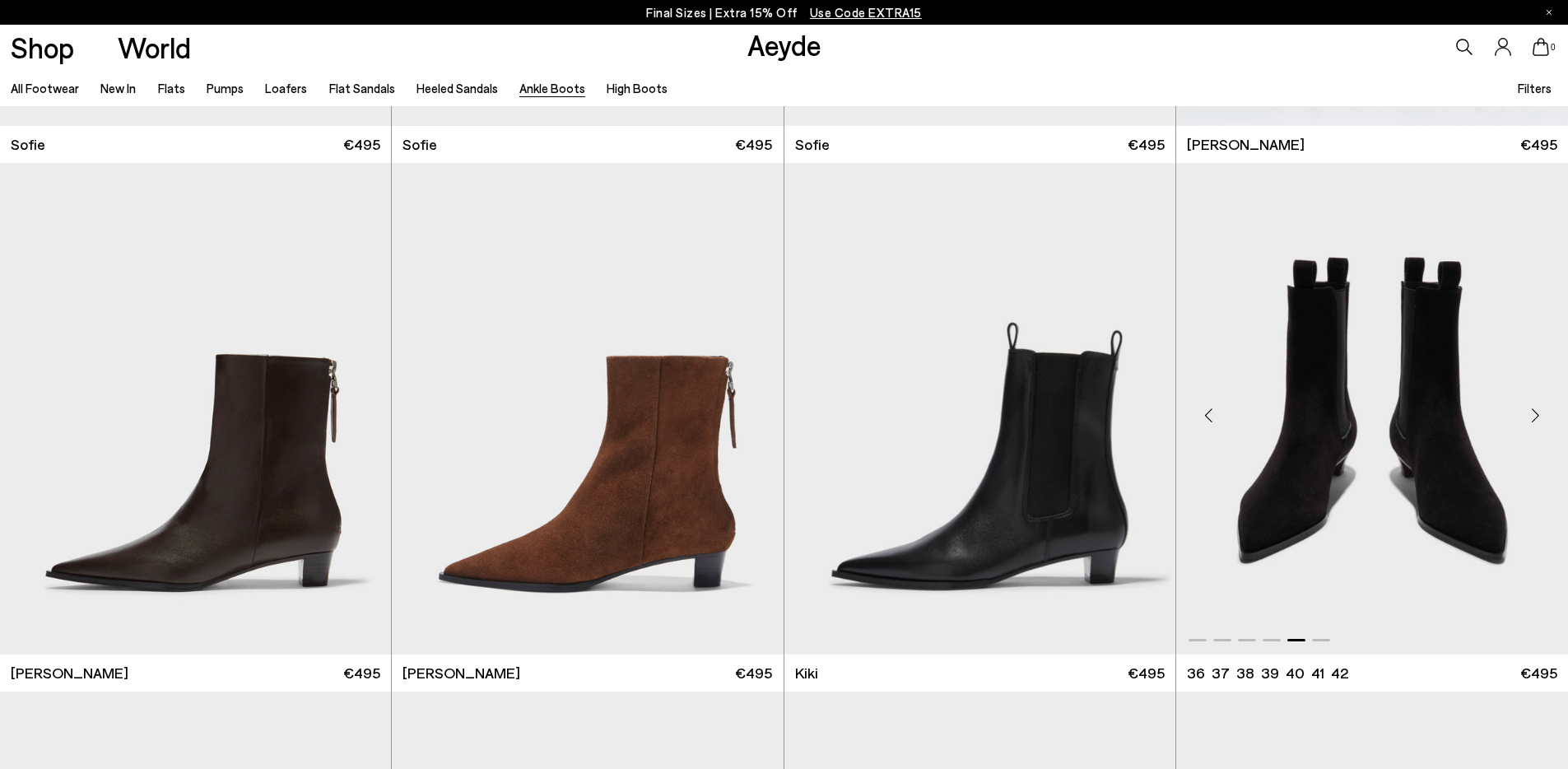
click at [1214, 418] on div "Previous slide" at bounding box center [1209, 415] width 49 height 49
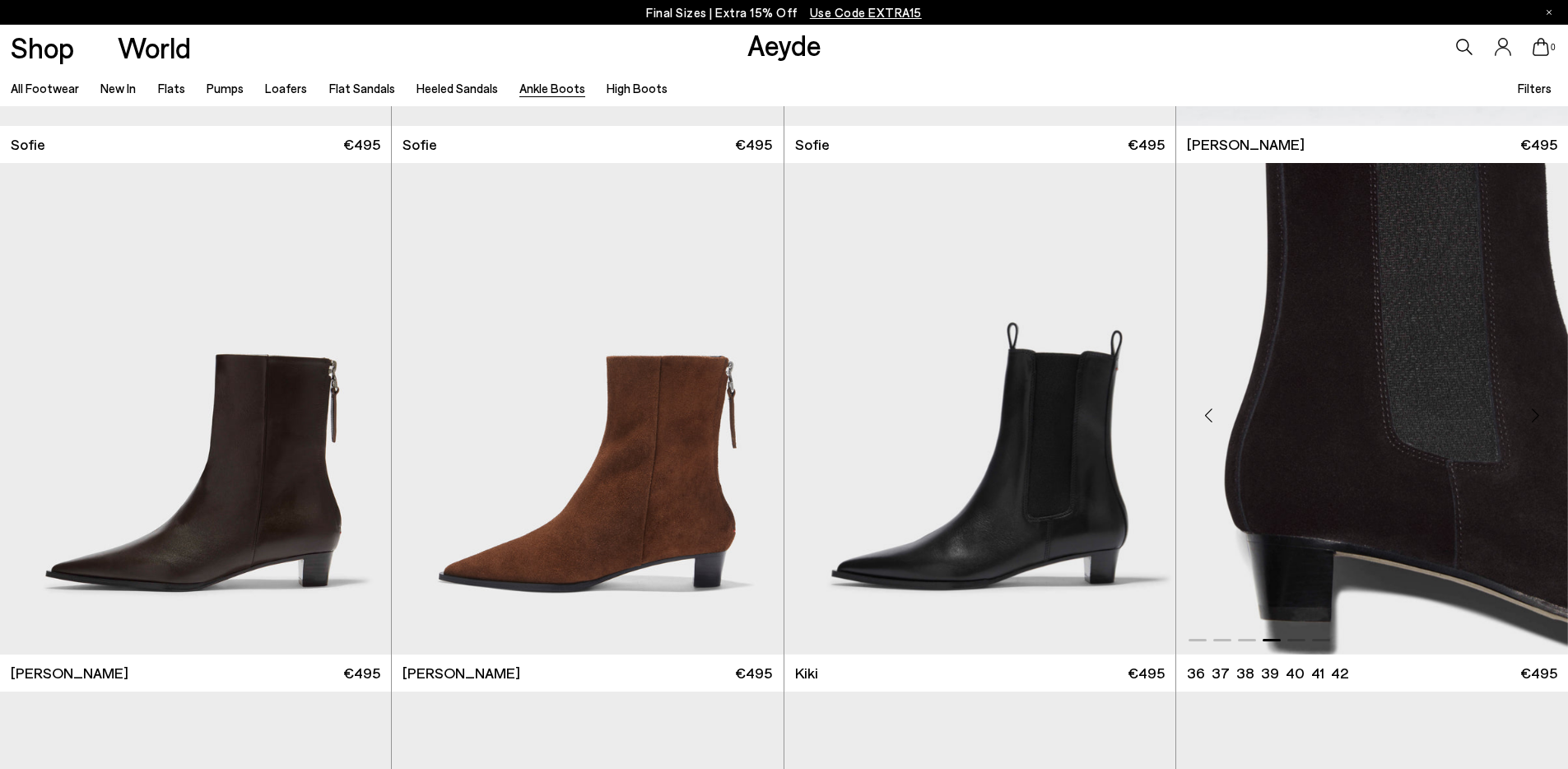
click at [1214, 418] on div "Previous slide" at bounding box center [1209, 415] width 49 height 49
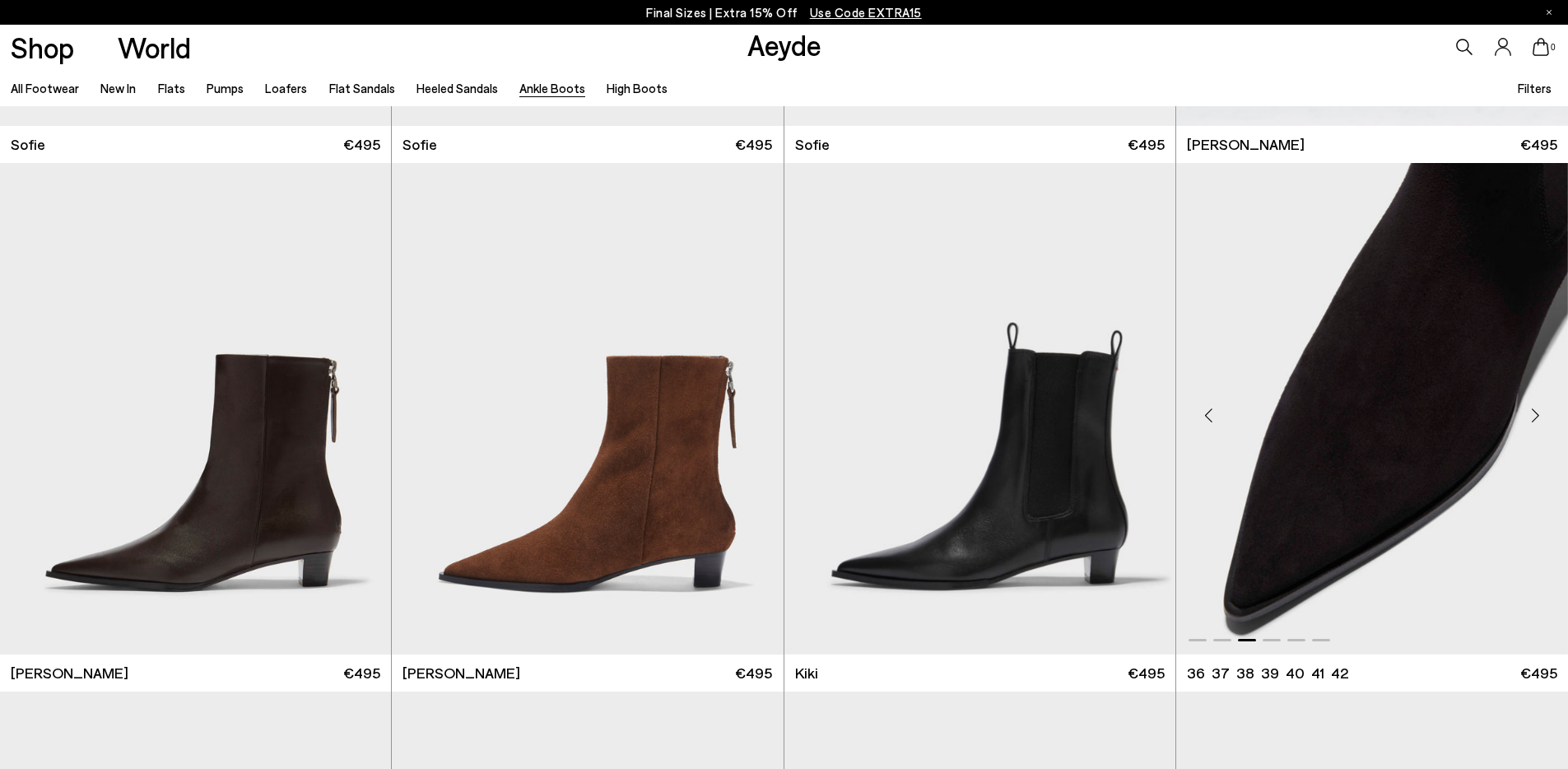
click at [1214, 418] on div "Previous slide" at bounding box center [1209, 415] width 49 height 49
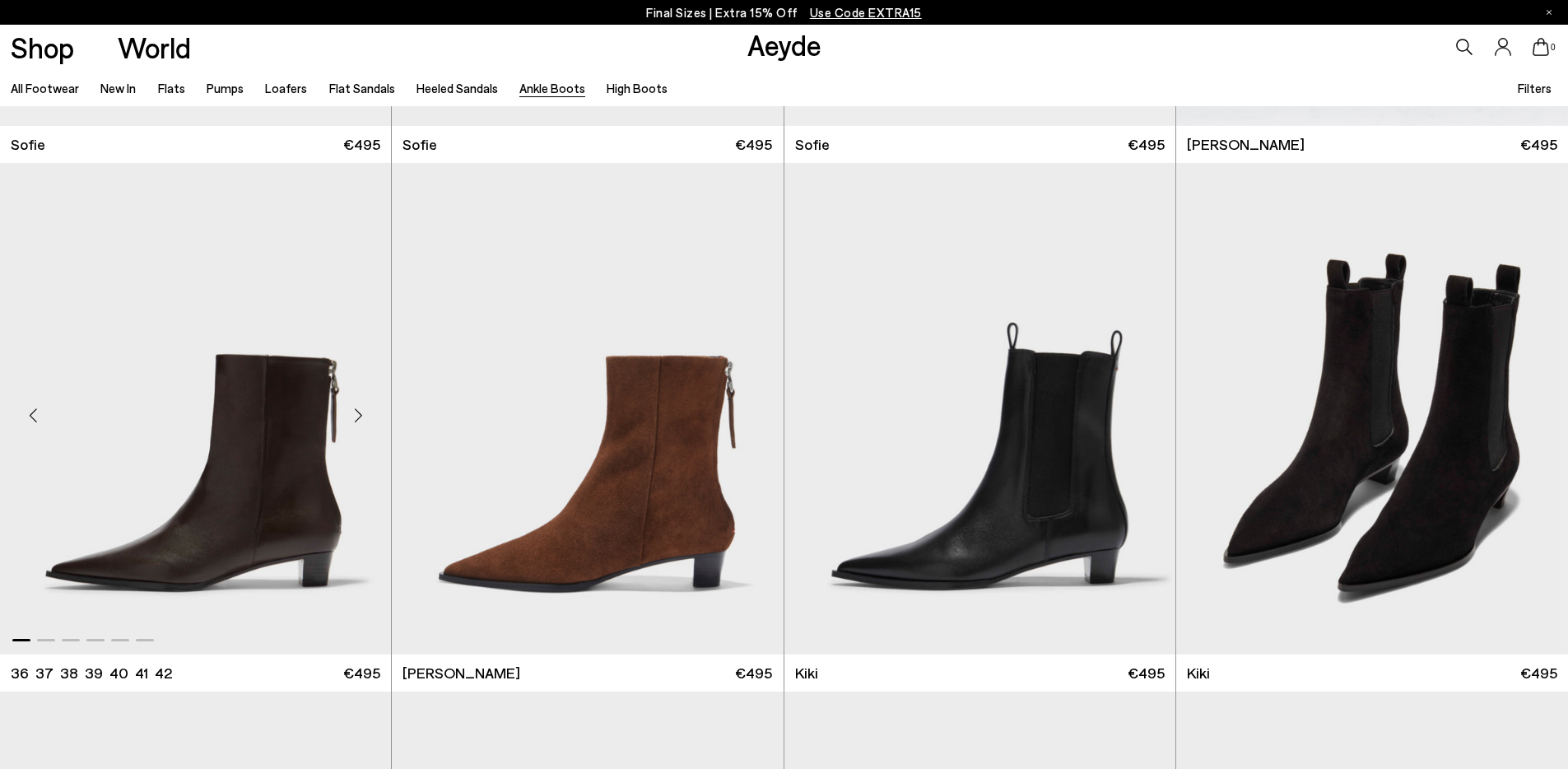
click at [357, 414] on div "Next slide" at bounding box center [357, 415] width 49 height 49
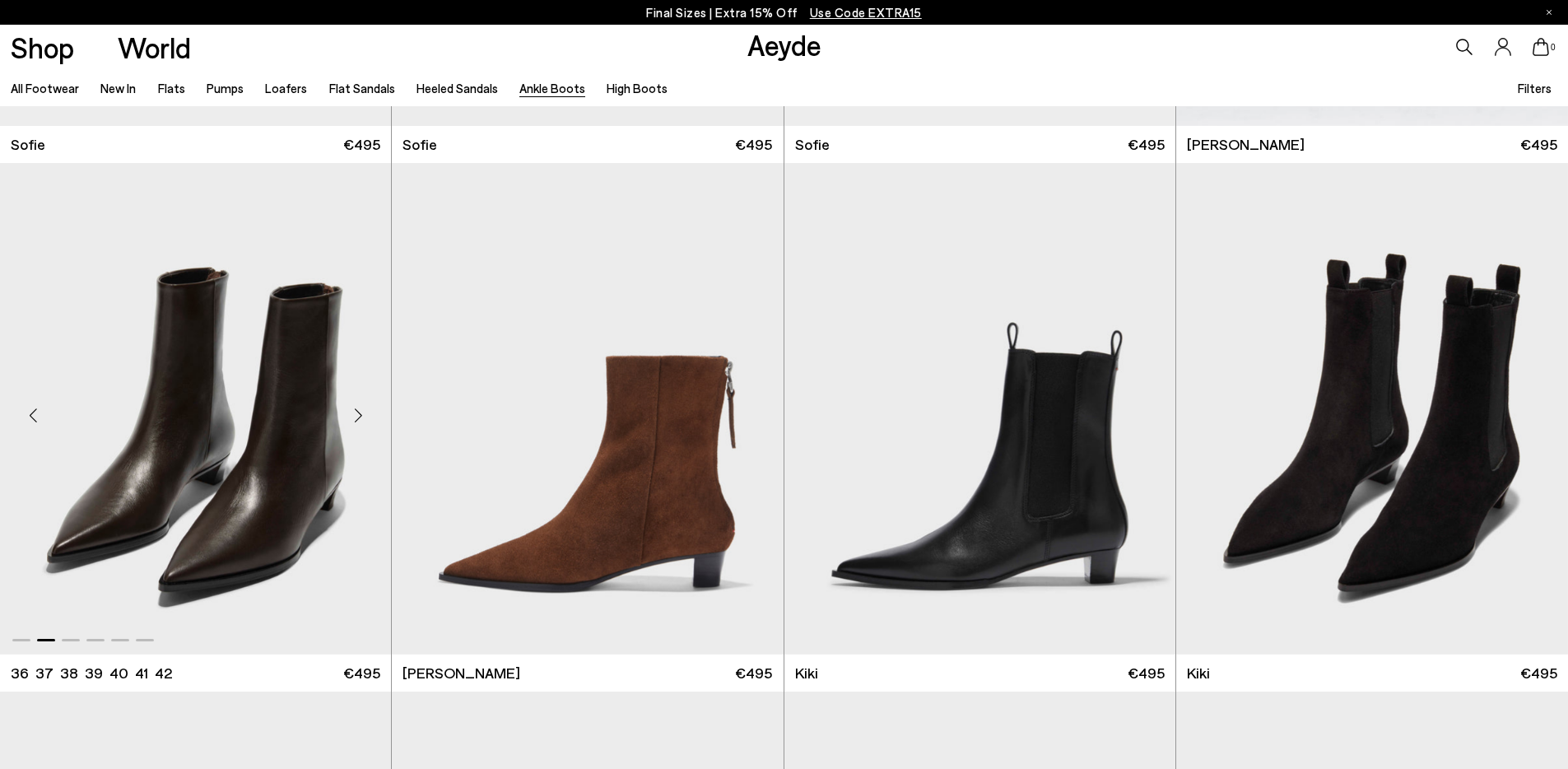
click at [357, 414] on div "Next slide" at bounding box center [357, 415] width 49 height 49
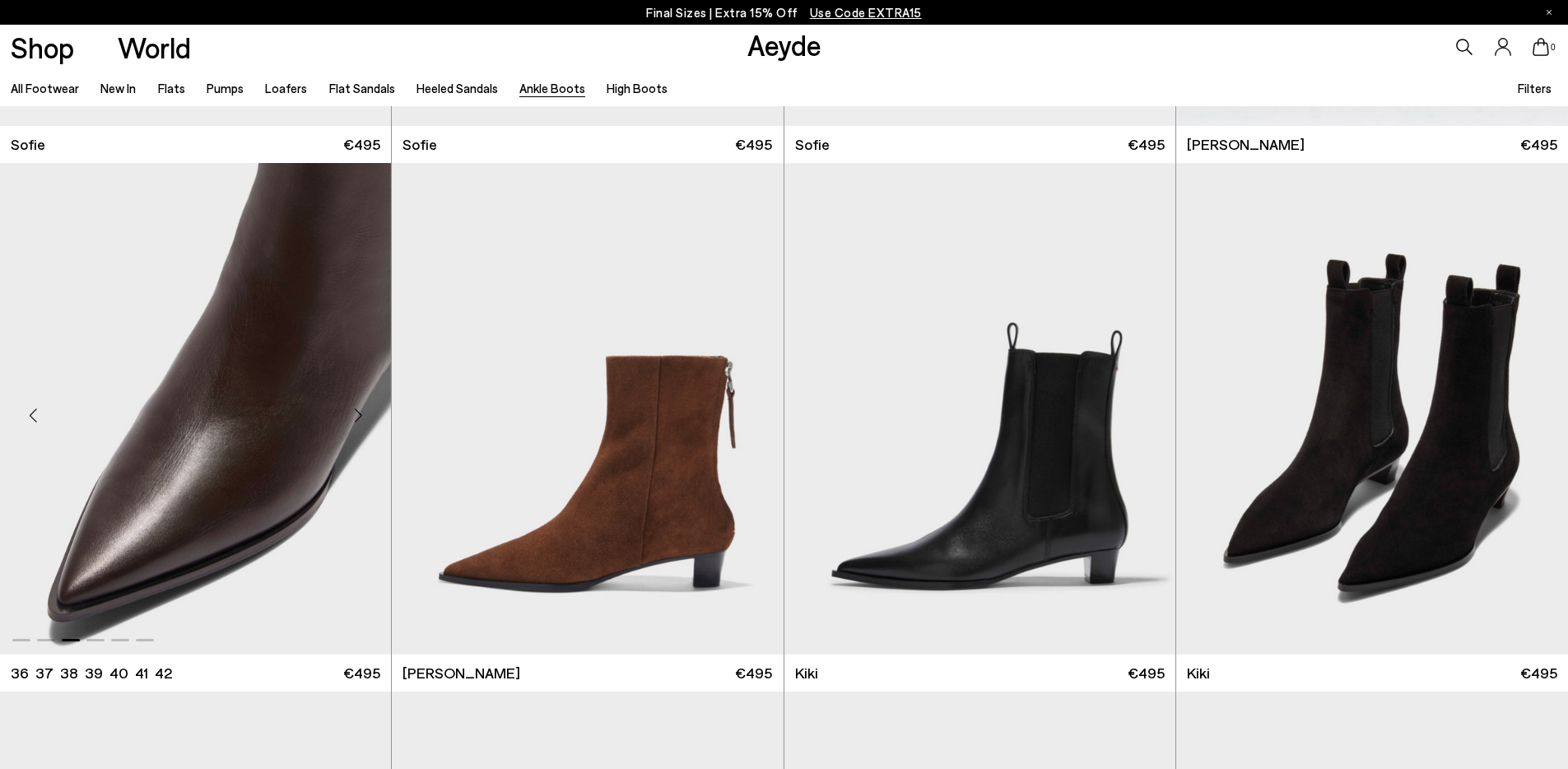
click at [357, 414] on div "Next slide" at bounding box center [357, 415] width 49 height 49
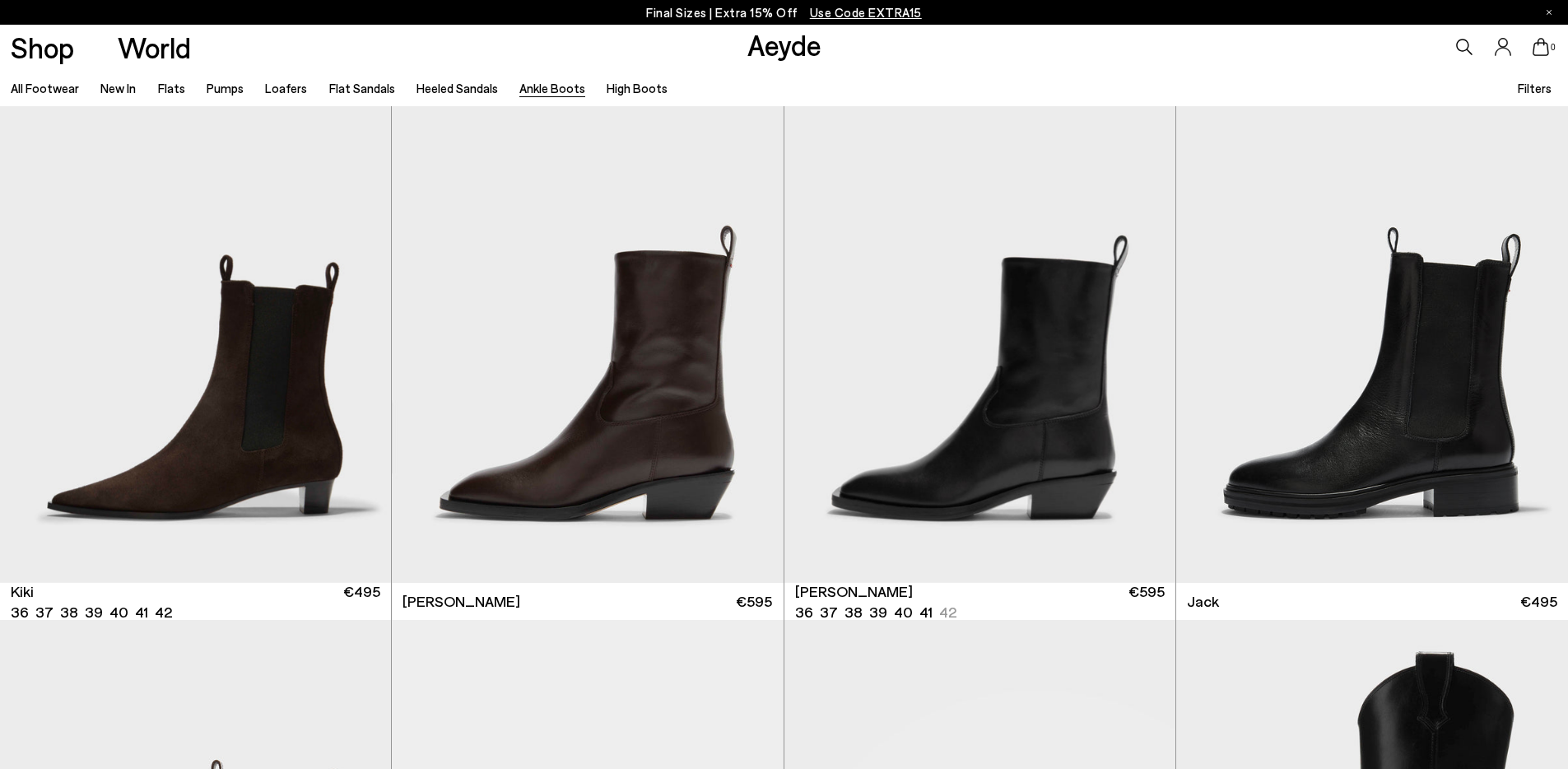
scroll to position [3198, 0]
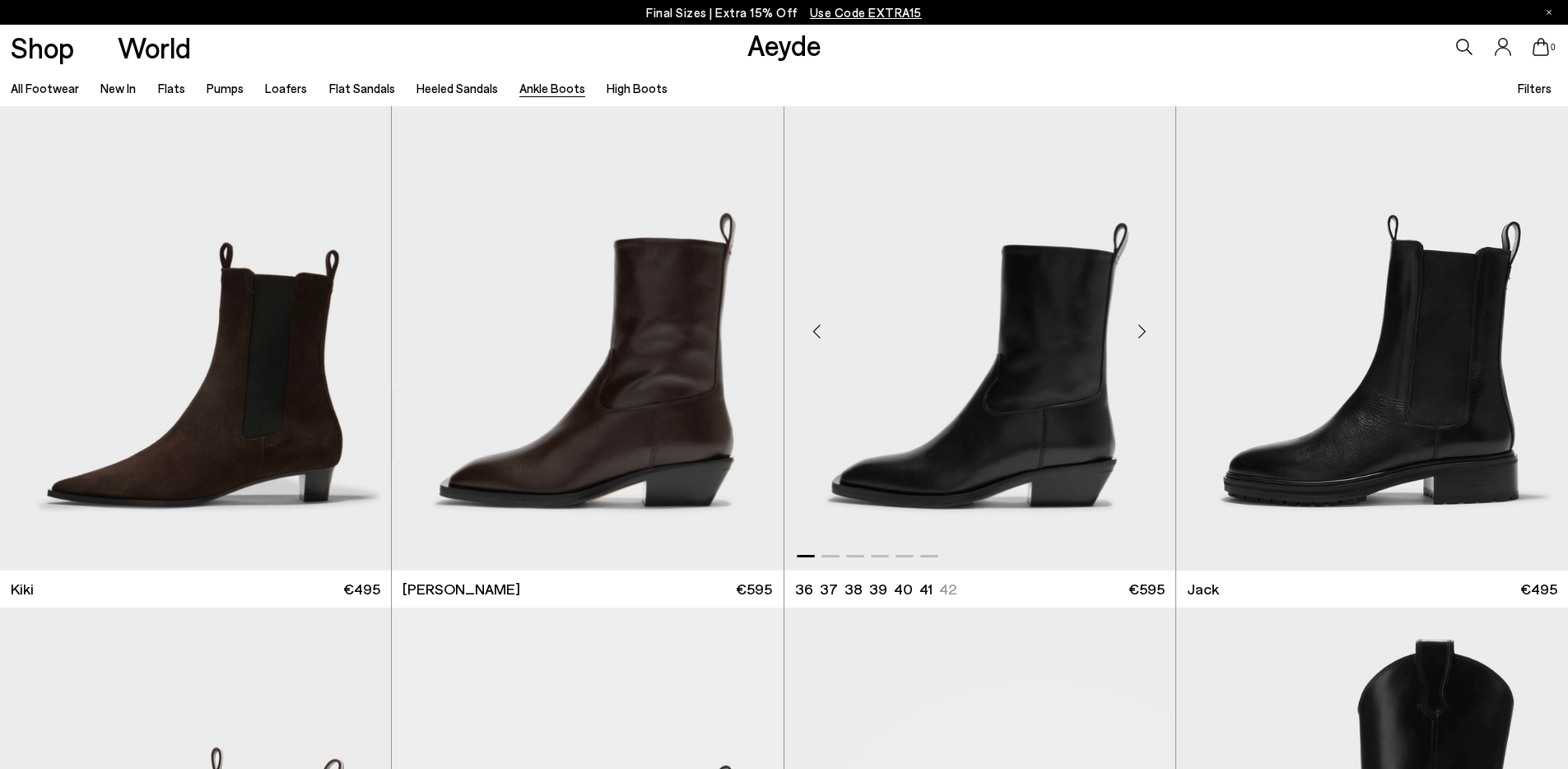
click at [821, 329] on div "Previous slide" at bounding box center [816, 331] width 49 height 49
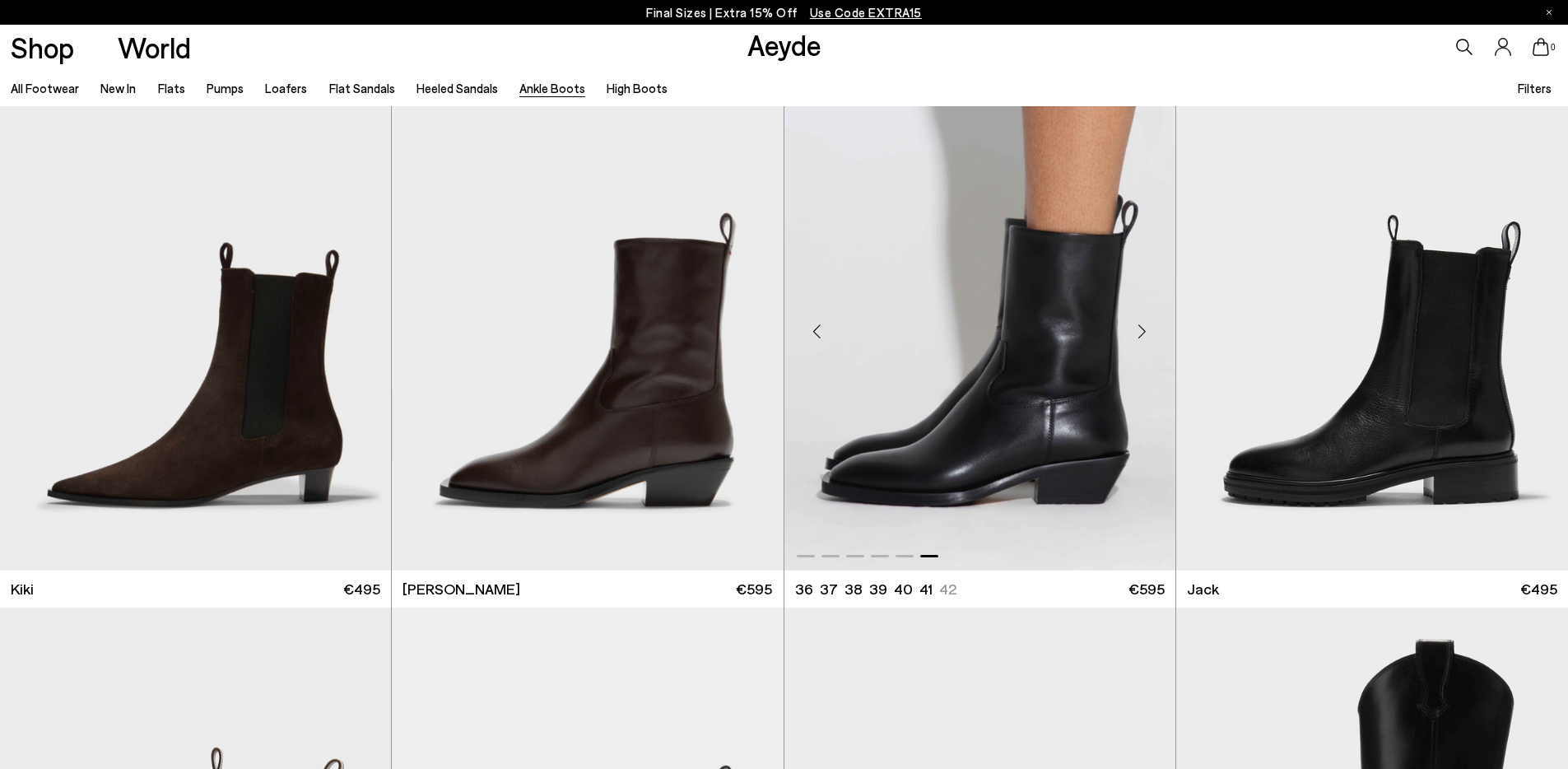
click at [816, 329] on div "Previous slide" at bounding box center [816, 331] width 49 height 49
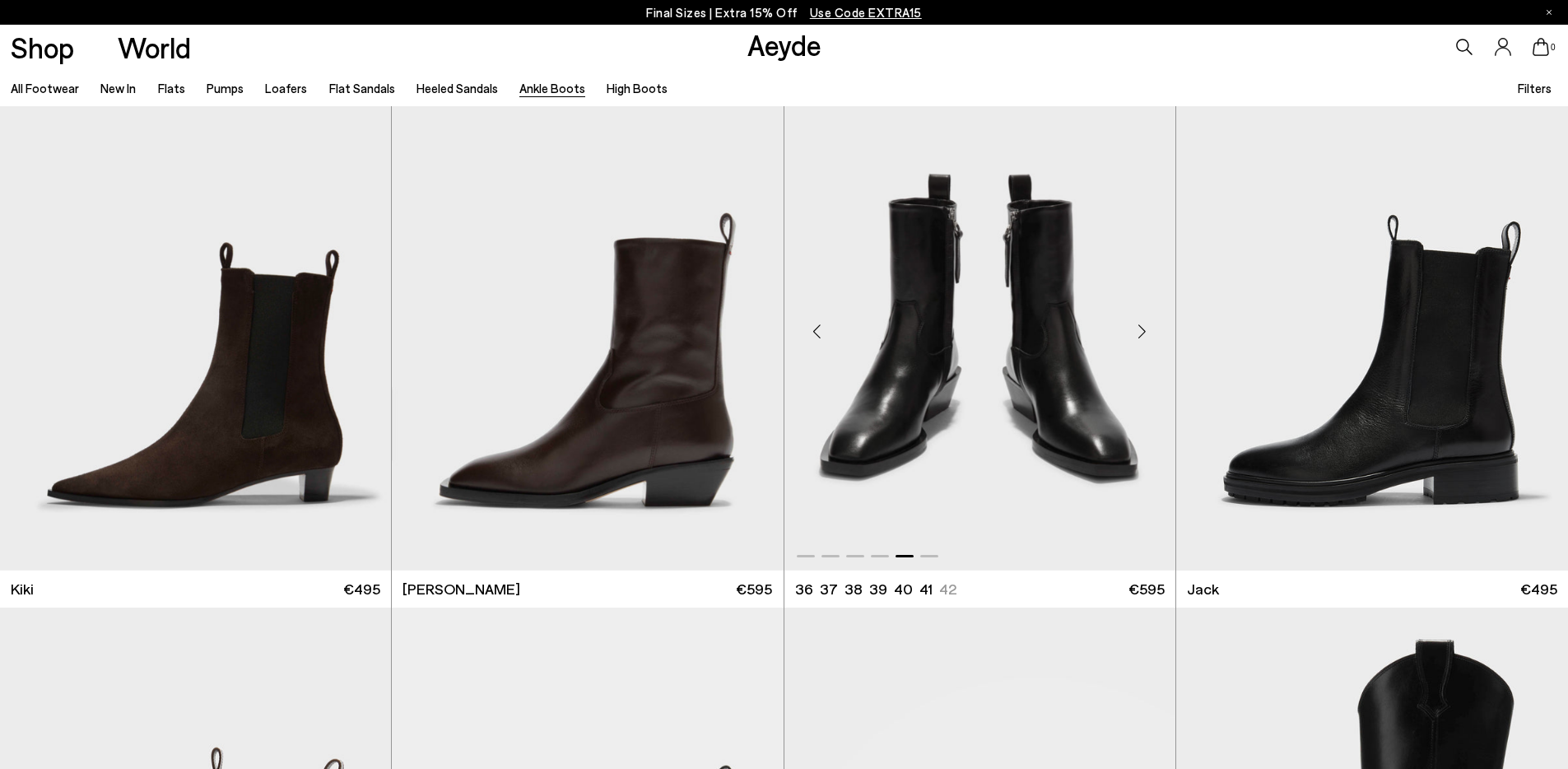
click at [816, 329] on div "Previous slide" at bounding box center [816, 331] width 49 height 49
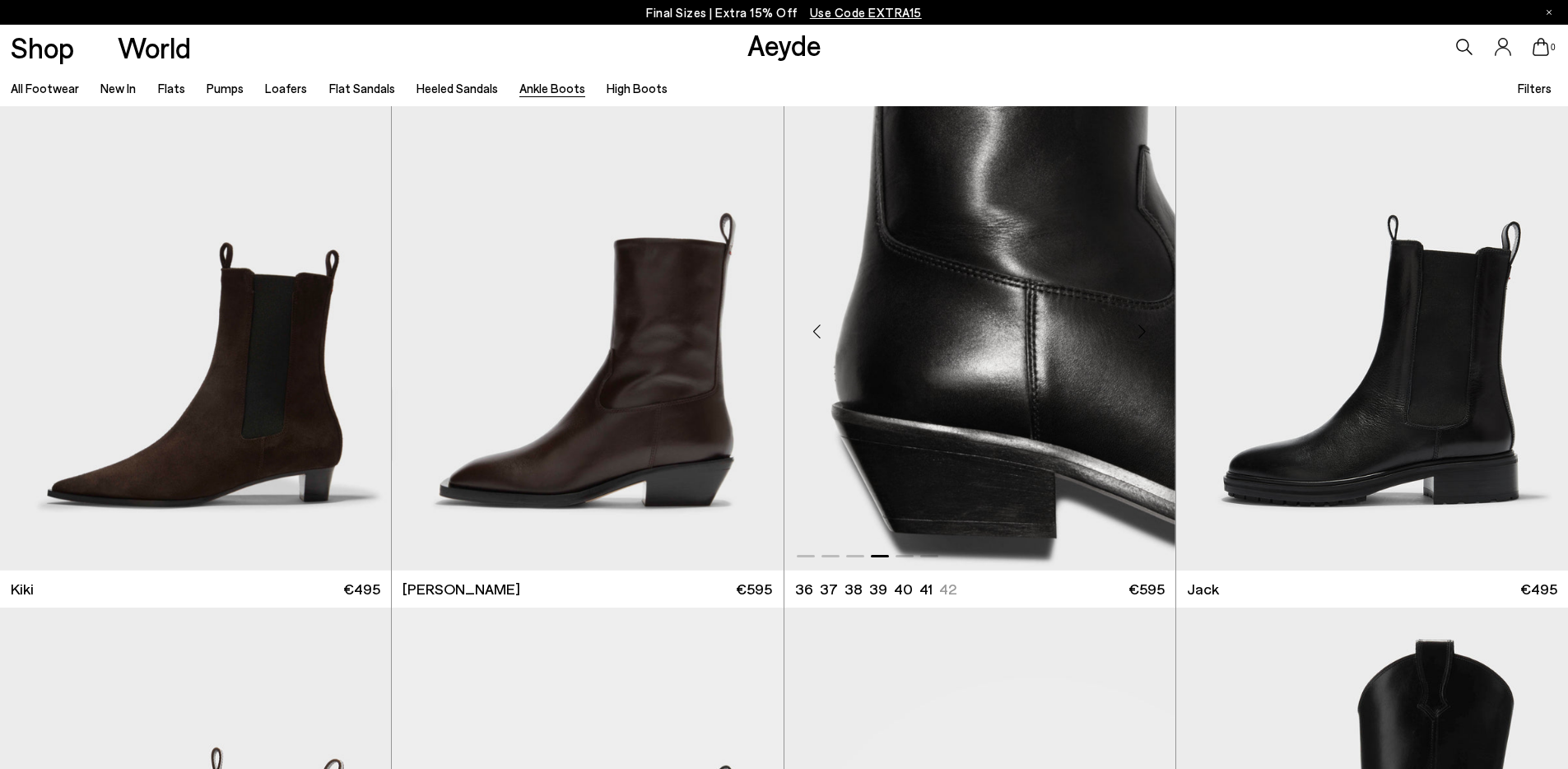
click at [816, 329] on div "Previous slide" at bounding box center [816, 331] width 49 height 49
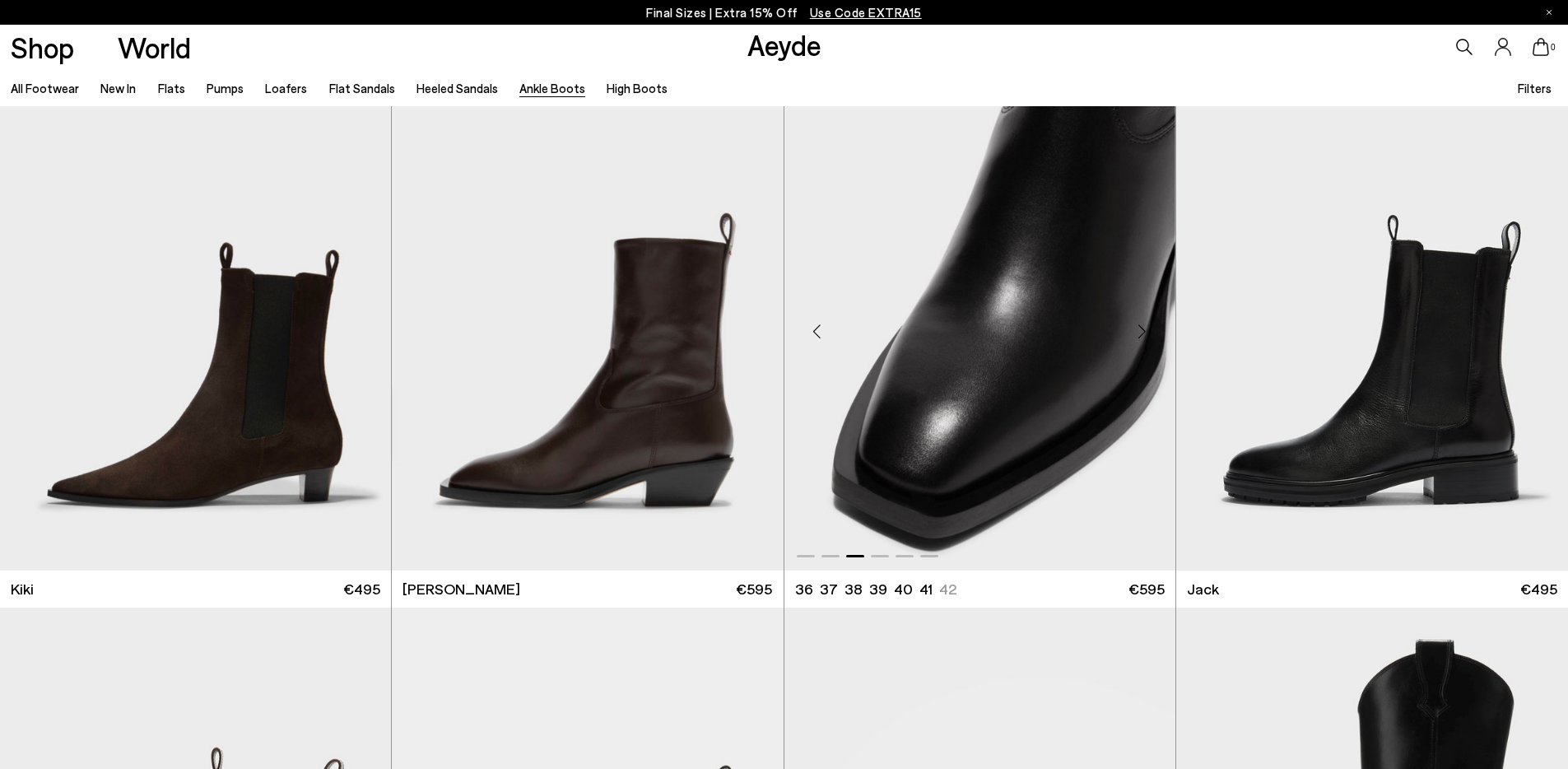
click at [816, 329] on div "Previous slide" at bounding box center [816, 331] width 49 height 49
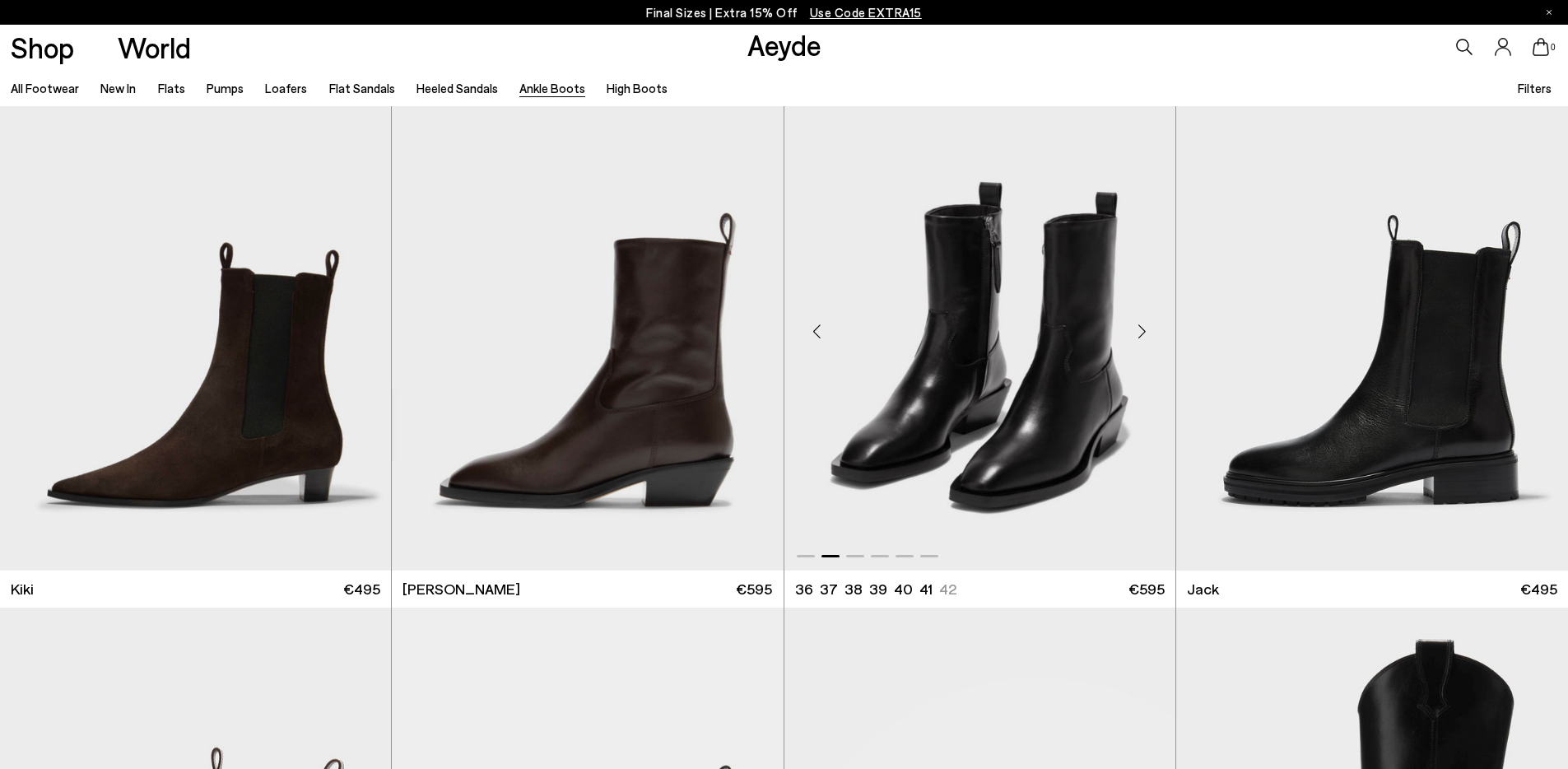
click at [816, 329] on div "Previous slide" at bounding box center [816, 331] width 49 height 49
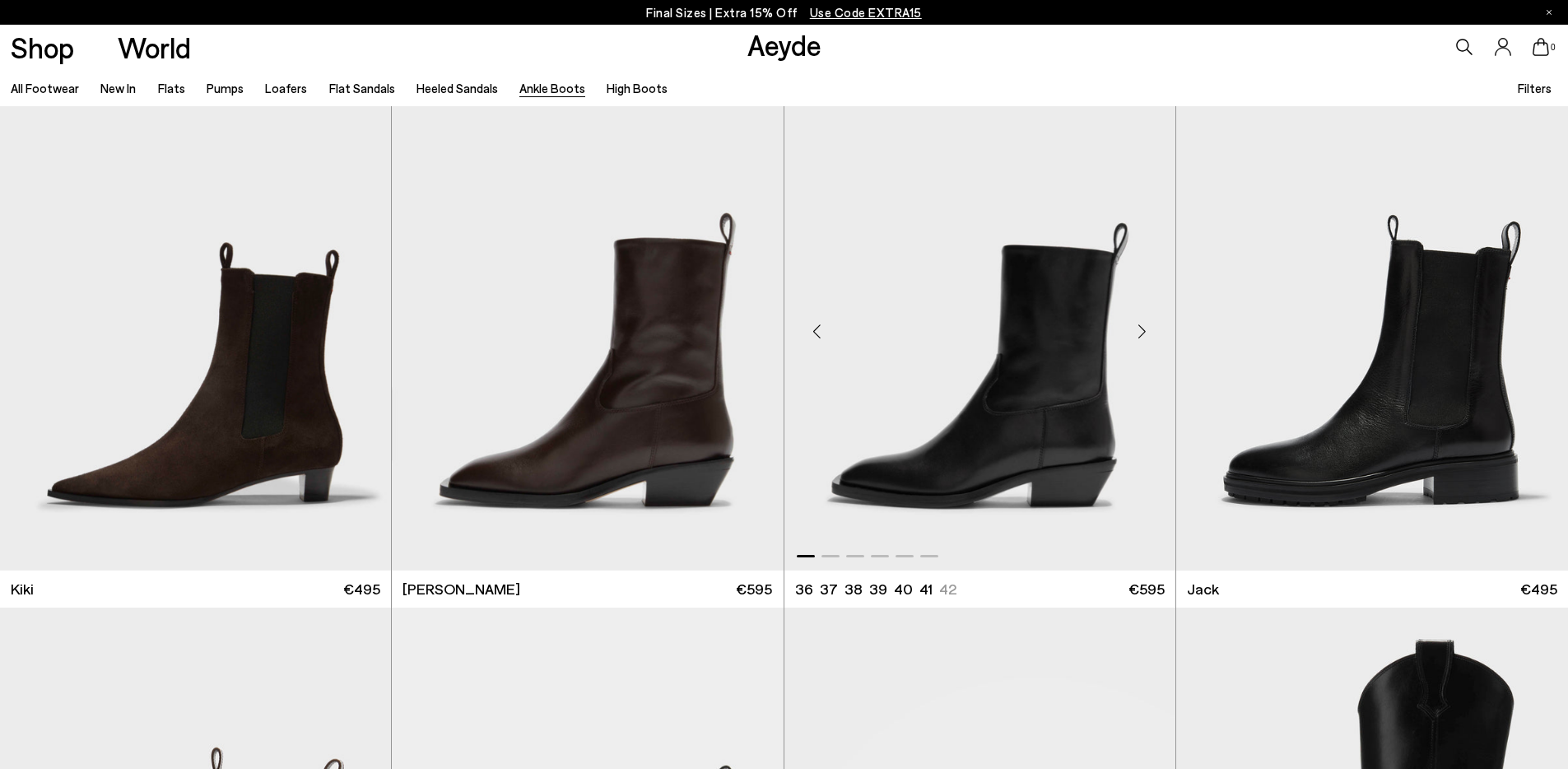
click at [816, 329] on div "Previous slide" at bounding box center [816, 331] width 49 height 49
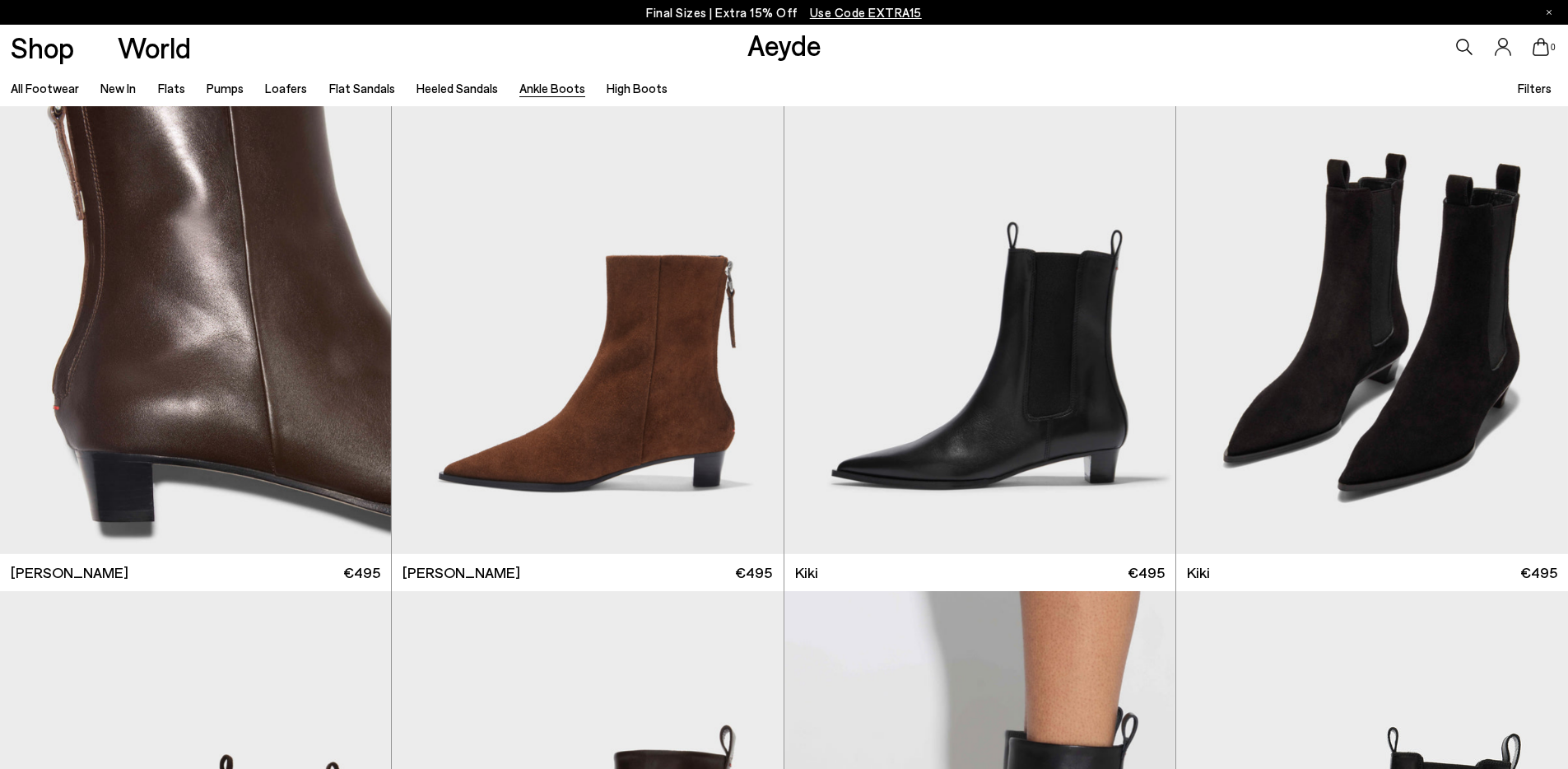
scroll to position [2683, 0]
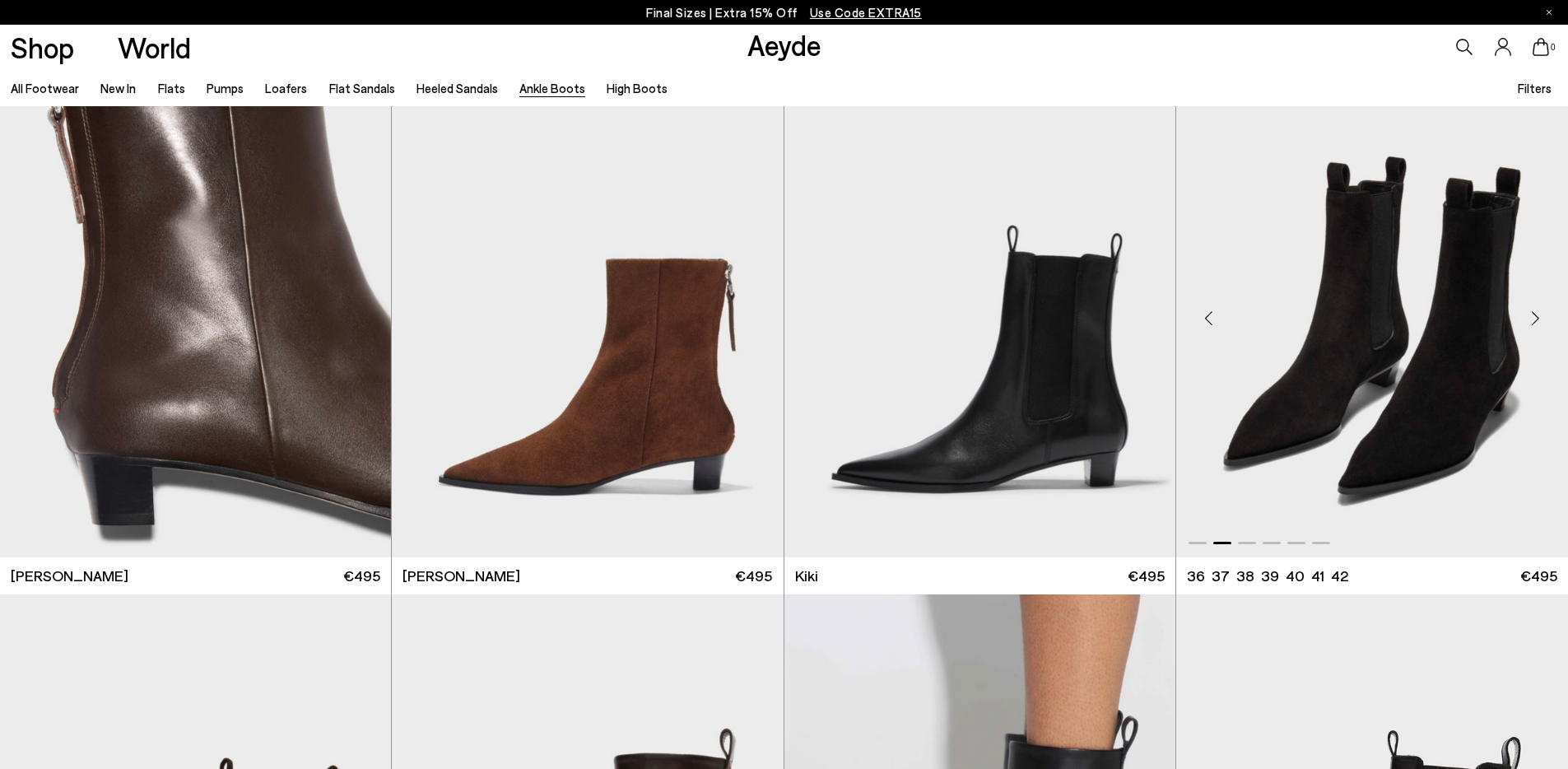
click at [1203, 324] on div "Previous slide" at bounding box center [1209, 318] width 49 height 49
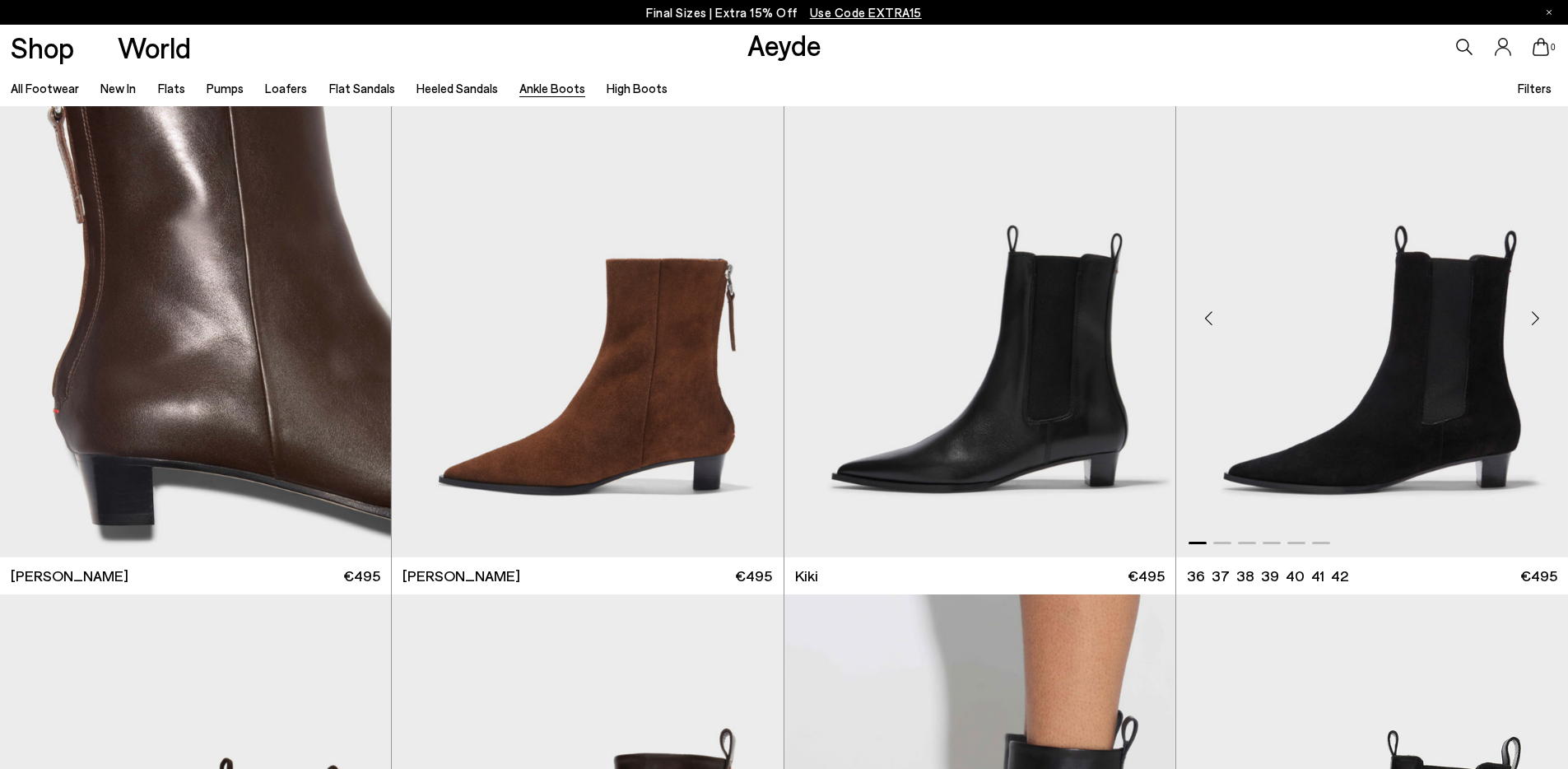
click at [1203, 324] on div "Previous slide" at bounding box center [1209, 318] width 49 height 49
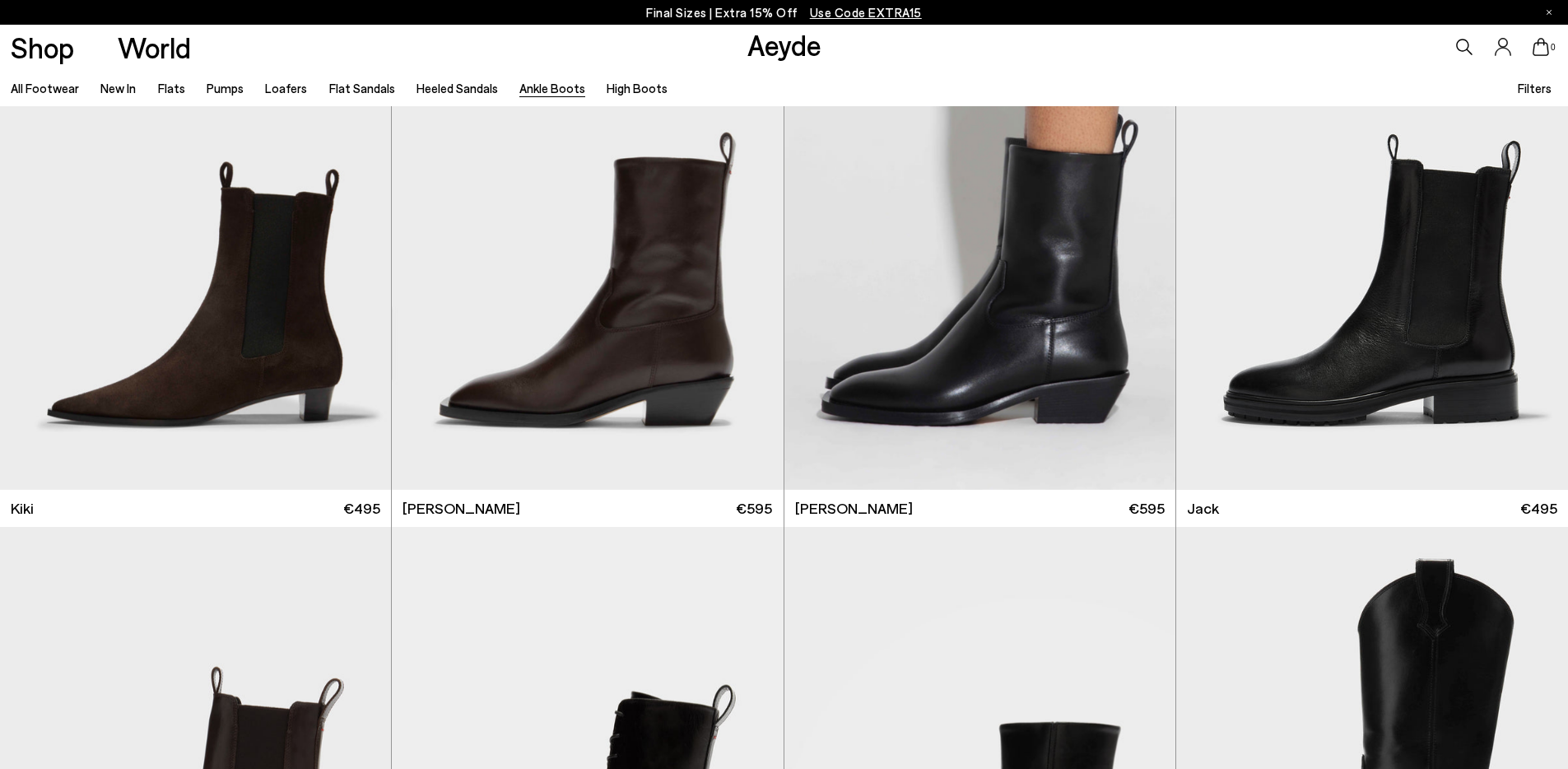
scroll to position [3279, 0]
click at [815, 250] on div "Previous slide" at bounding box center [816, 251] width 49 height 49
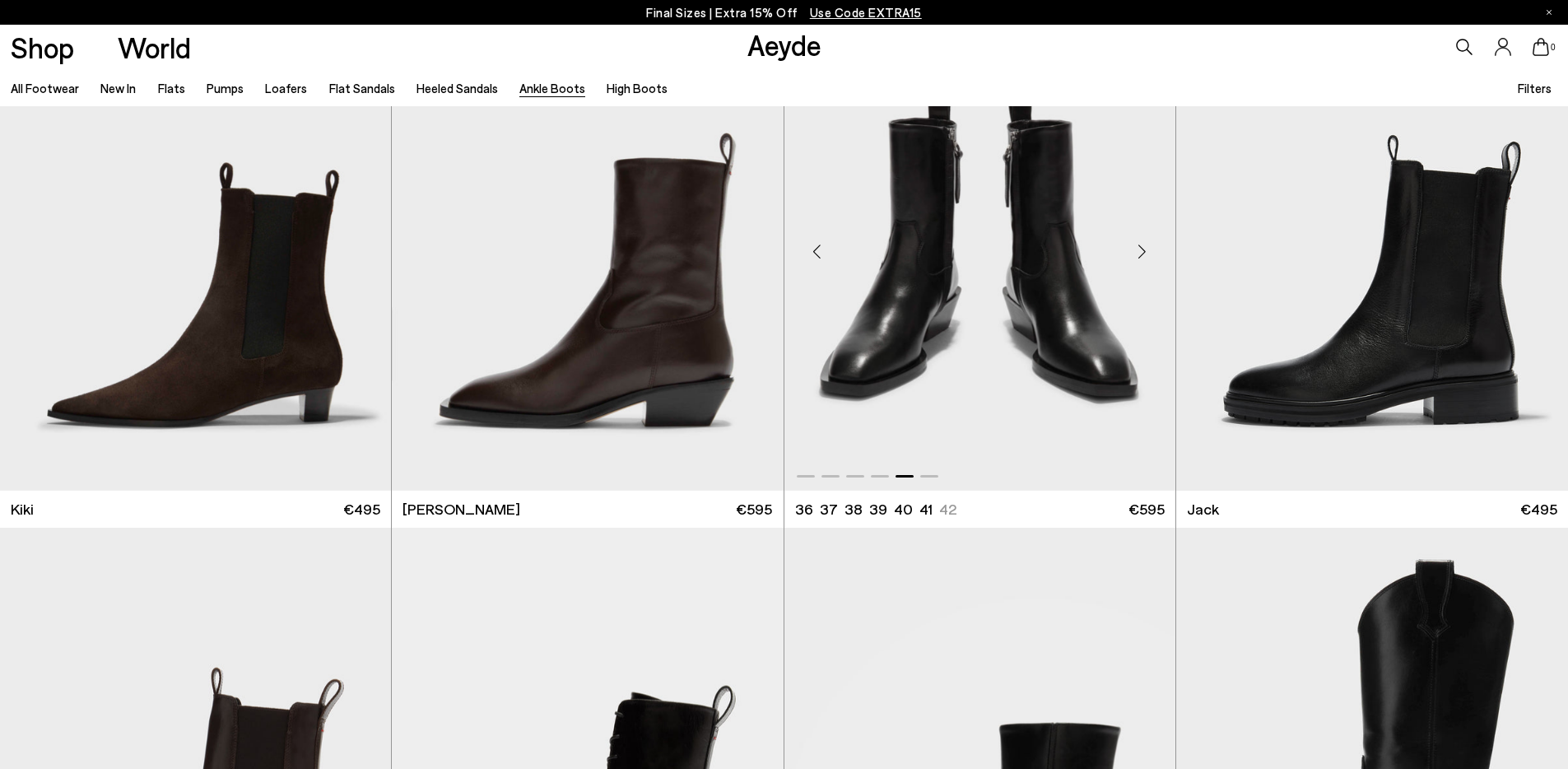
click at [815, 250] on div "Previous slide" at bounding box center [816, 251] width 49 height 49
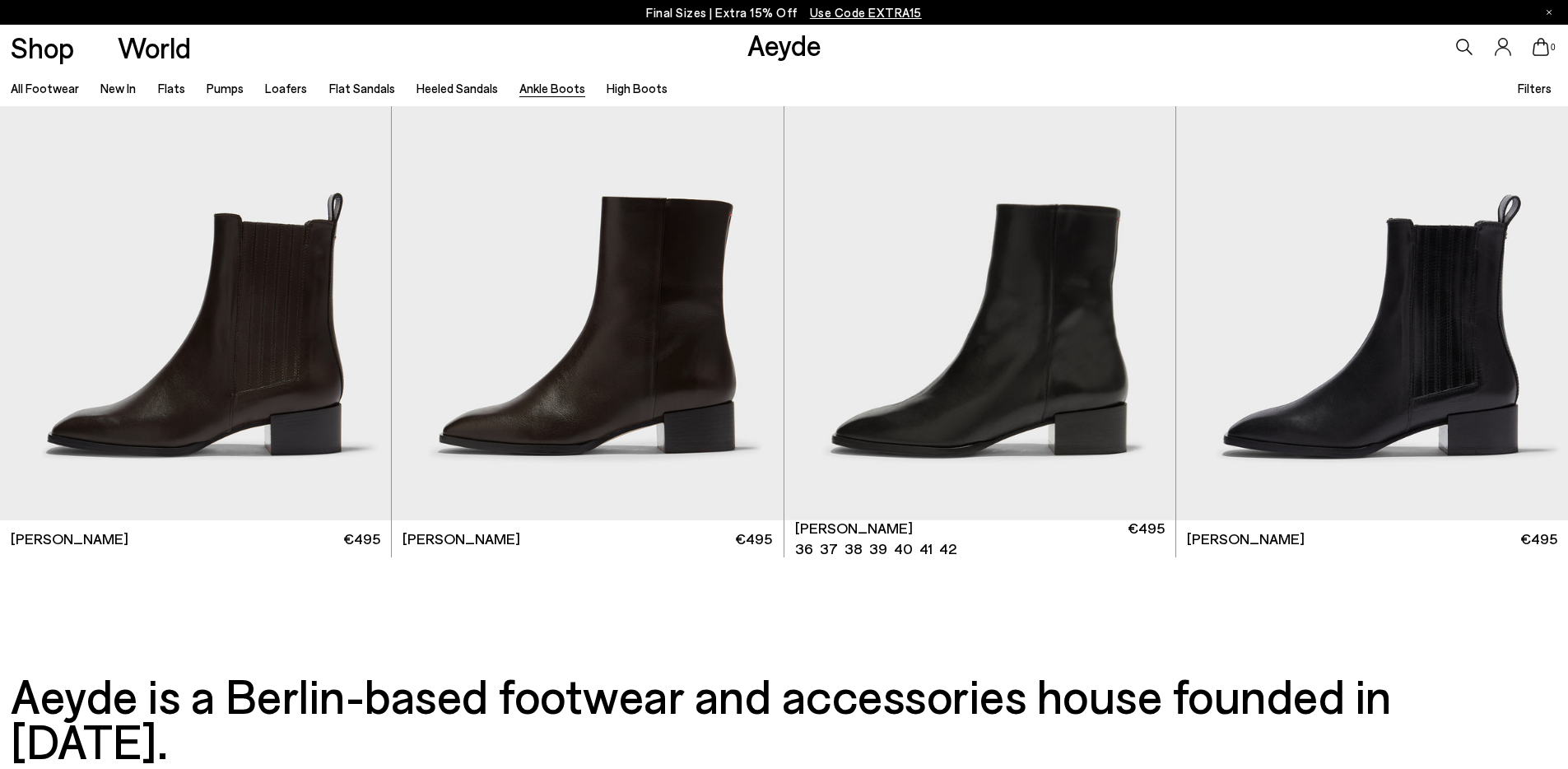
scroll to position [4309, 0]
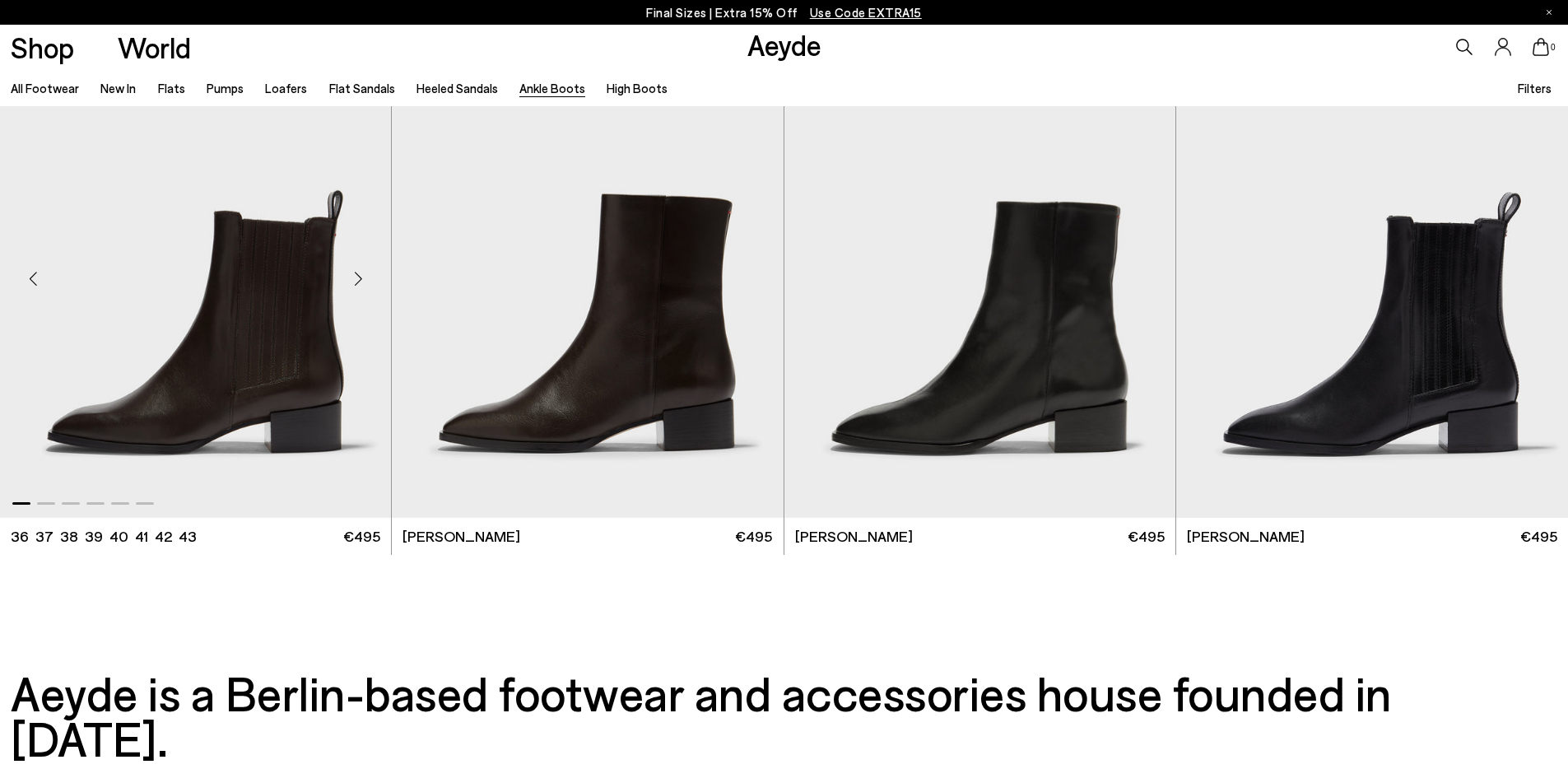
click at [359, 280] on div "Next slide" at bounding box center [357, 278] width 49 height 49
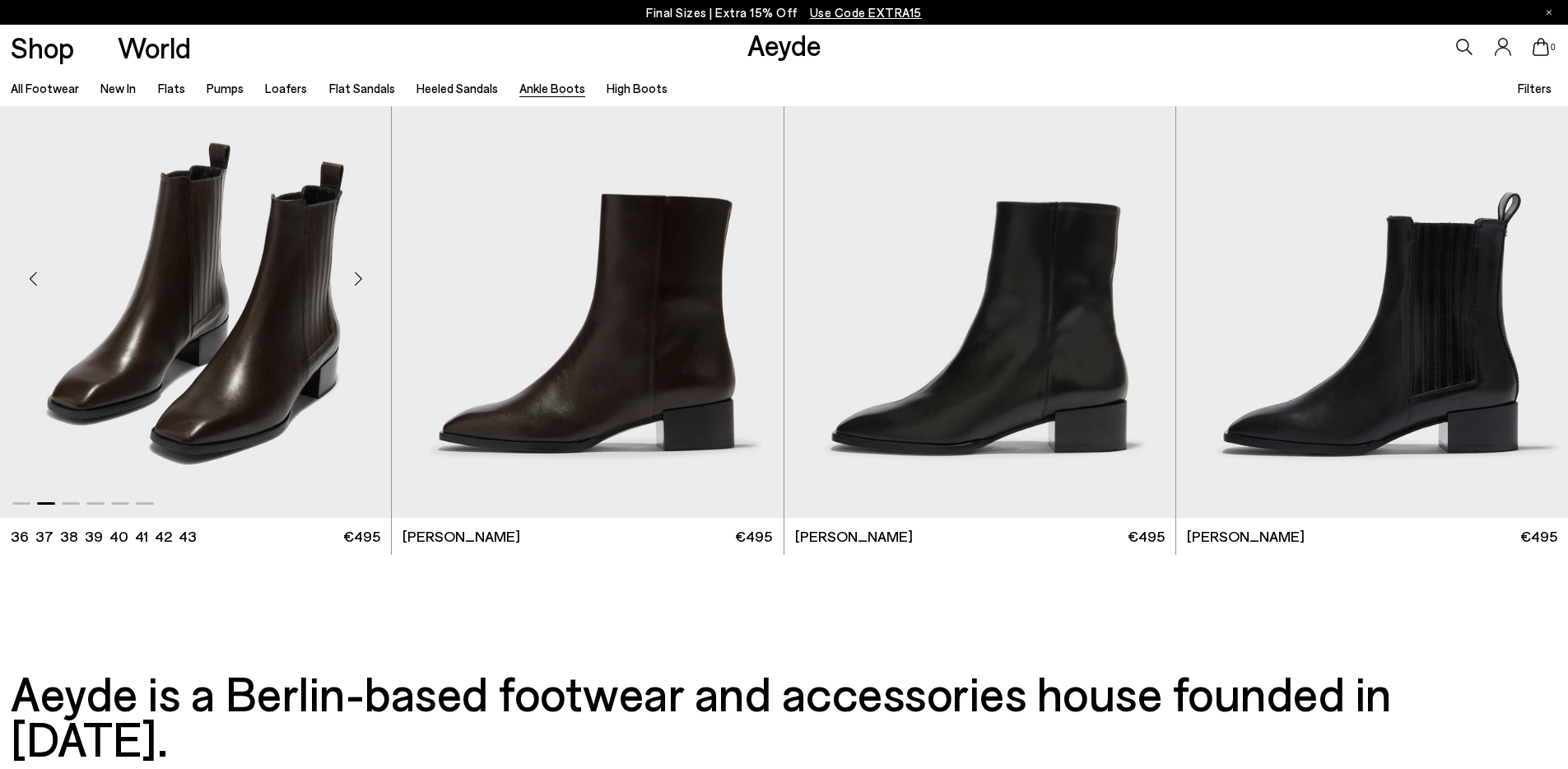
click at [359, 280] on div "Next slide" at bounding box center [357, 278] width 49 height 49
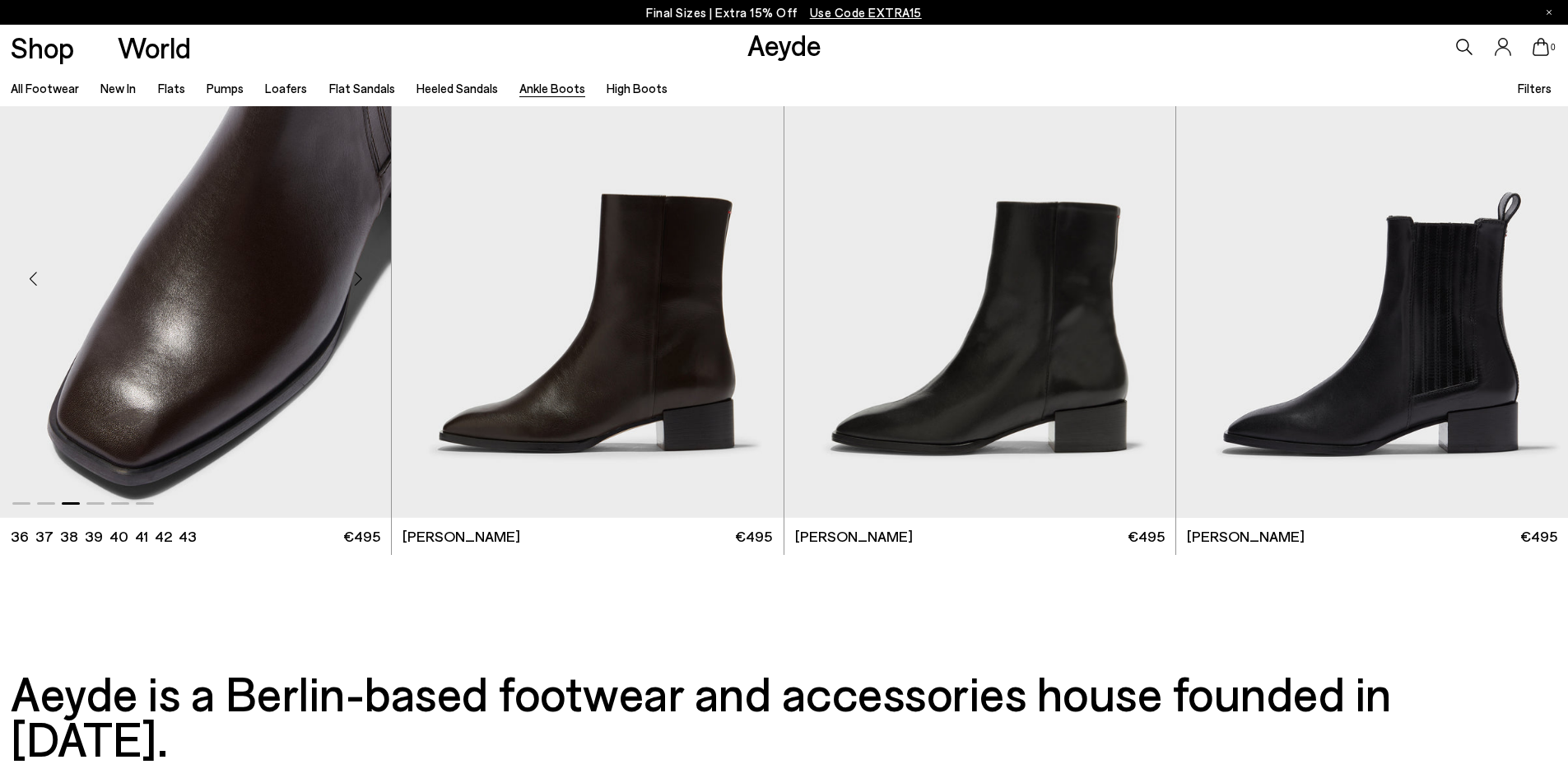
click at [359, 280] on div "Next slide" at bounding box center [357, 278] width 49 height 49
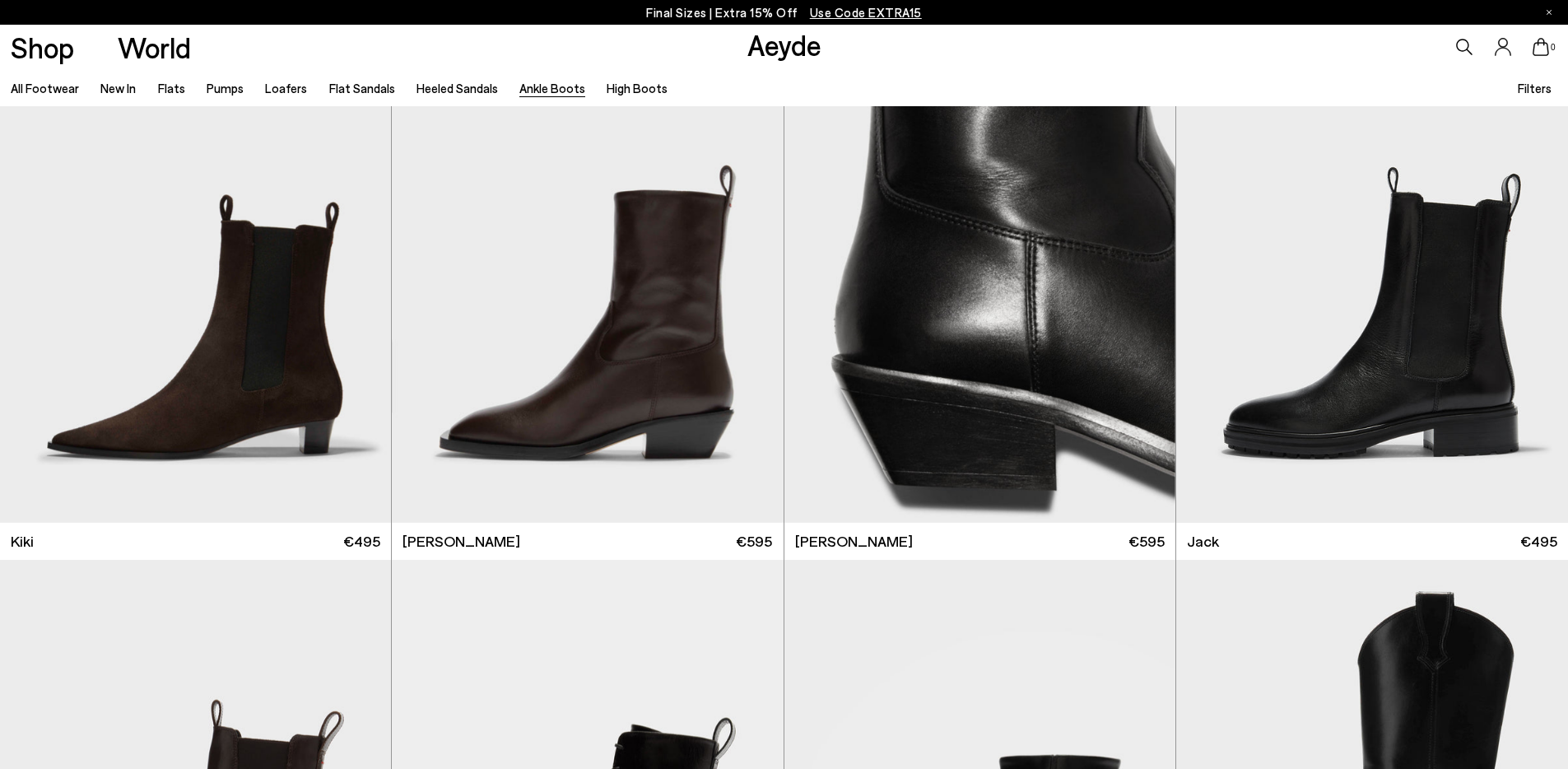
scroll to position [3232, 0]
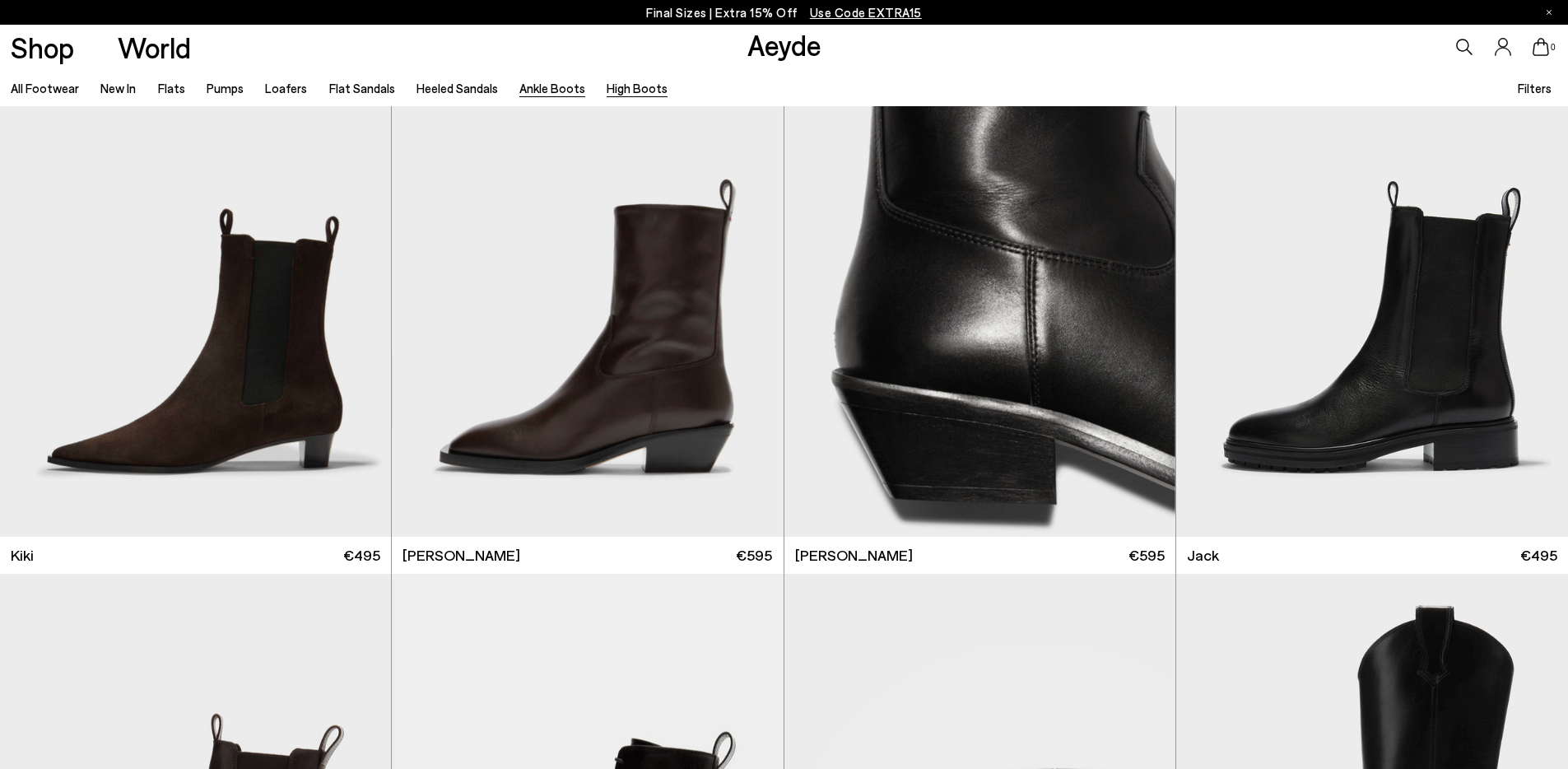
click at [618, 87] on link "High Boots" at bounding box center [637, 88] width 61 height 15
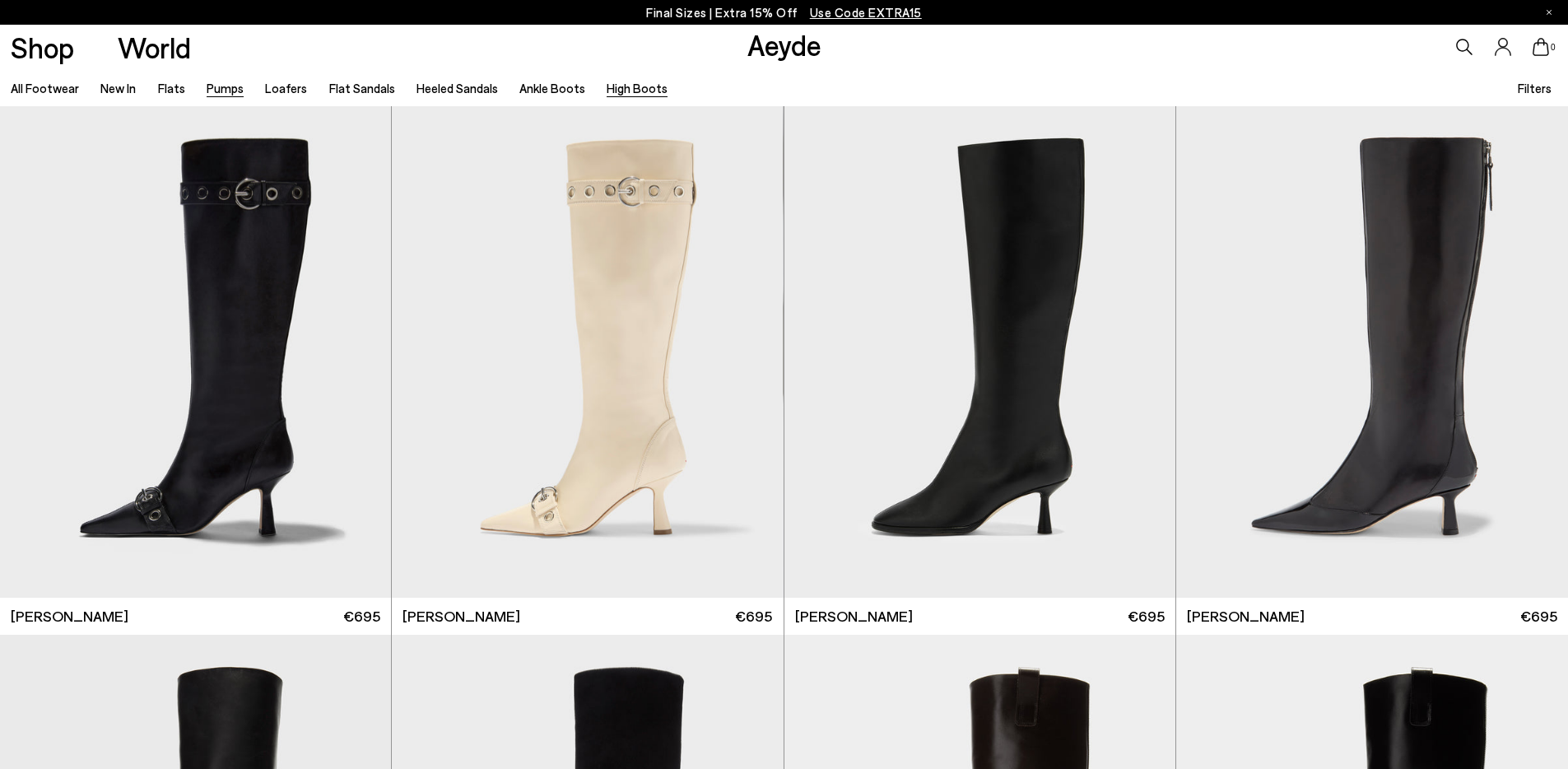
click at [213, 87] on link "Pumps" at bounding box center [225, 88] width 37 height 15
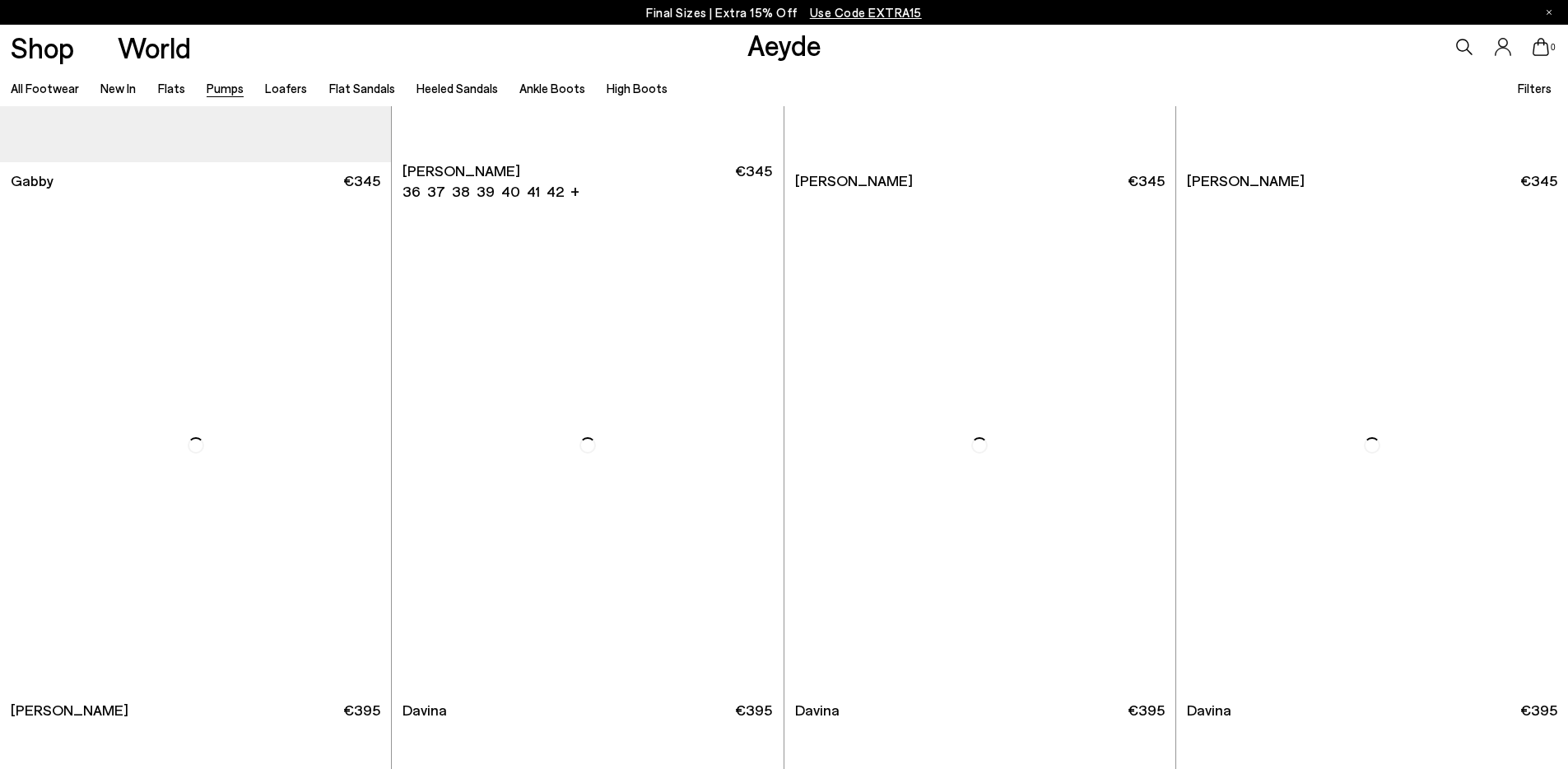
scroll to position [3909, 0]
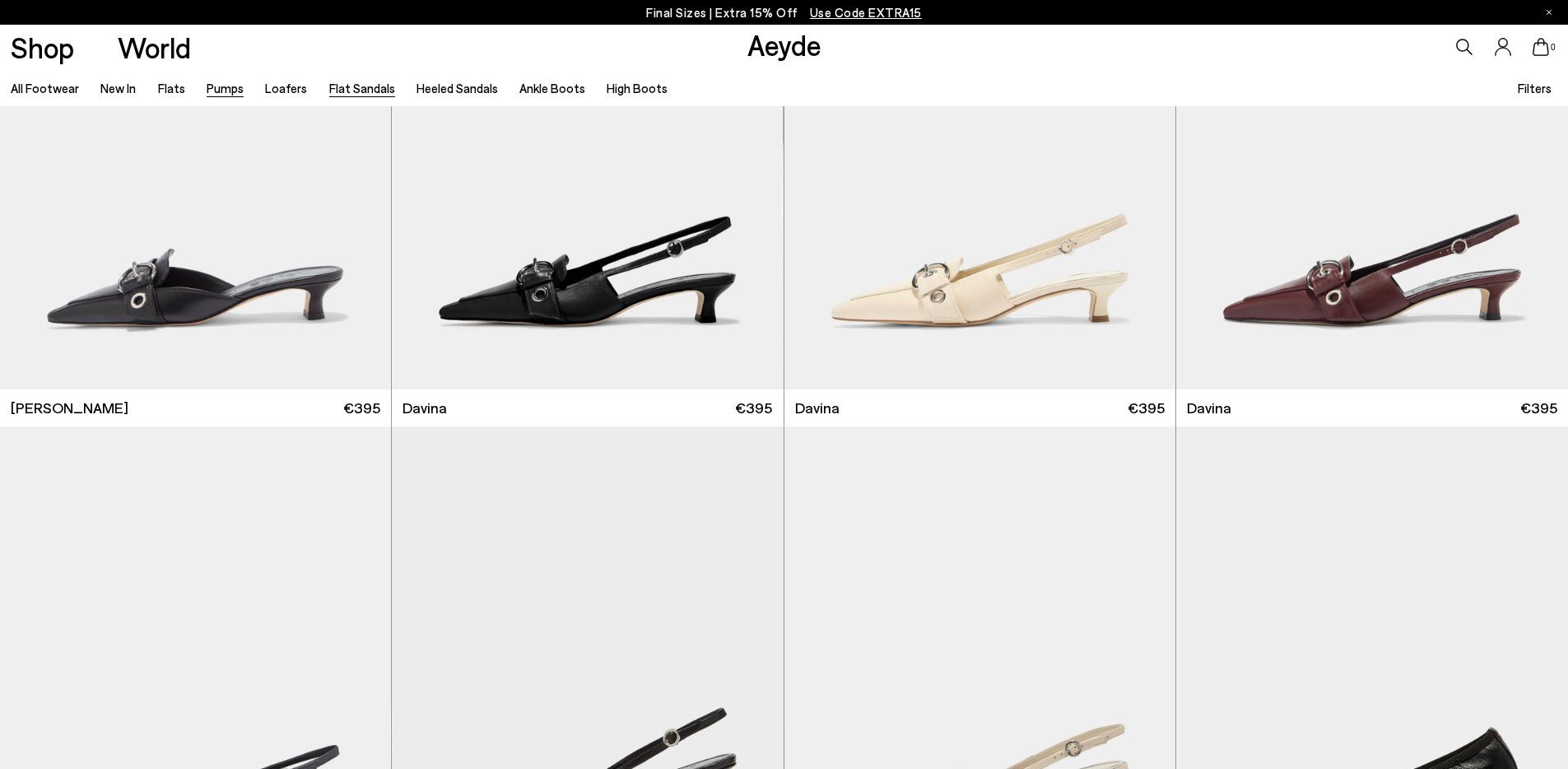
click at [368, 91] on link "Flat Sandals" at bounding box center [362, 88] width 66 height 15
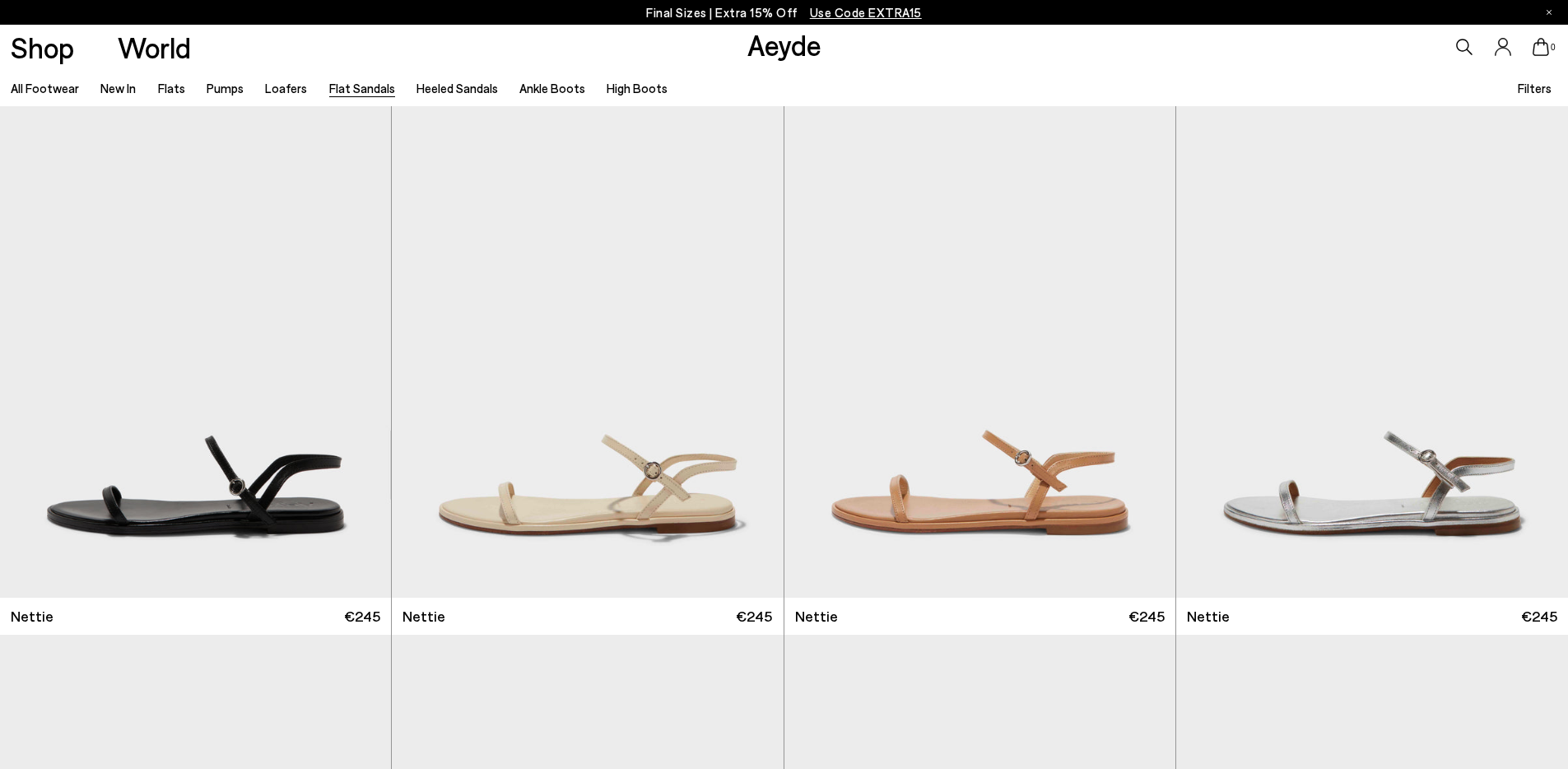
click at [789, 14] on p "Final Sizes | Extra 15% Off Use Code EXTRA15" at bounding box center [784, 13] width 276 height 20
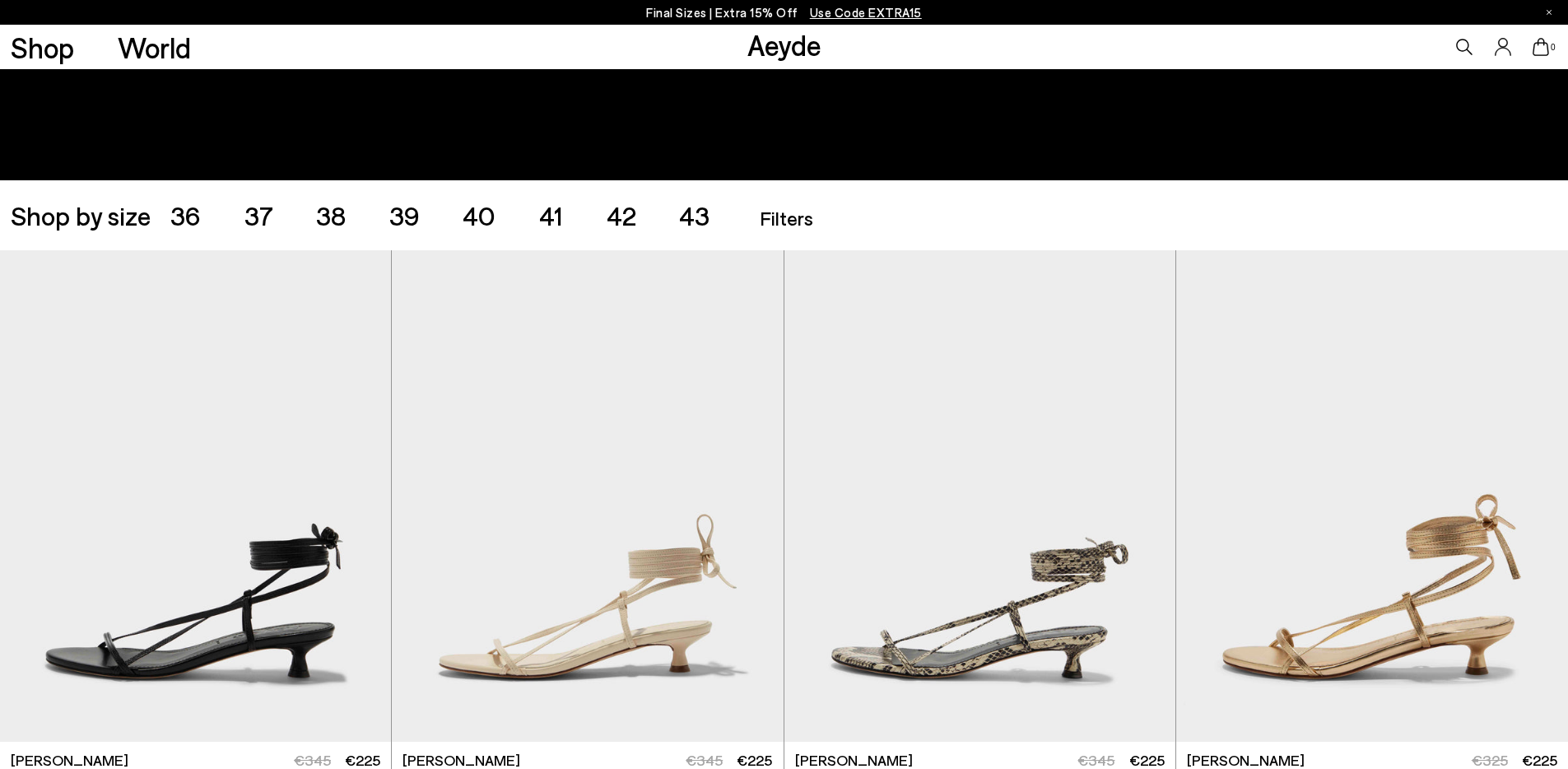
scroll to position [329, 0]
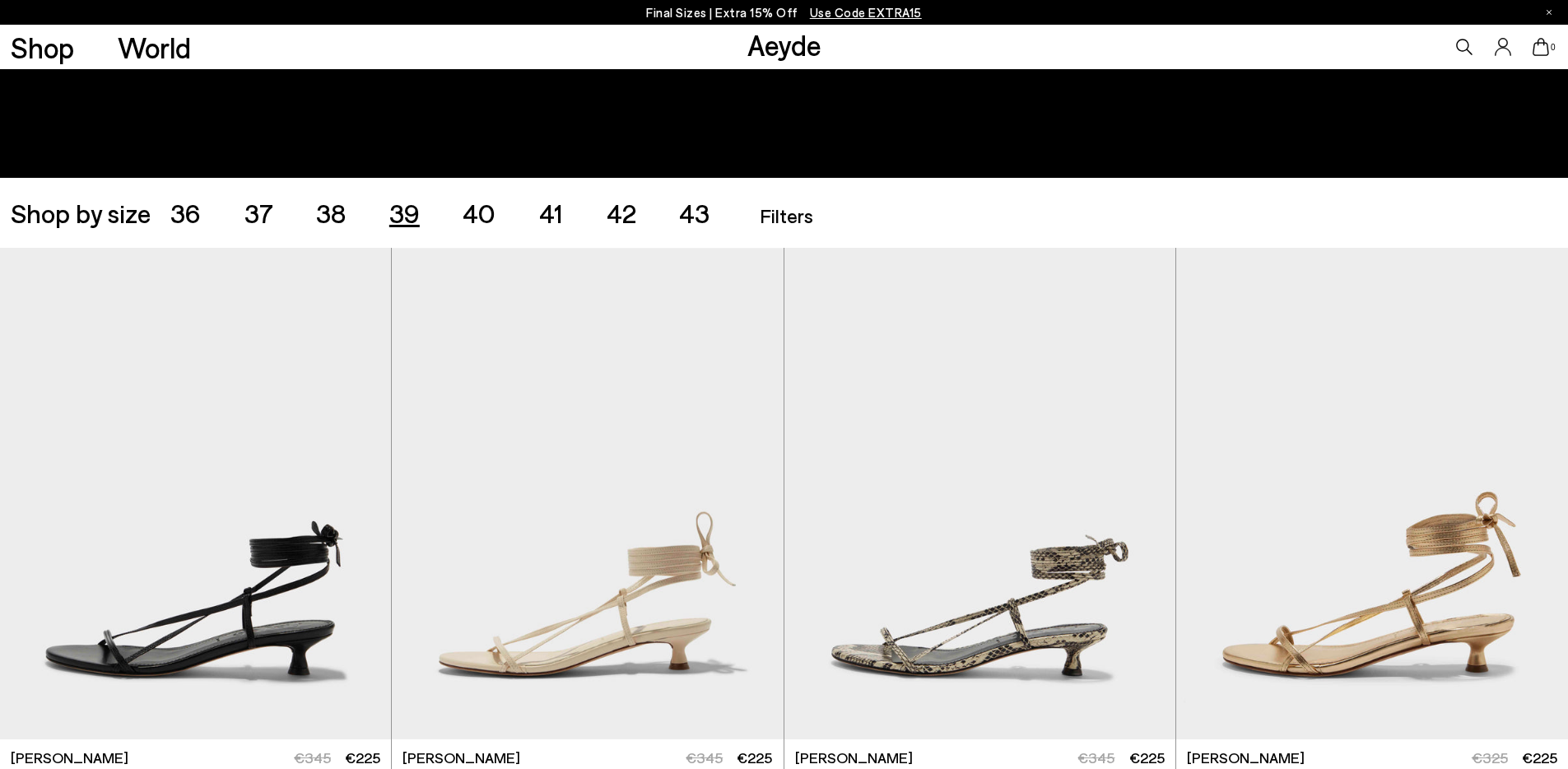
click at [396, 218] on span "39" at bounding box center [404, 213] width 31 height 31
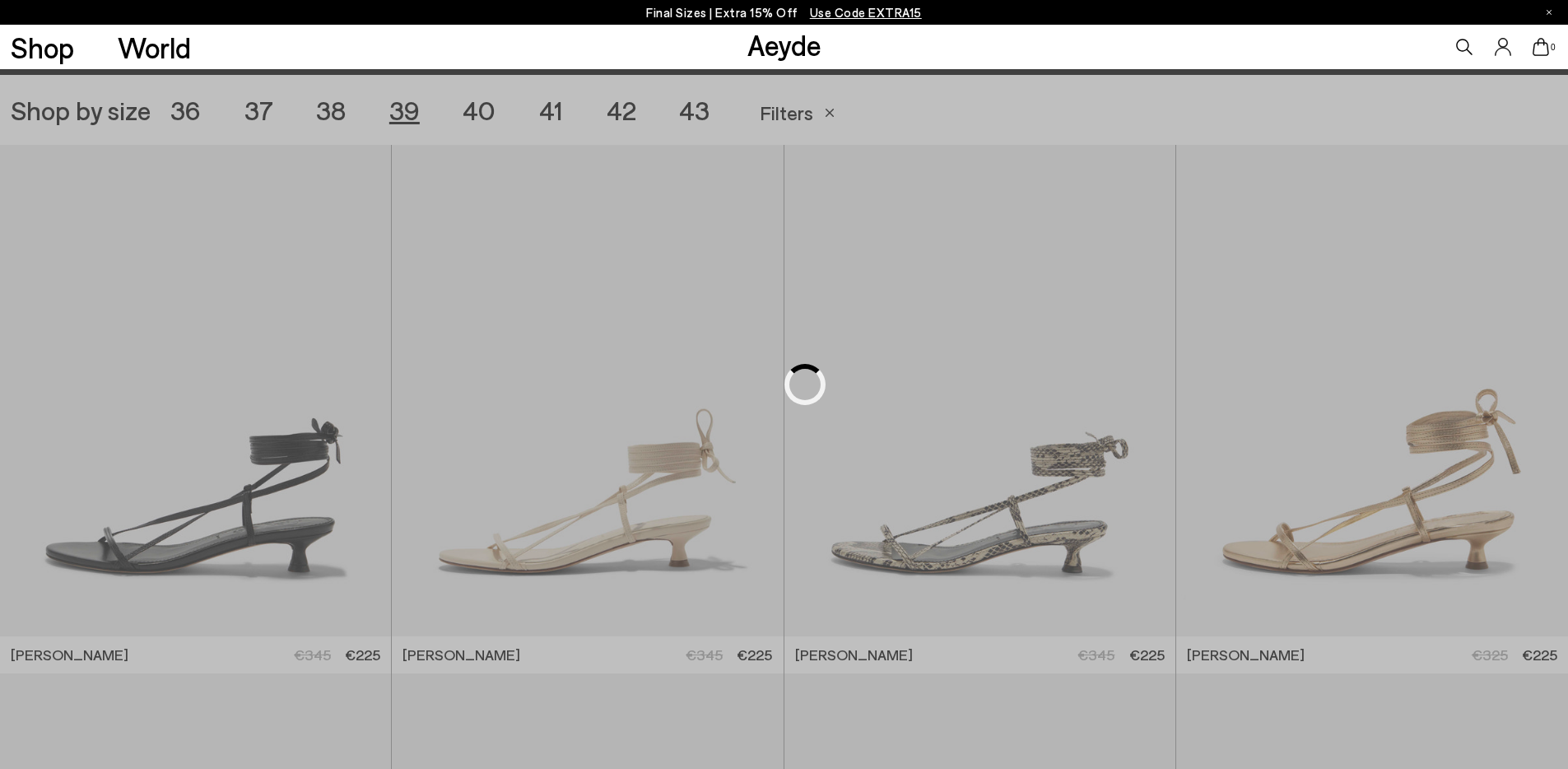
scroll to position [437, 0]
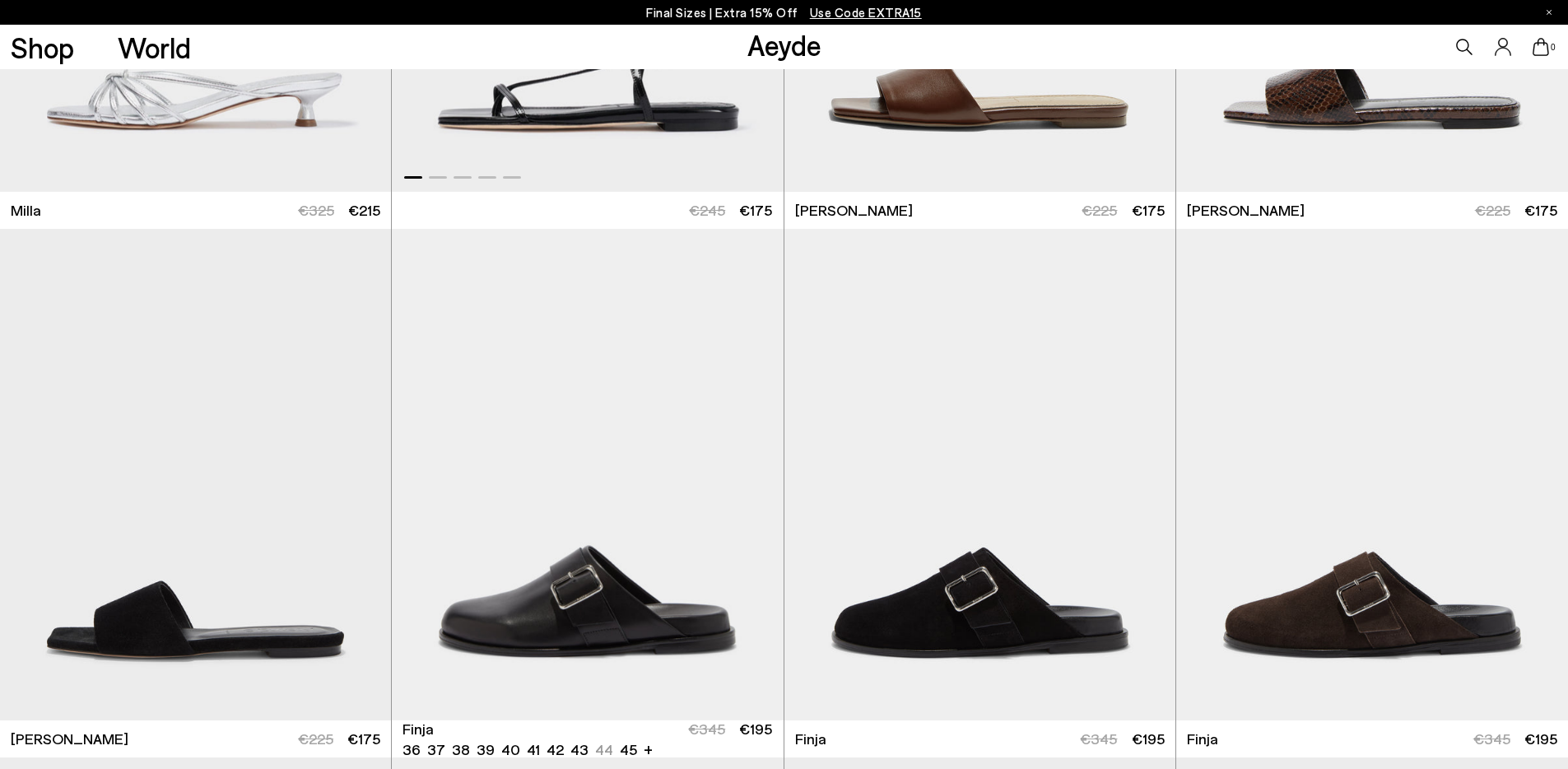
scroll to position [5633, 0]
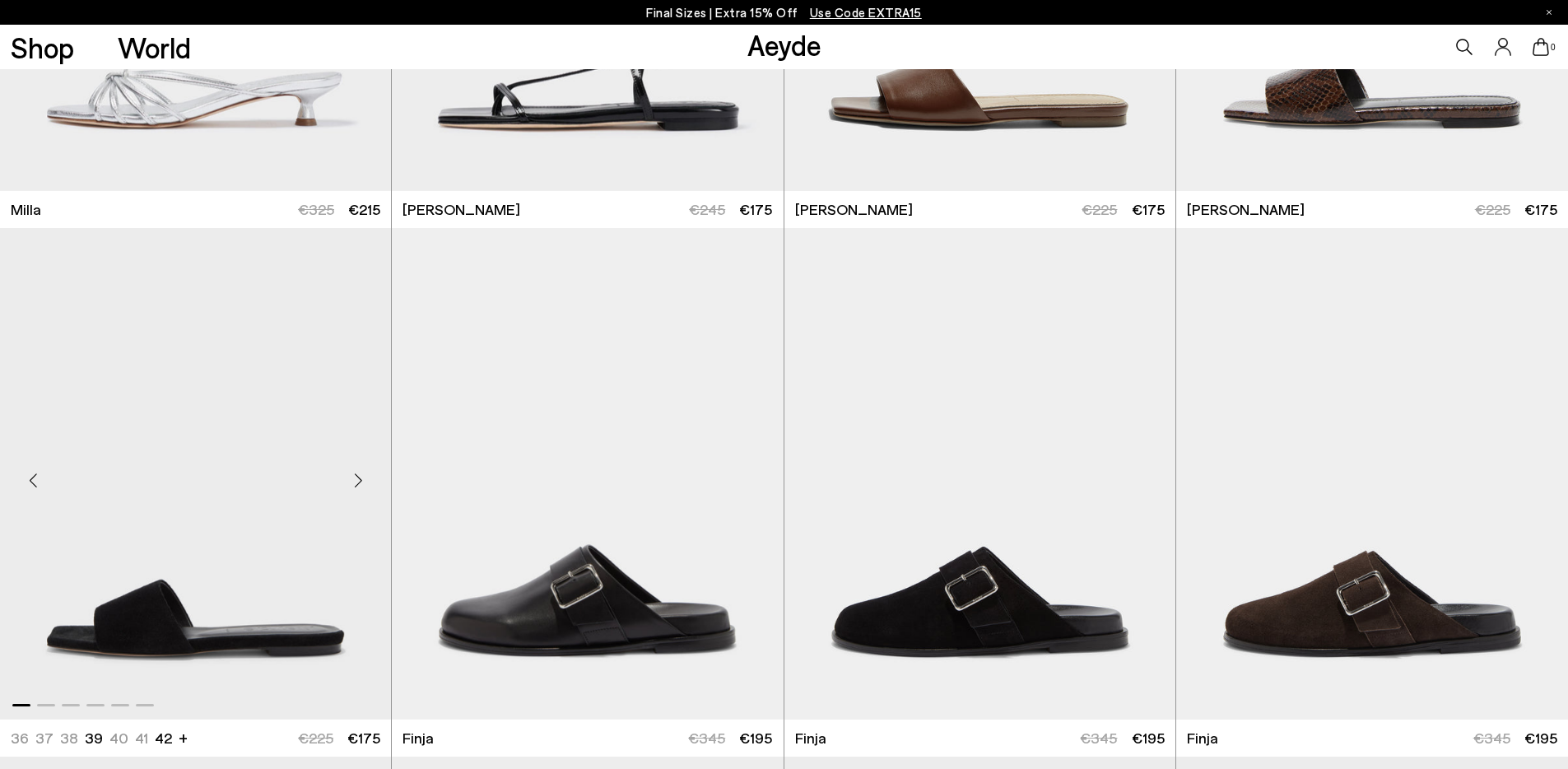
click at [355, 484] on div "Next slide" at bounding box center [357, 480] width 49 height 49
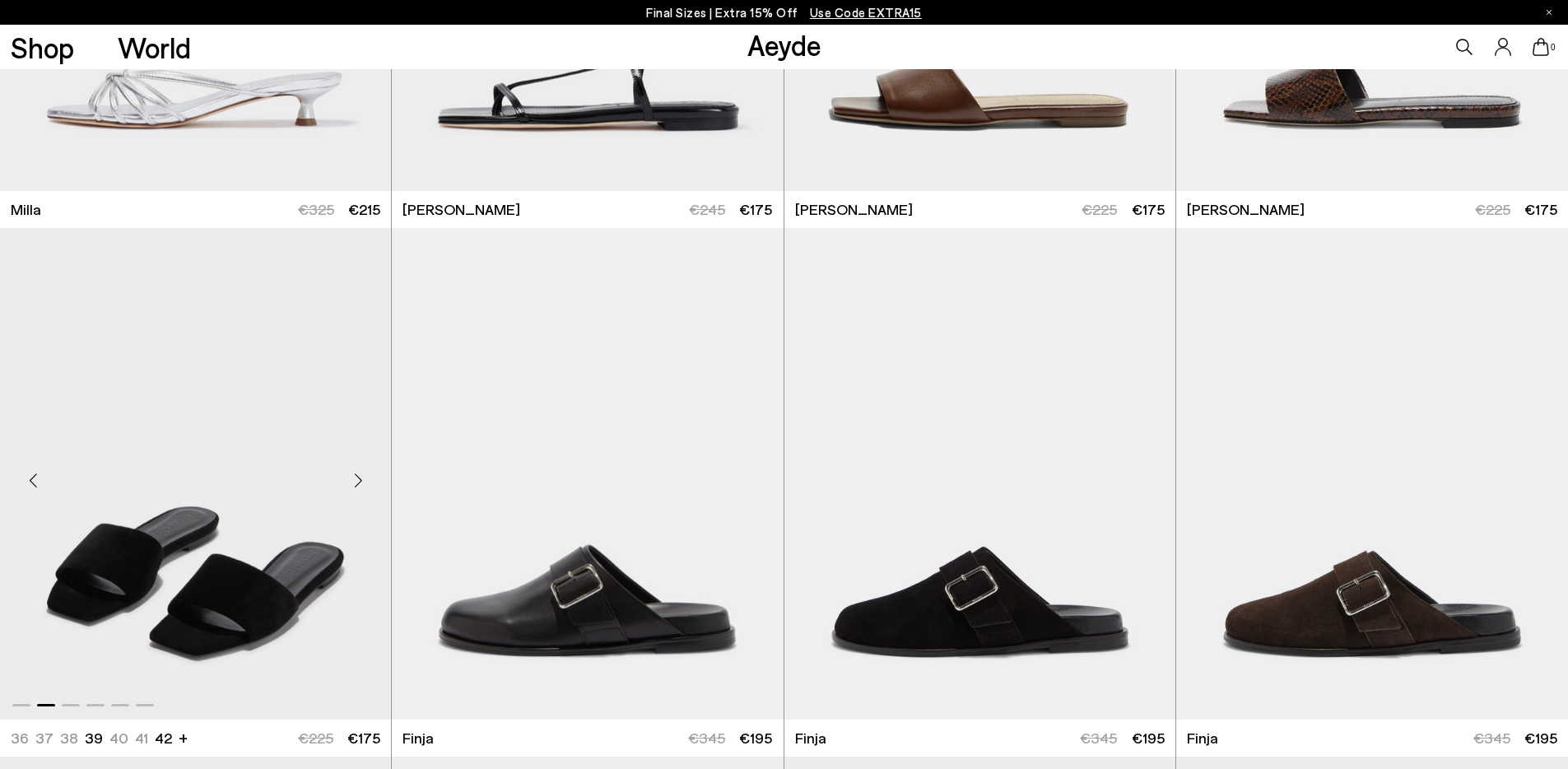
click at [355, 484] on div "Next slide" at bounding box center [357, 480] width 49 height 49
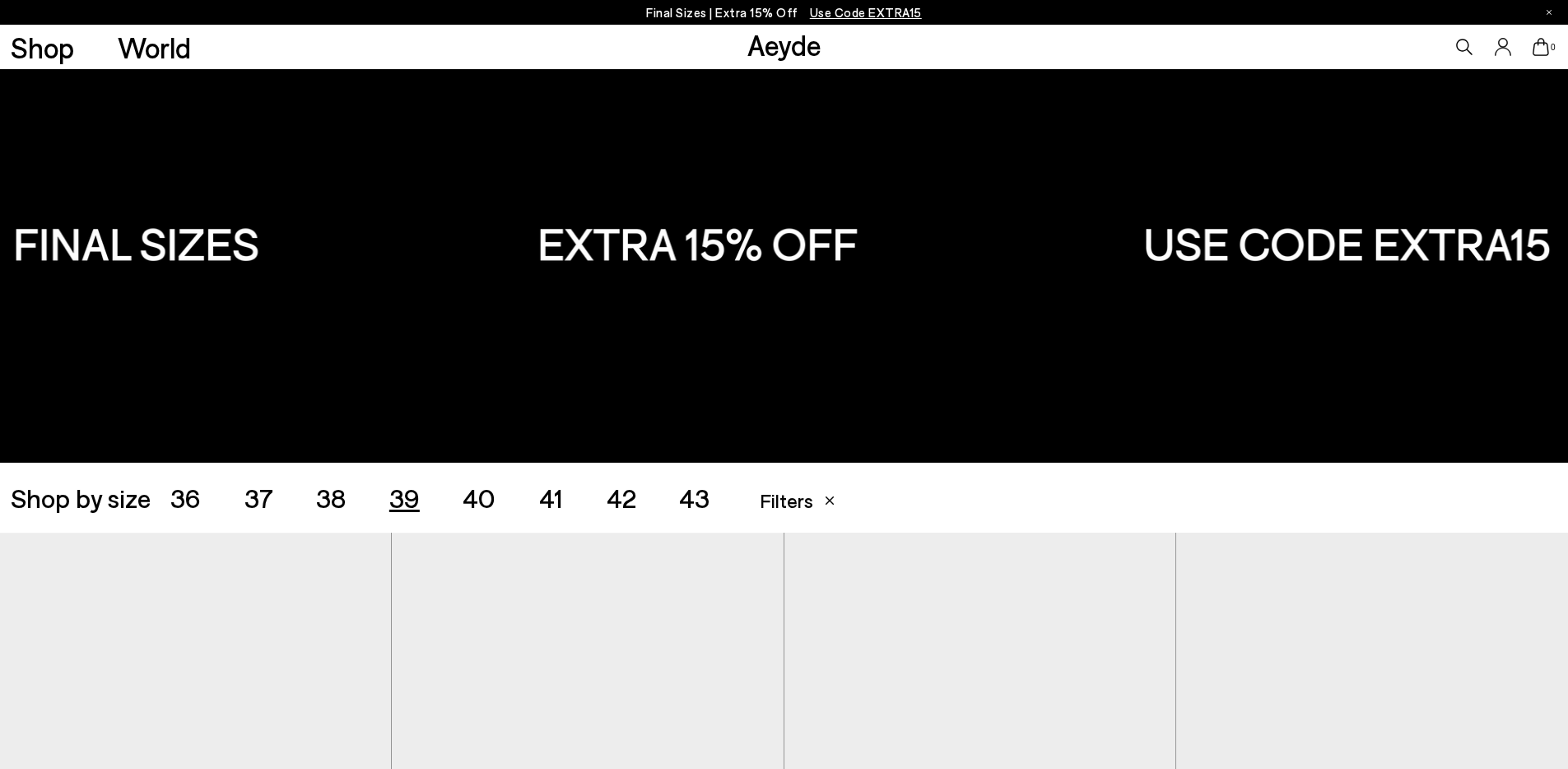
scroll to position [0, 0]
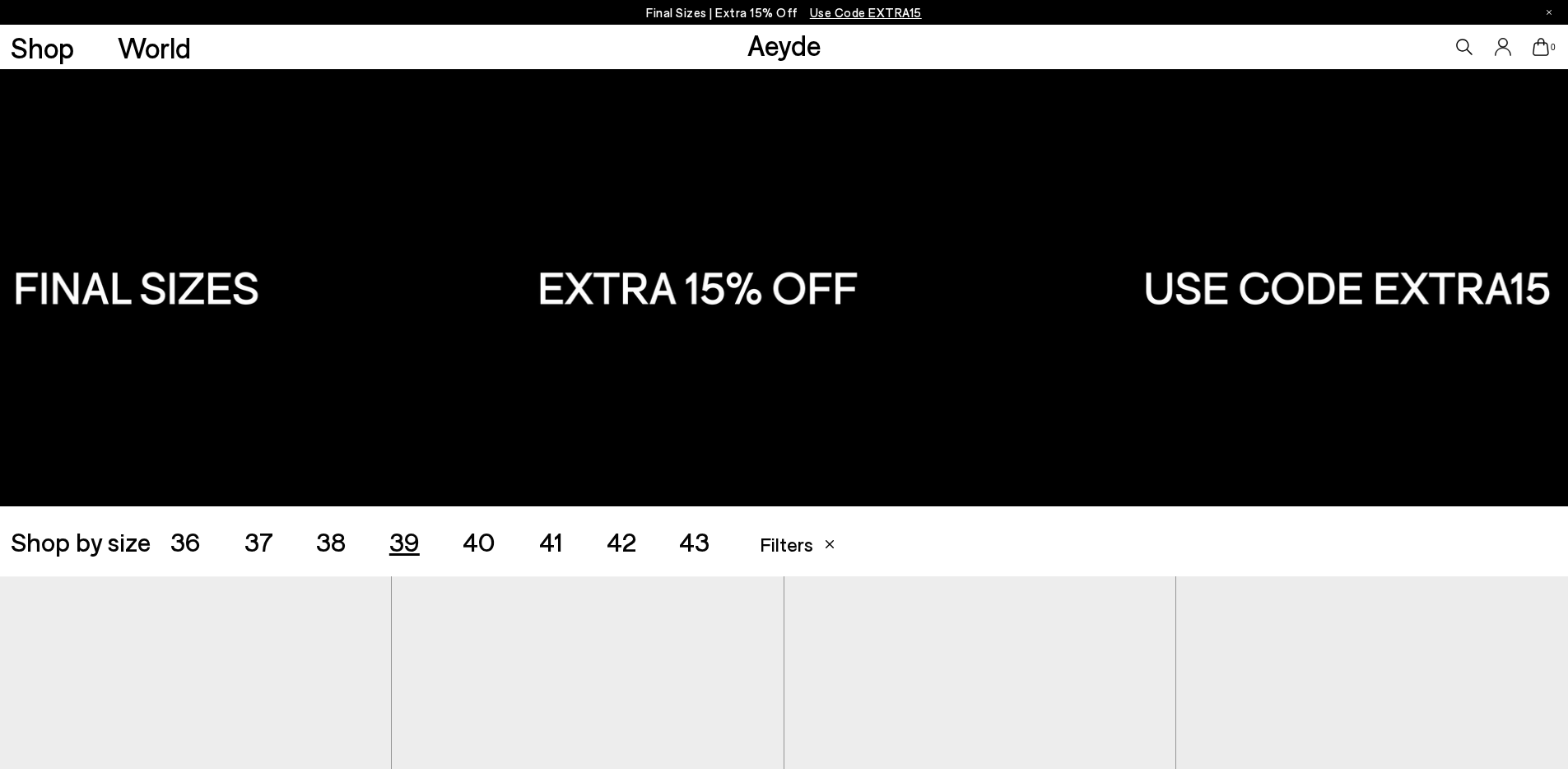
click at [345, 535] on span "38" at bounding box center [331, 540] width 30 height 31
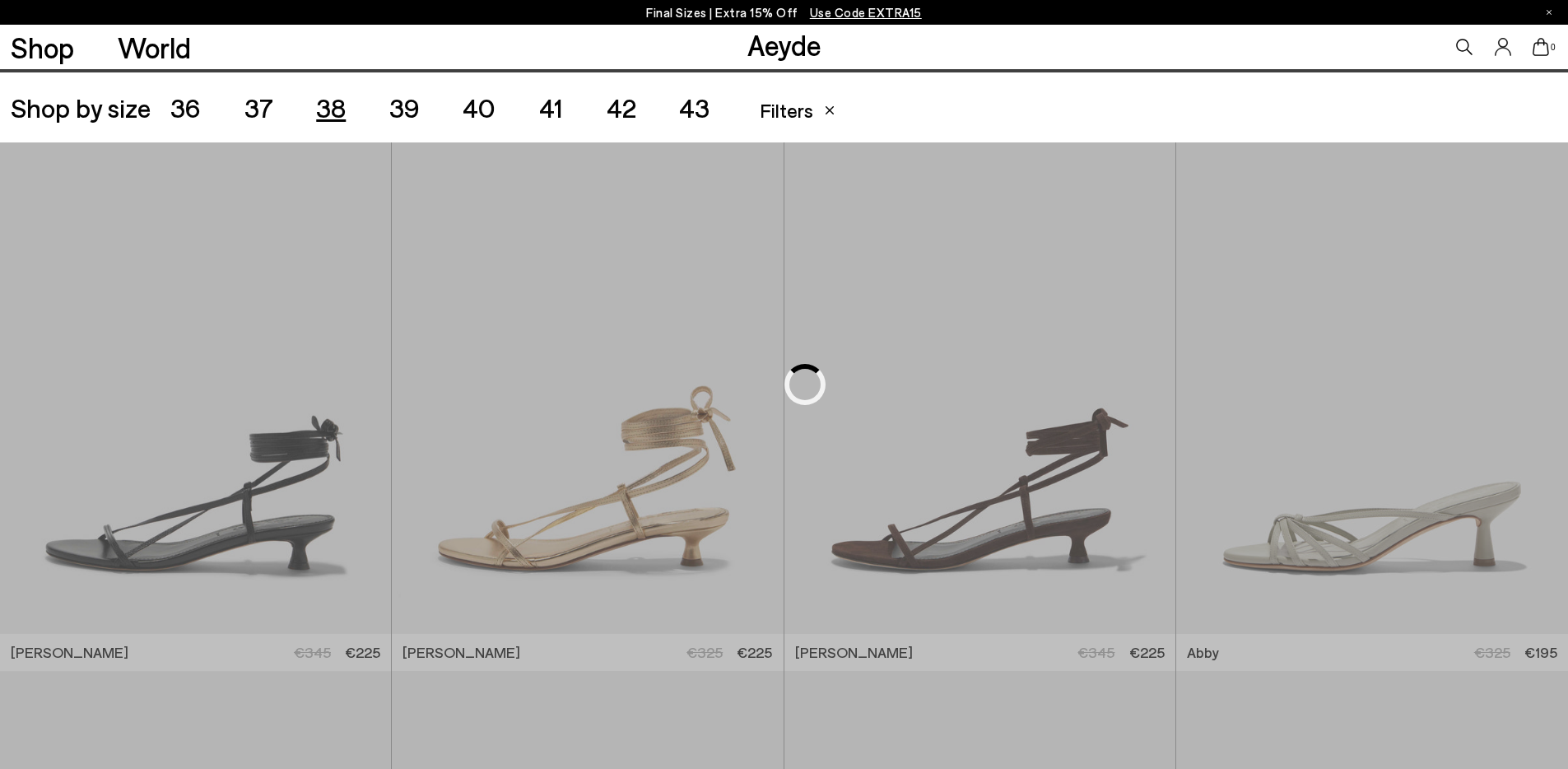
scroll to position [437, 0]
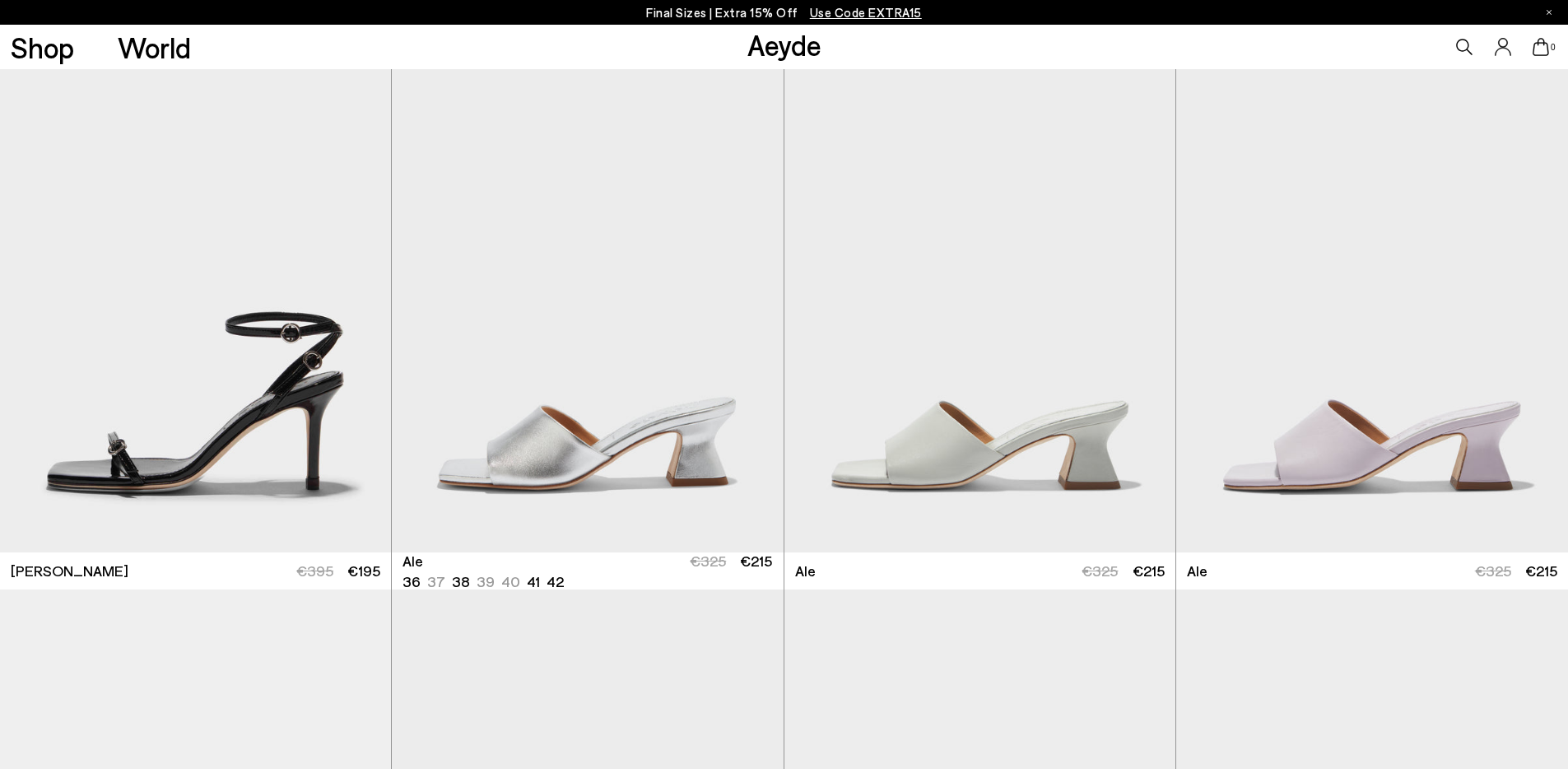
scroll to position [3144, 0]
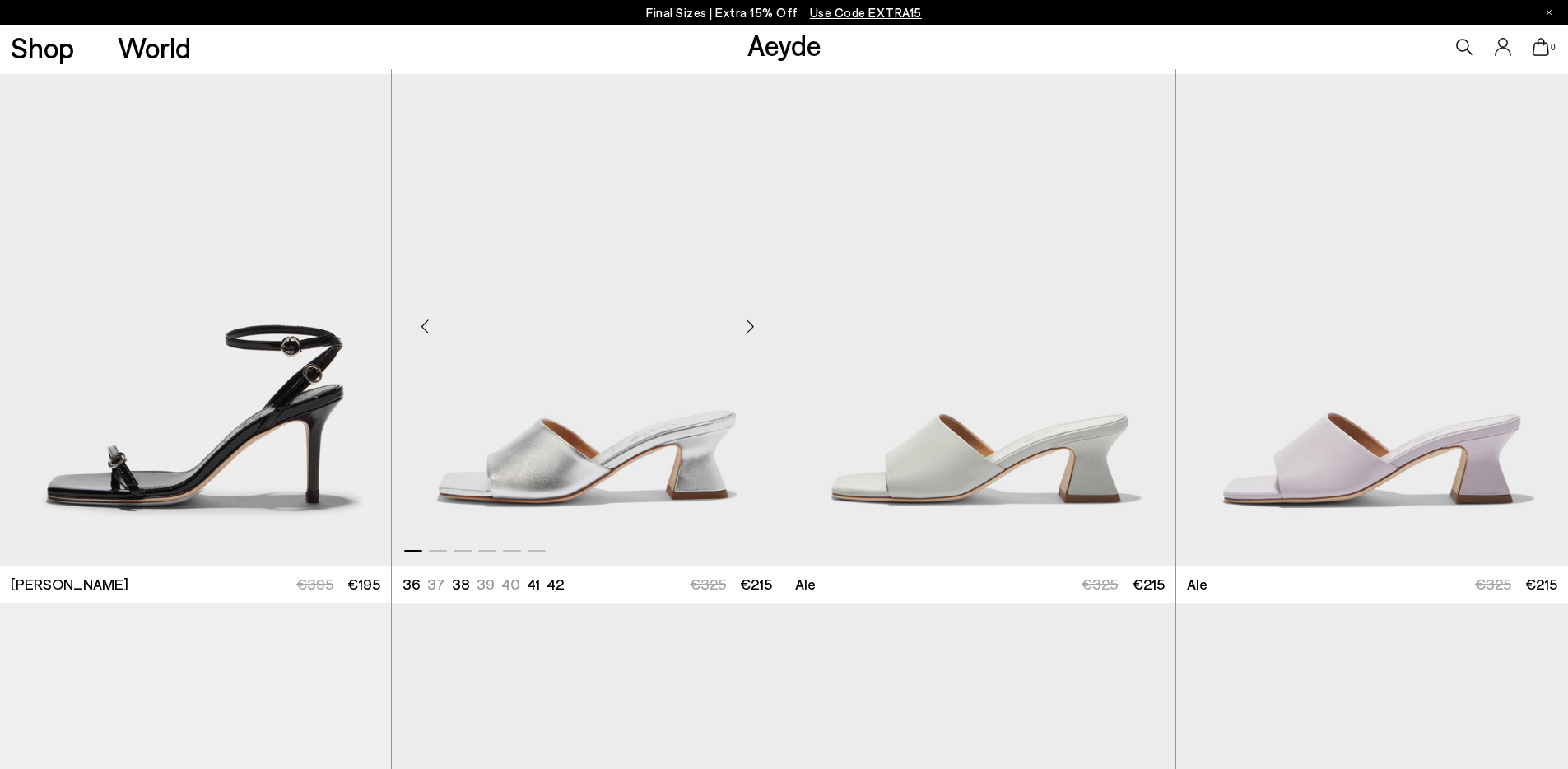
click at [424, 329] on div "Previous slide" at bounding box center [424, 326] width 49 height 49
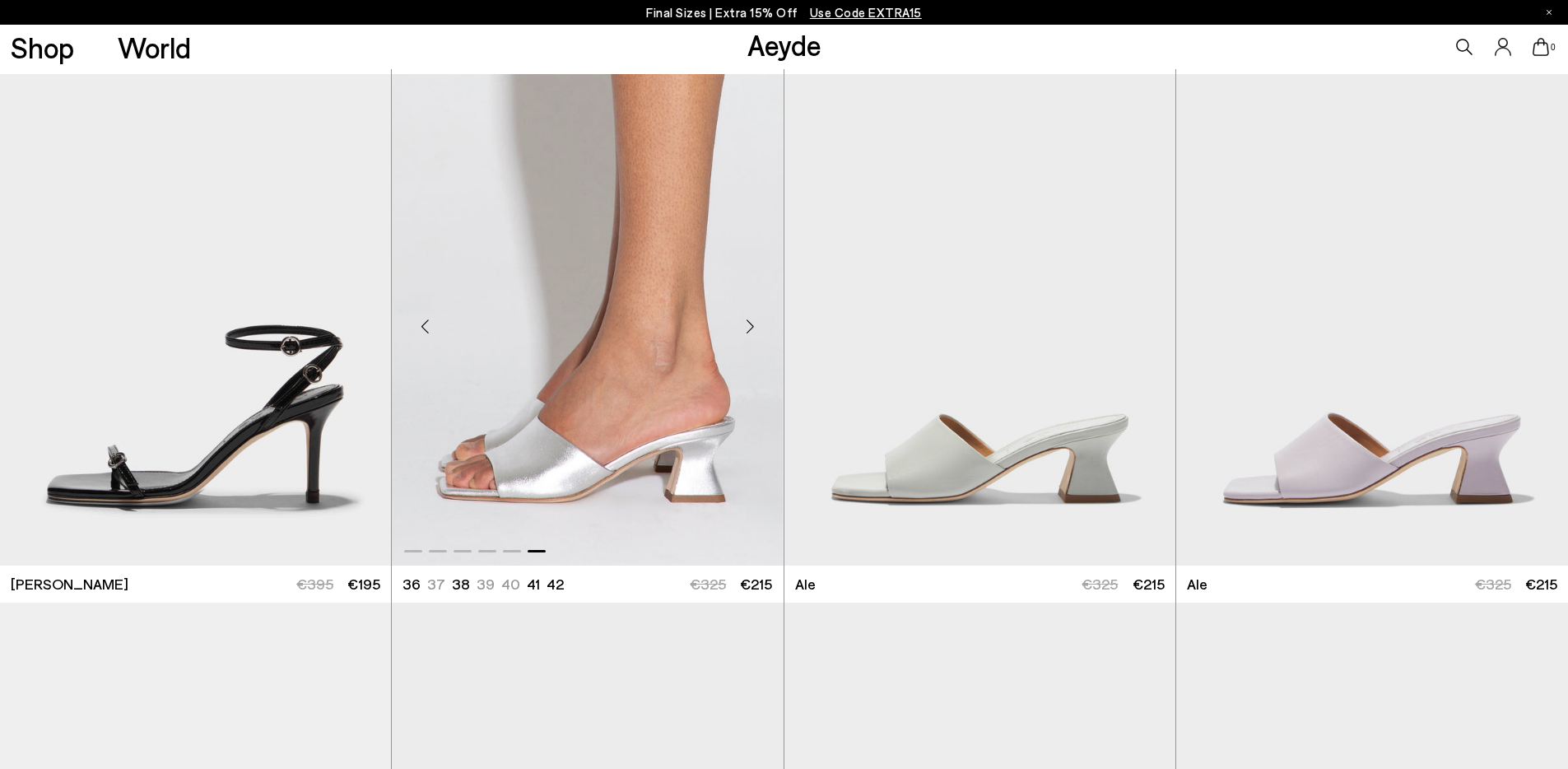
click at [424, 329] on div "Previous slide" at bounding box center [424, 326] width 49 height 49
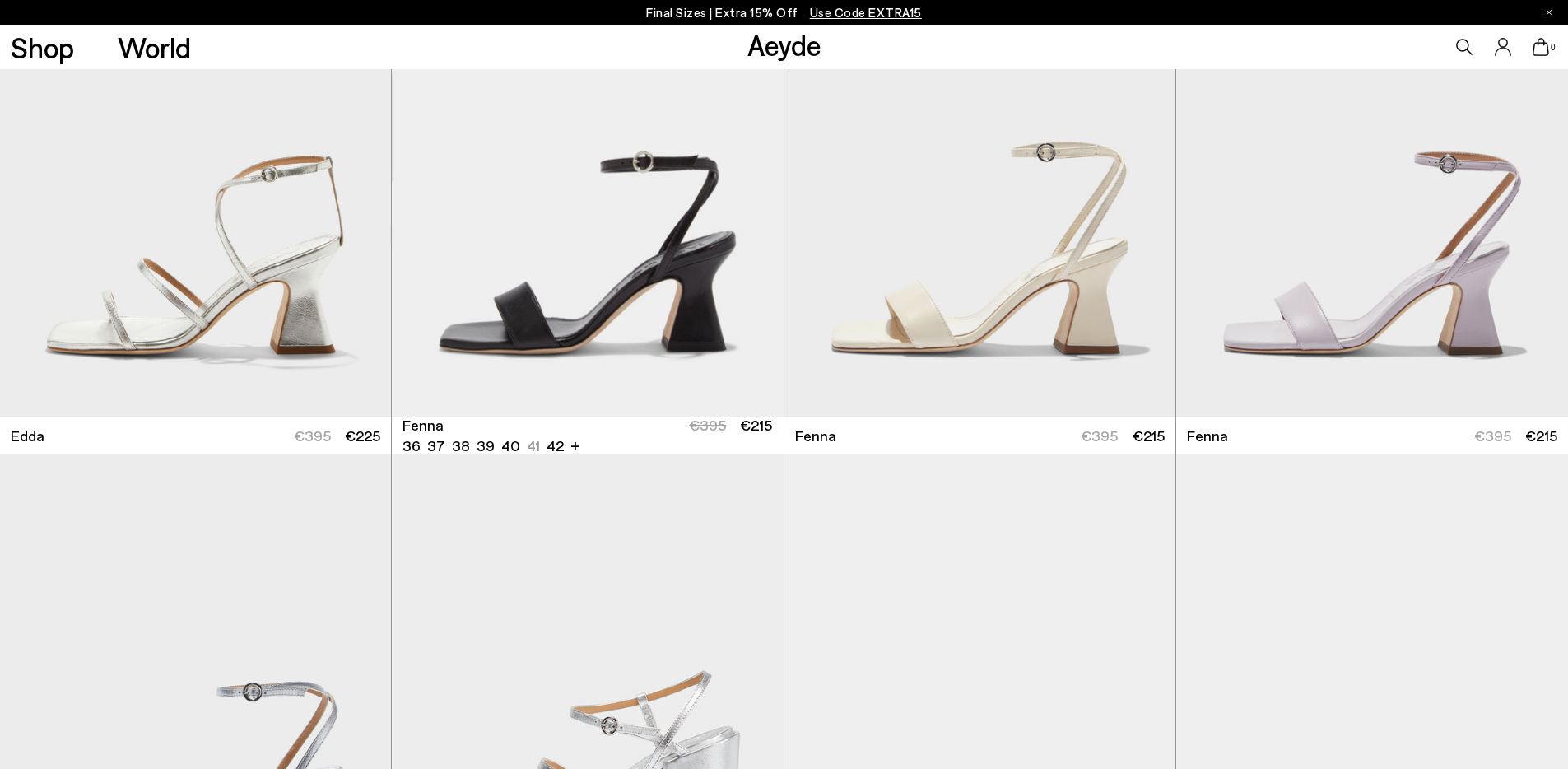
scroll to position [4880, 0]
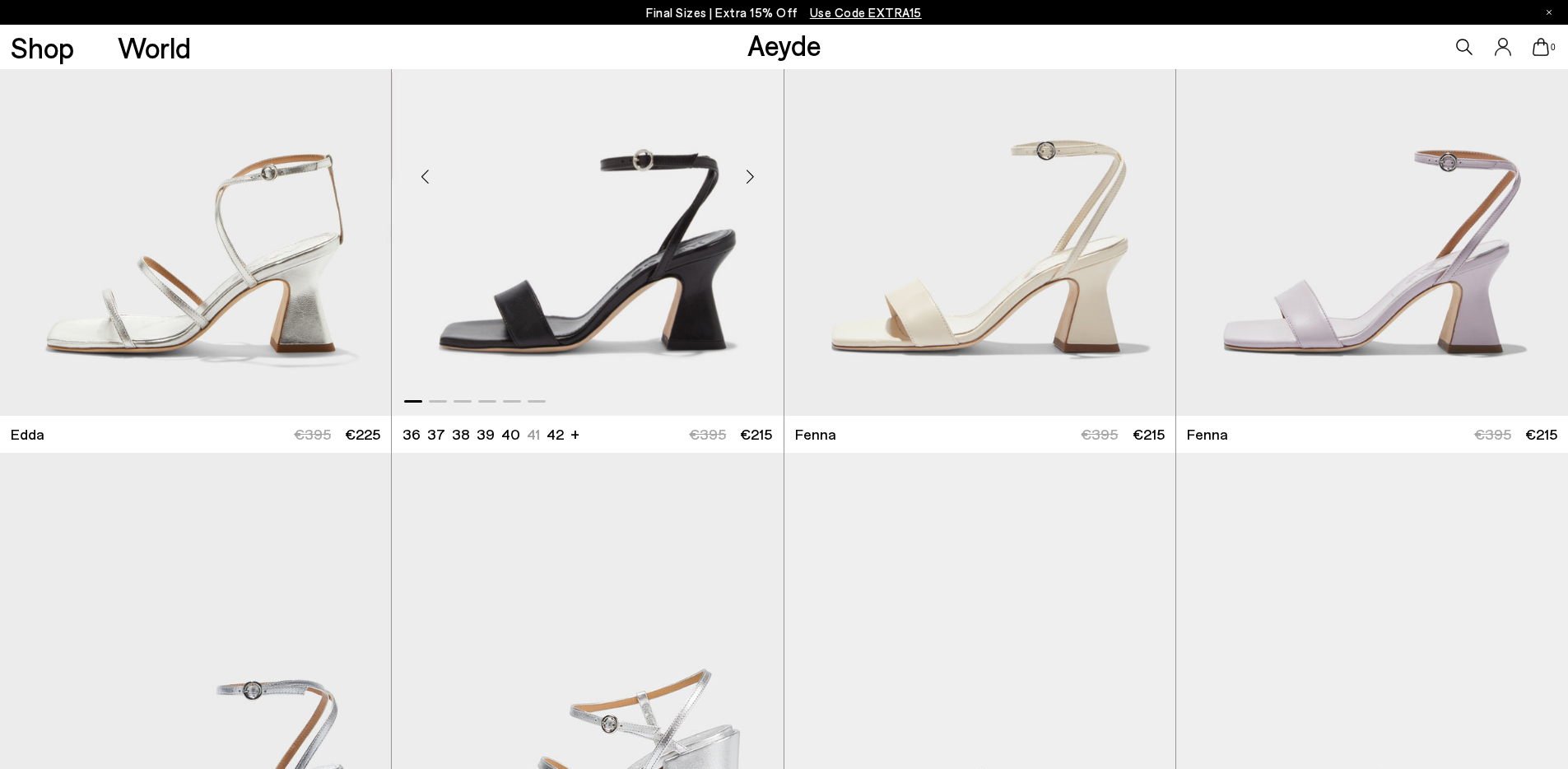
click at [429, 178] on div "Previous slide" at bounding box center [424, 176] width 49 height 49
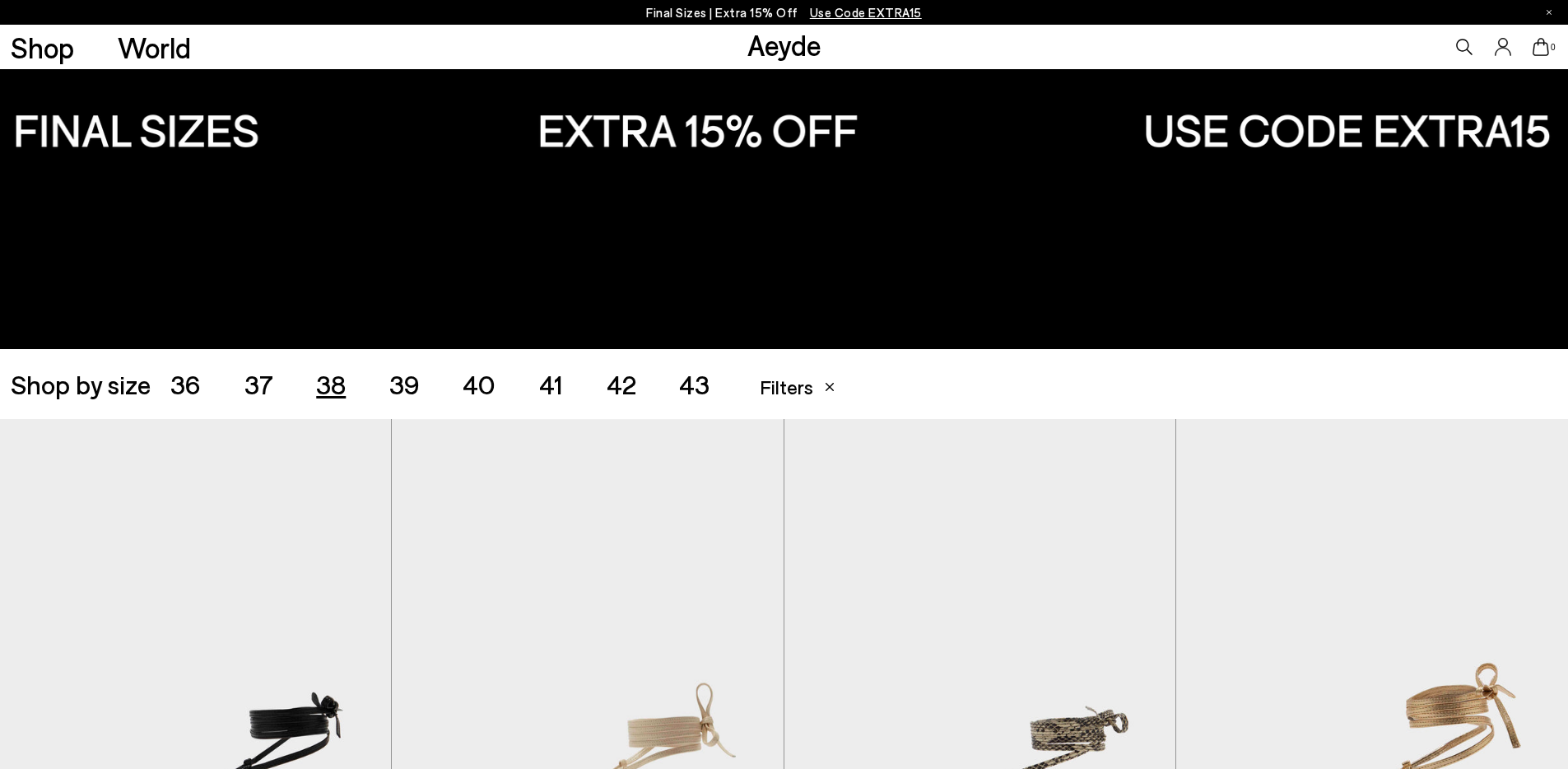
scroll to position [0, 0]
